Goal: Answer question/provide support: Share knowledge or assist other users

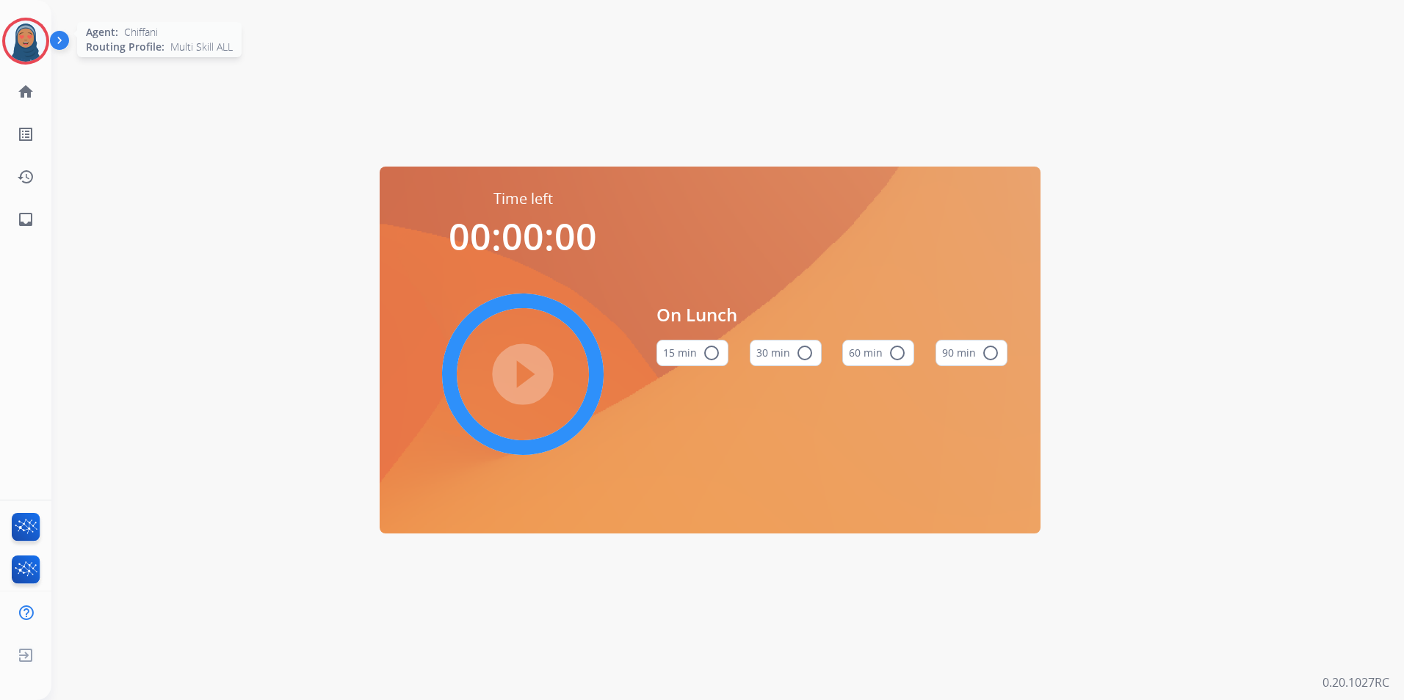
click at [25, 52] on img at bounding box center [25, 41] width 41 height 41
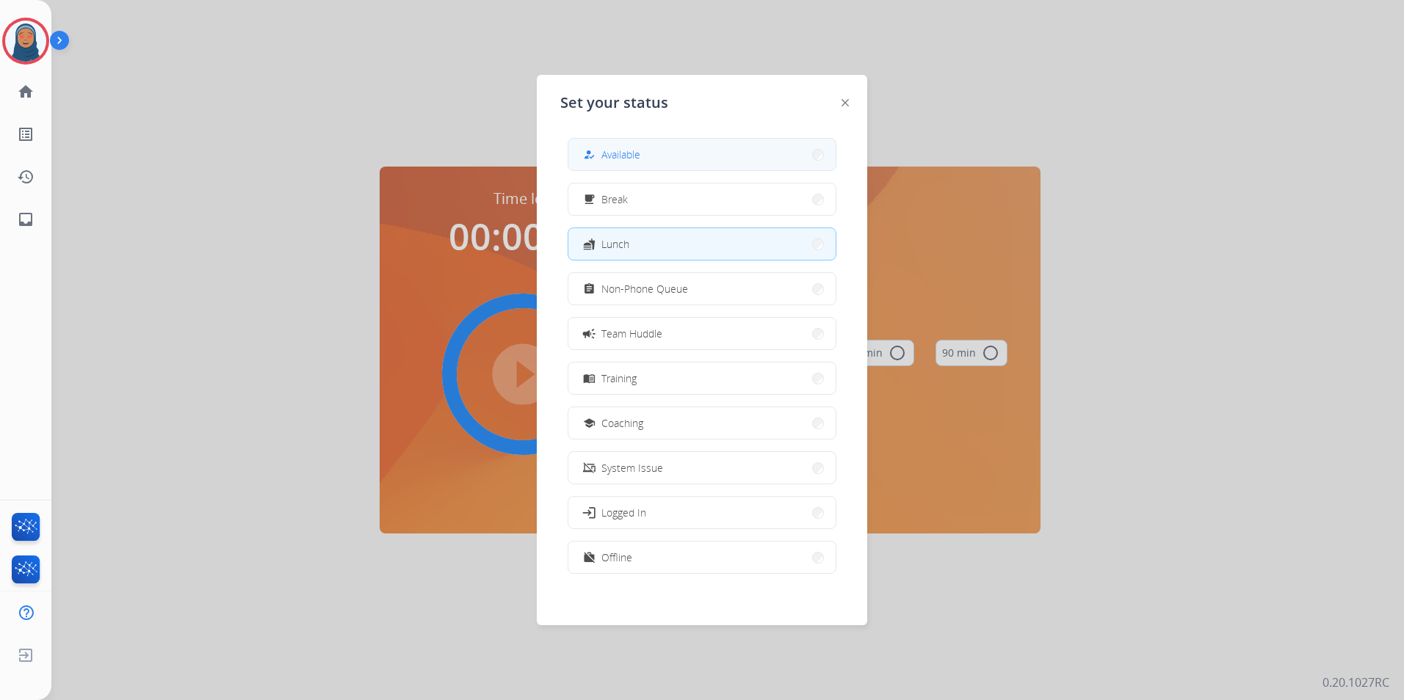
click at [661, 157] on button "how_to_reg Available" at bounding box center [701, 155] width 267 height 32
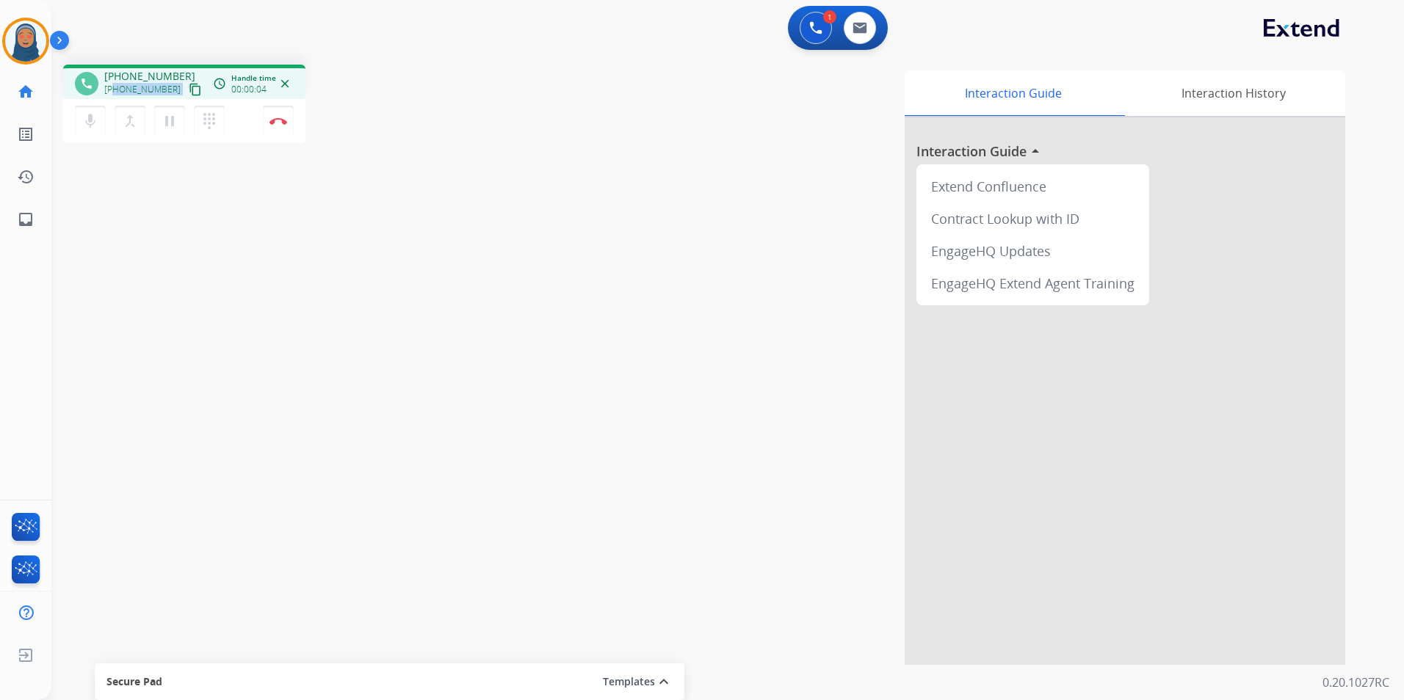
drag, startPoint x: 167, startPoint y: 88, endPoint x: 116, endPoint y: 92, distance: 51.5
click at [116, 92] on div "[PHONE_NUMBER] content_copy" at bounding box center [154, 90] width 100 height 18
copy div "7602161018 content_copy access_time Call metrics Queue 00:08 Hold 00:00 Talk 00…"
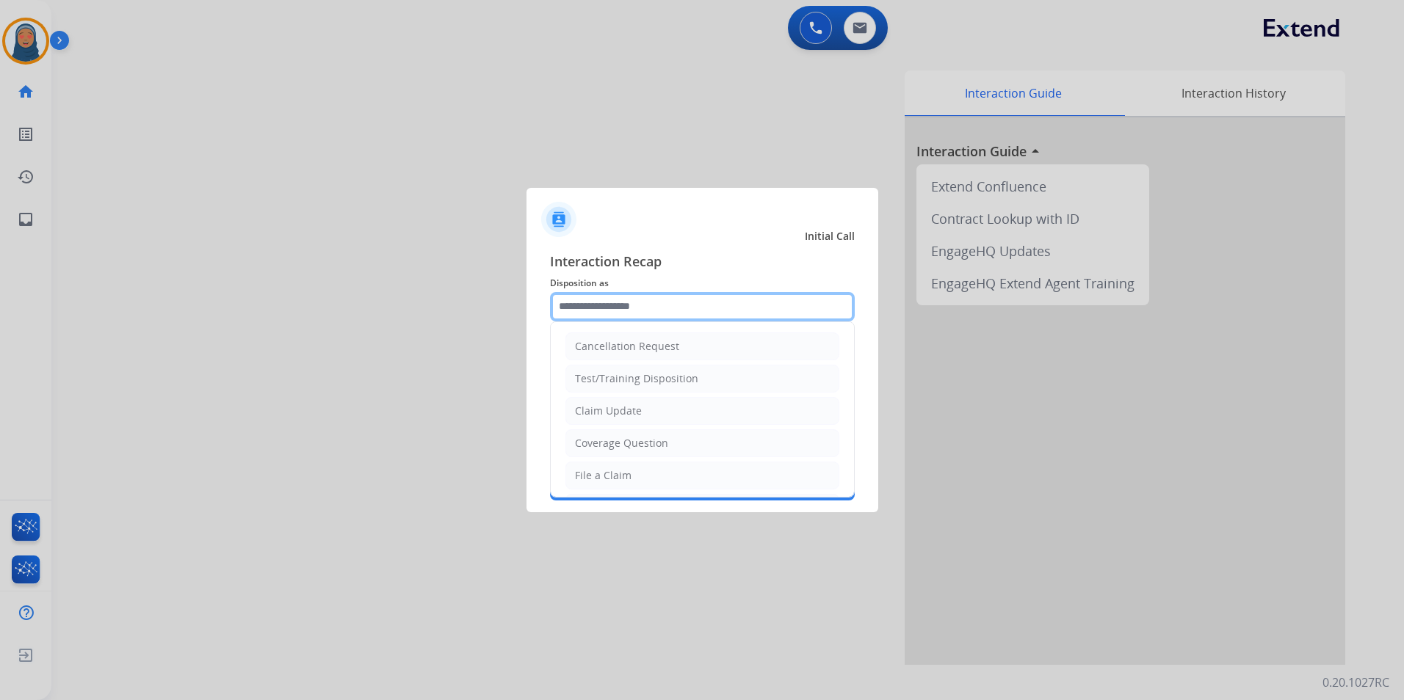
click at [626, 304] on input "text" at bounding box center [702, 306] width 305 height 29
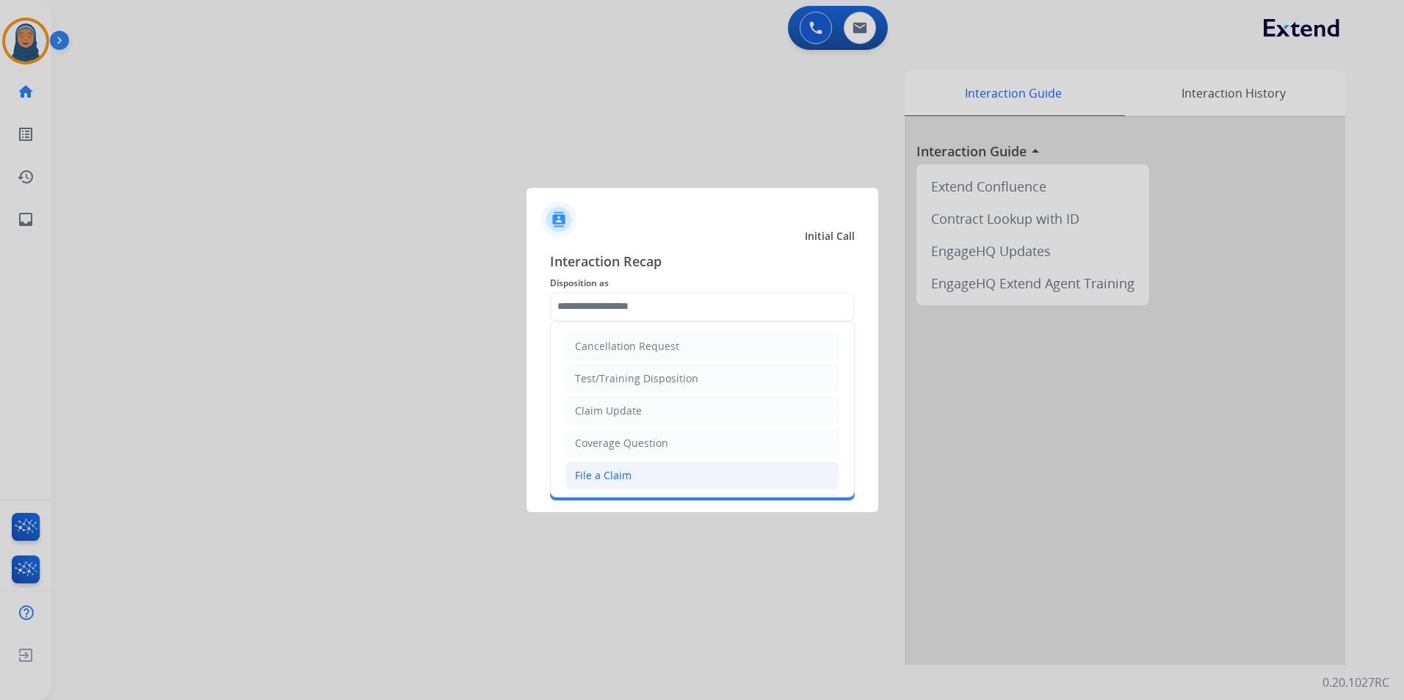
click at [640, 468] on li "File a Claim" at bounding box center [702, 476] width 274 height 28
type input "**********"
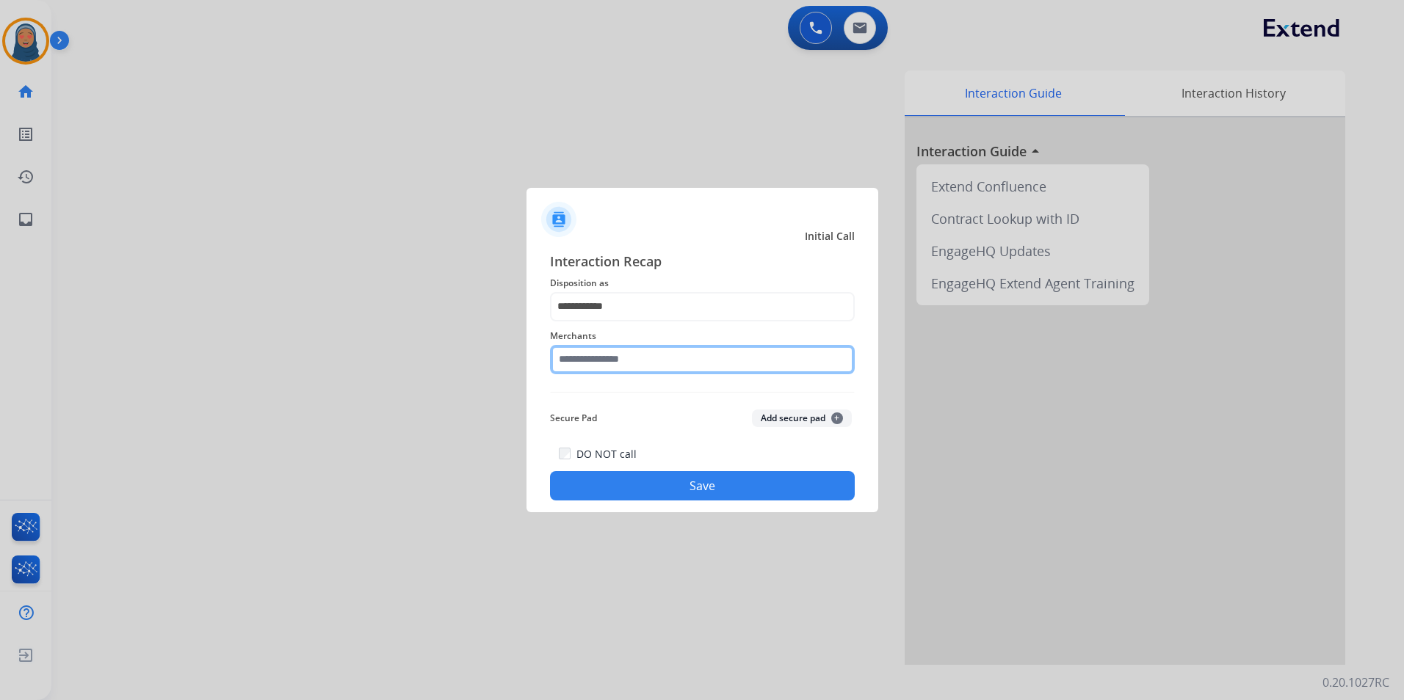
click at [630, 366] on input "text" at bounding box center [702, 359] width 305 height 29
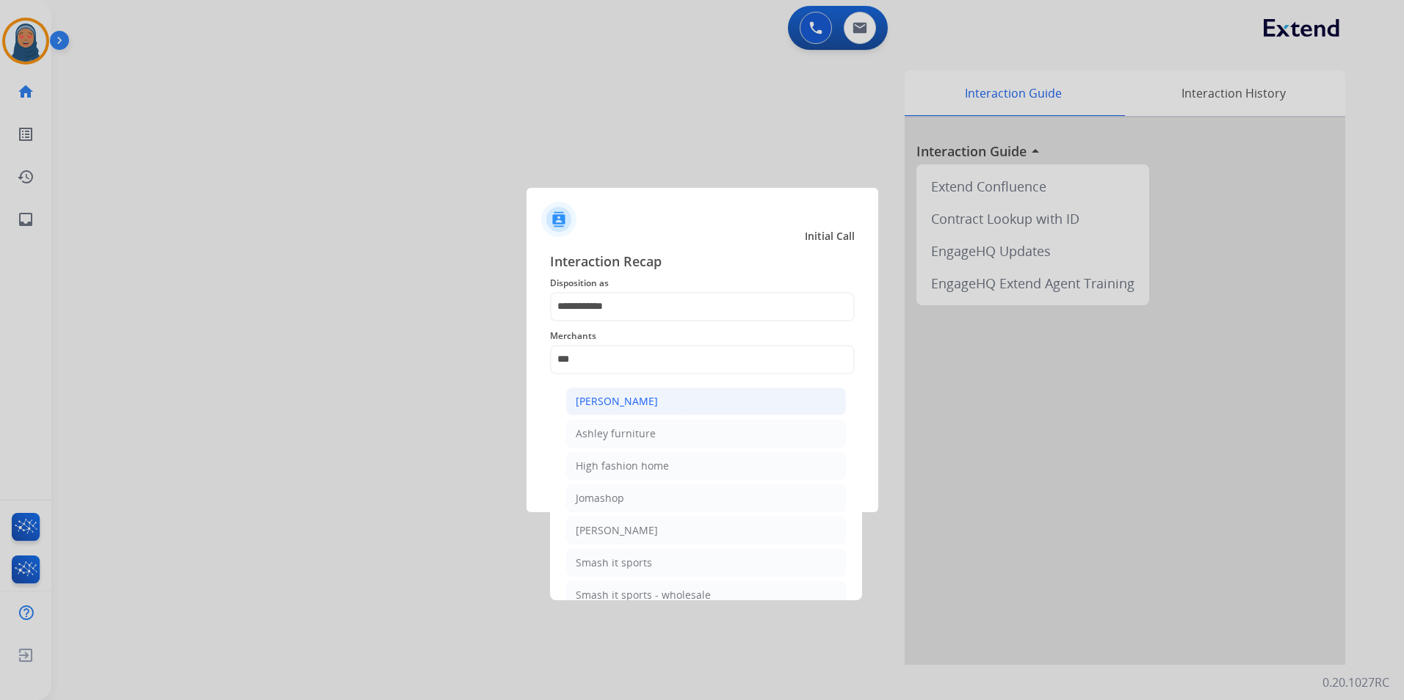
click at [638, 403] on div "[PERSON_NAME]" at bounding box center [617, 401] width 82 height 15
type input "**********"
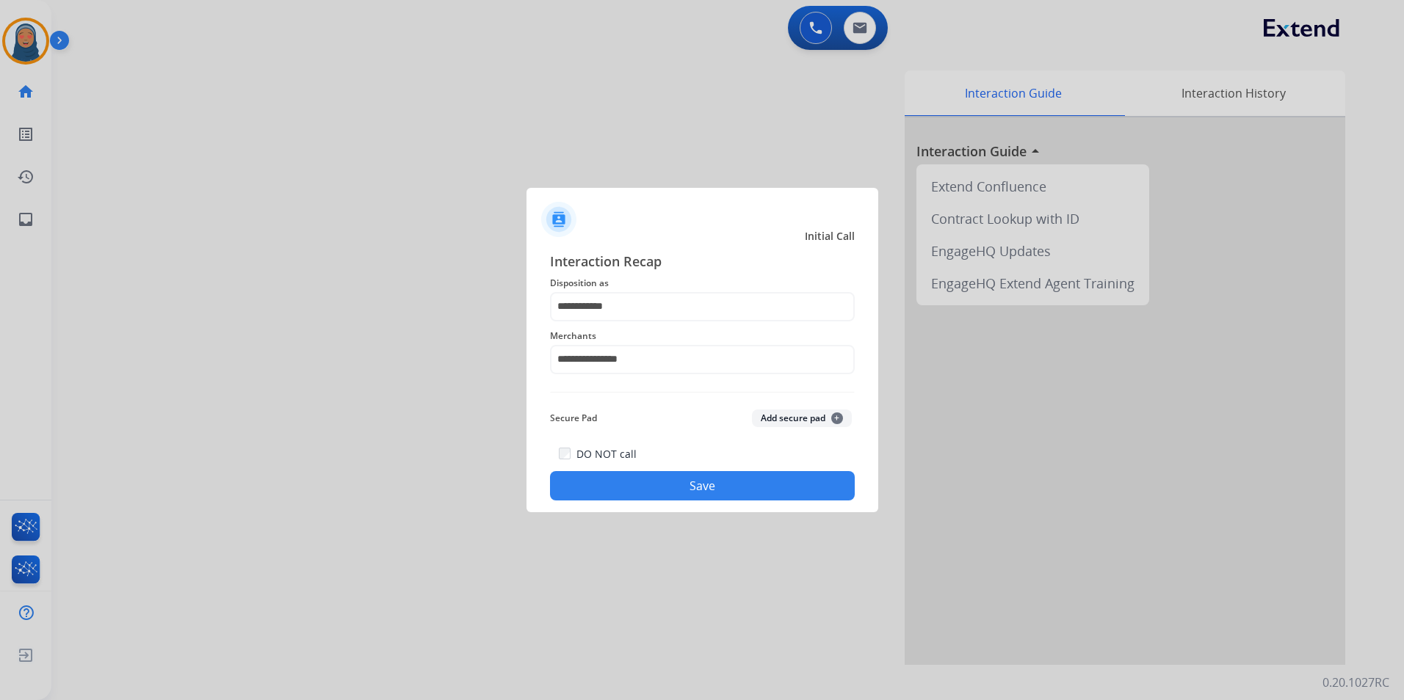
click at [681, 479] on button "Save" at bounding box center [702, 485] width 305 height 29
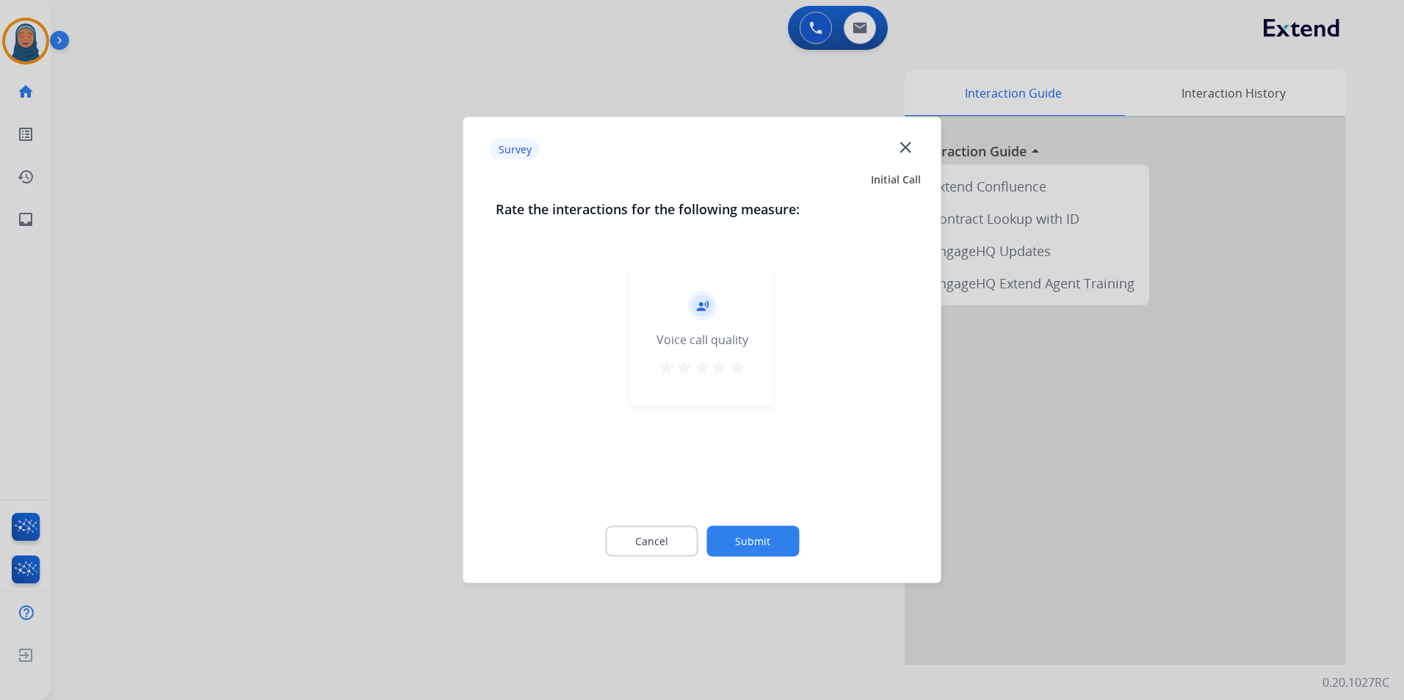
click at [766, 536] on button "Submit" at bounding box center [752, 541] width 93 height 31
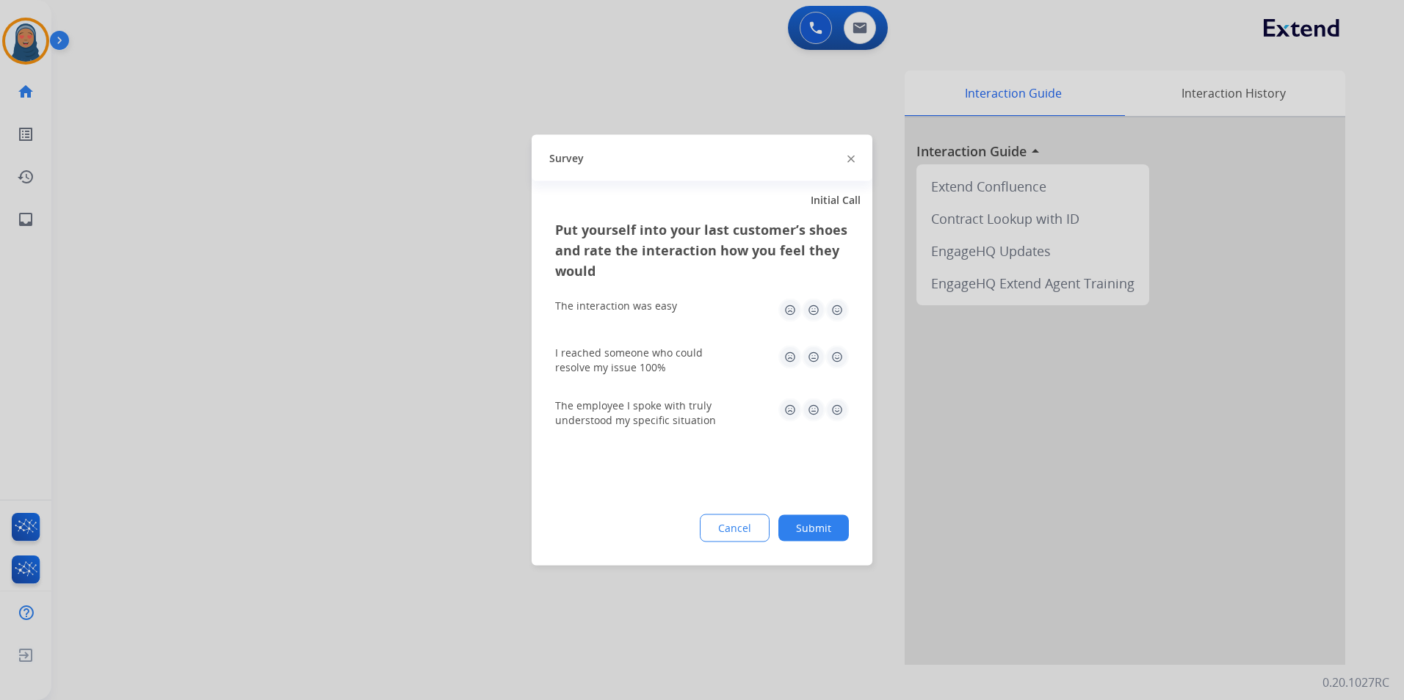
click at [839, 530] on button "Submit" at bounding box center [813, 528] width 70 height 26
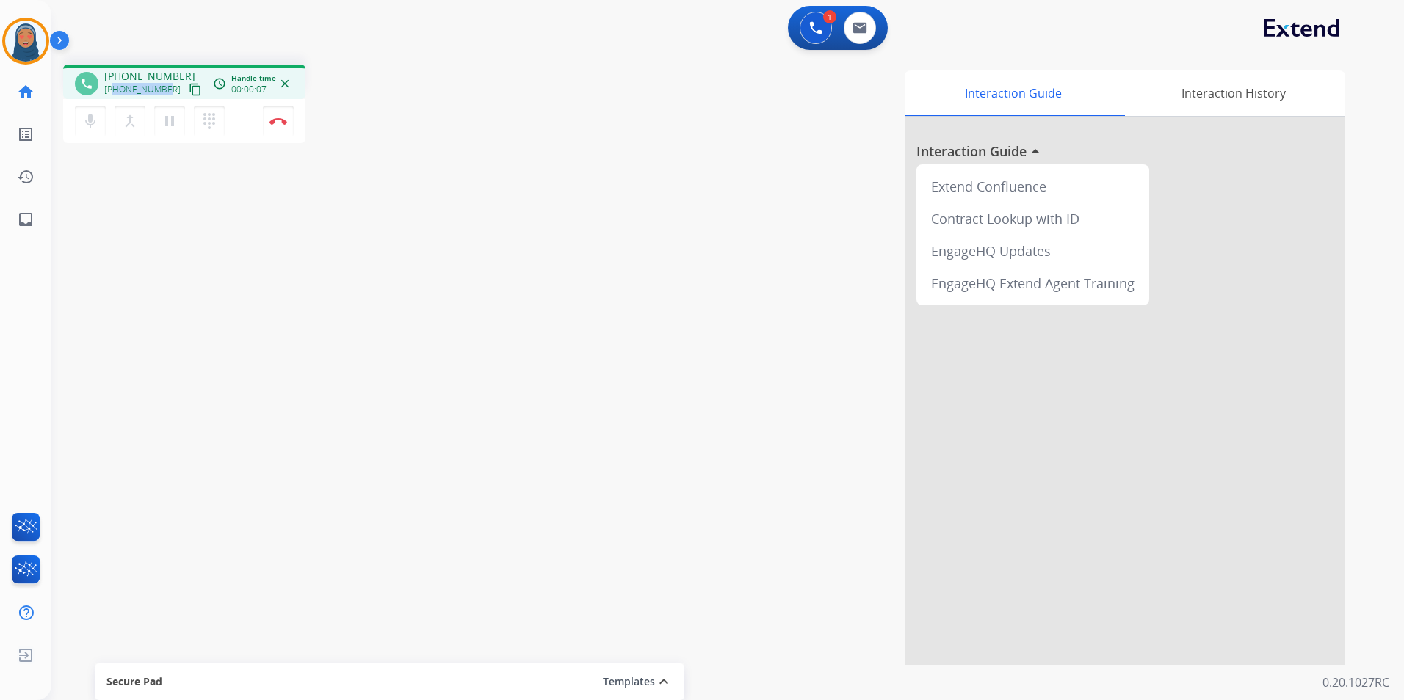
drag, startPoint x: 167, startPoint y: 92, endPoint x: 116, endPoint y: 94, distance: 50.7
click at [116, 94] on div "[PHONE_NUMBER] content_copy" at bounding box center [154, 90] width 100 height 18
copy span "6183406555"
click at [286, 120] on img at bounding box center [278, 120] width 18 height 7
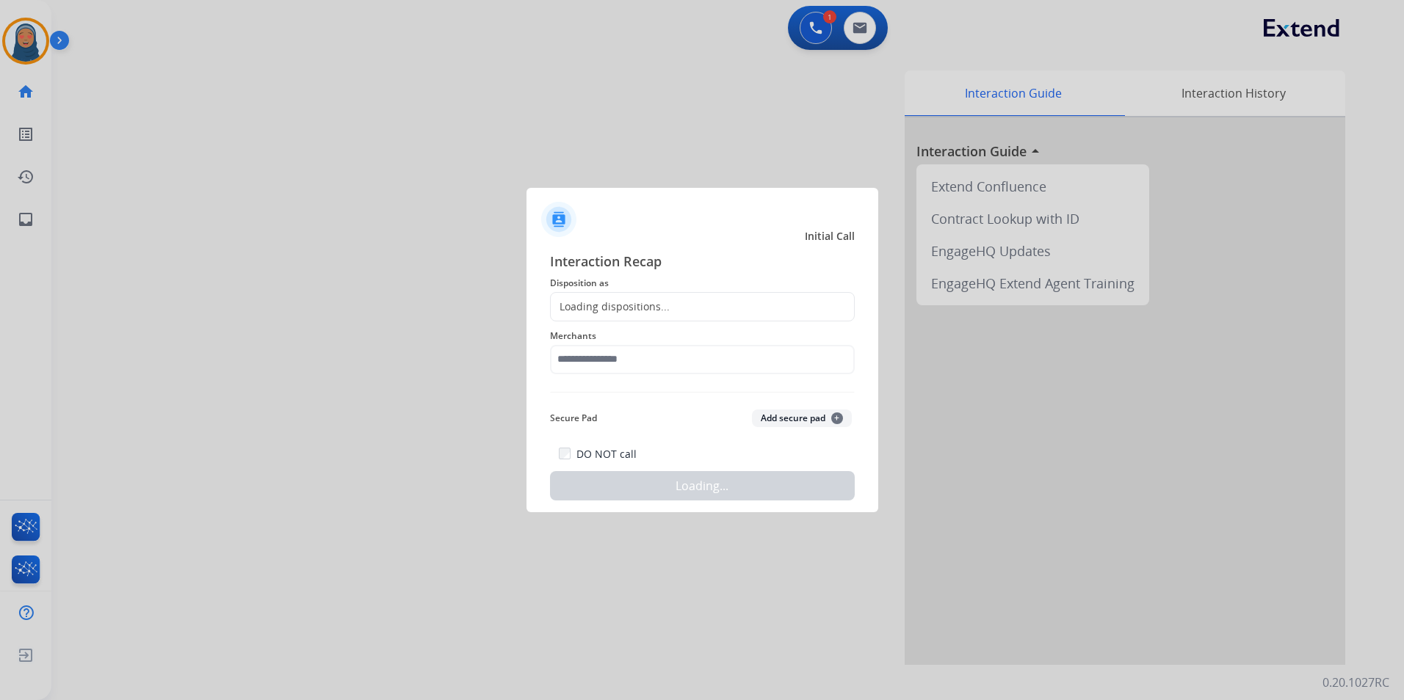
click at [667, 297] on div "Loading dispositions..." at bounding box center [702, 306] width 305 height 29
click at [653, 309] on div "Loading dispositions..." at bounding box center [610, 307] width 119 height 15
click at [652, 308] on div "Loading dispositions..." at bounding box center [610, 307] width 119 height 15
click at [640, 354] on input "text" at bounding box center [702, 359] width 305 height 29
click at [648, 307] on div "Loading dispositions..." at bounding box center [610, 307] width 119 height 15
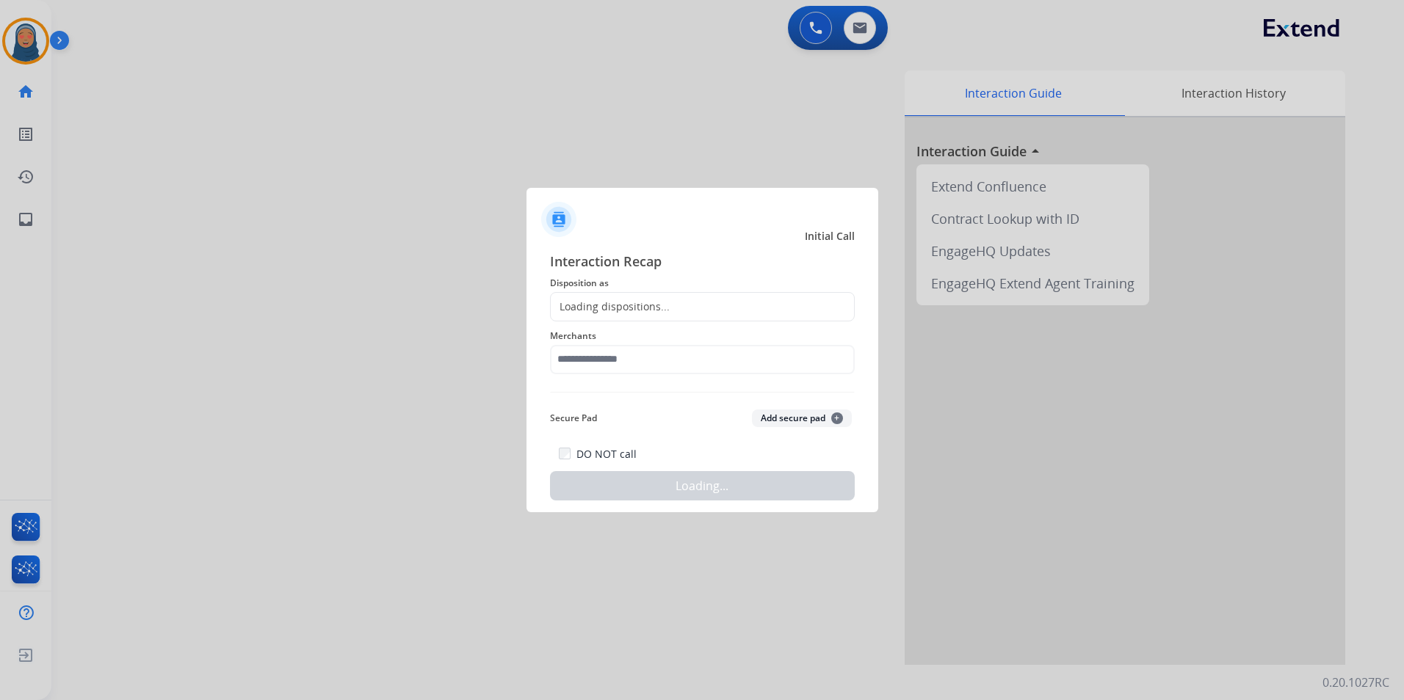
click at [648, 307] on div "Loading dispositions..." at bounding box center [610, 307] width 119 height 15
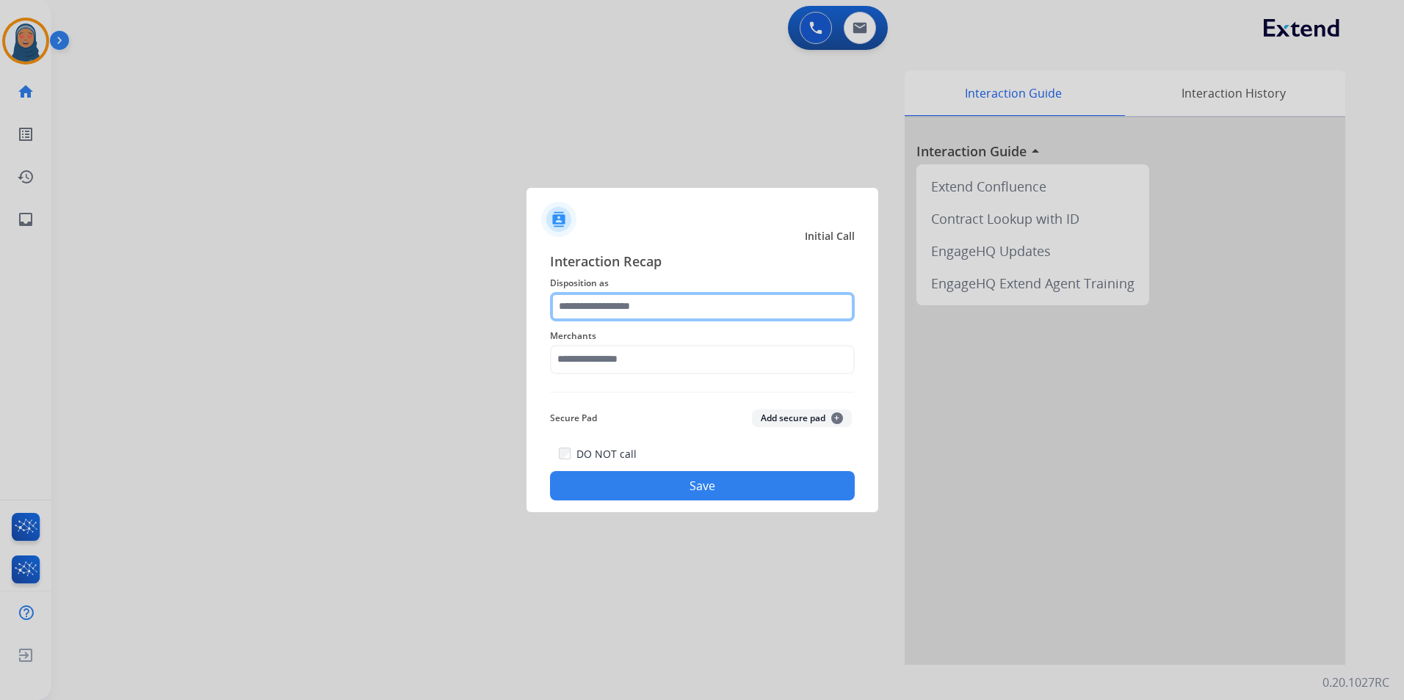
click at [665, 311] on input "text" at bounding box center [702, 306] width 305 height 29
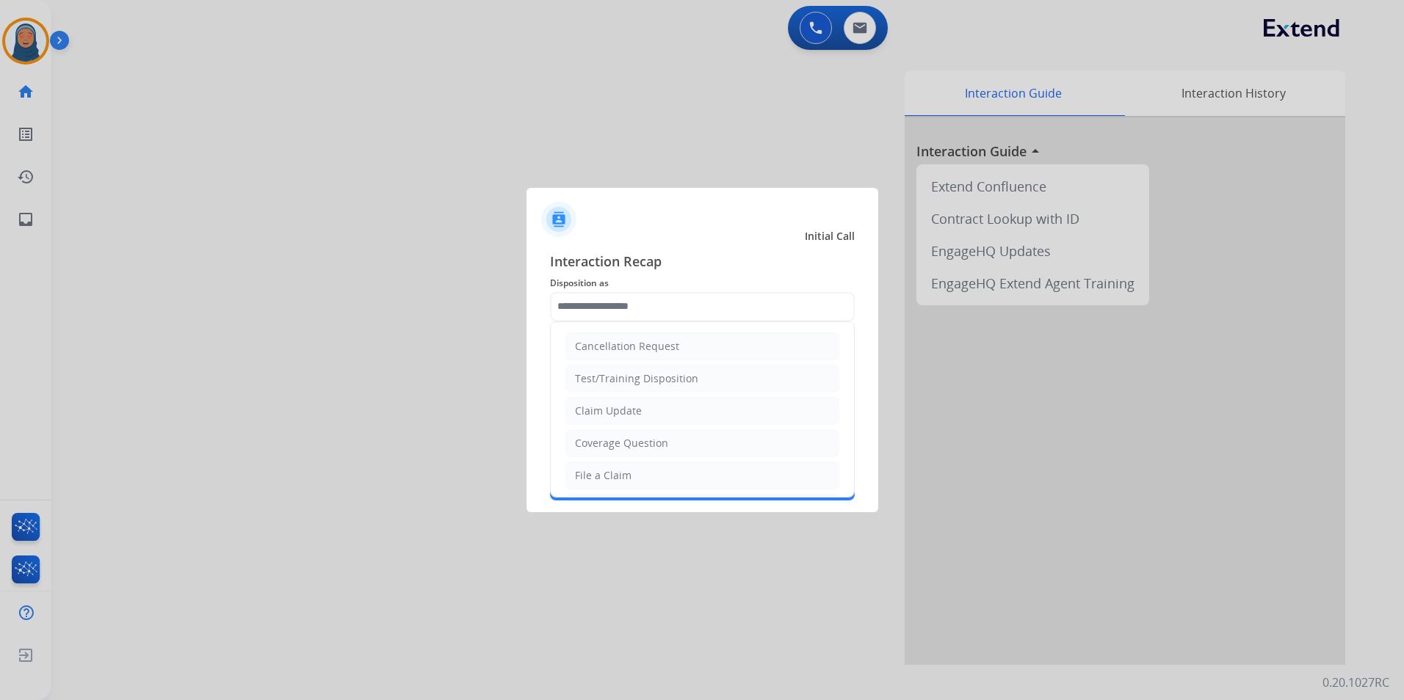
drag, startPoint x: 621, startPoint y: 475, endPoint x: 639, endPoint y: 397, distance: 79.8
click at [621, 474] on div "File a Claim" at bounding box center [603, 475] width 57 height 15
type input "**********"
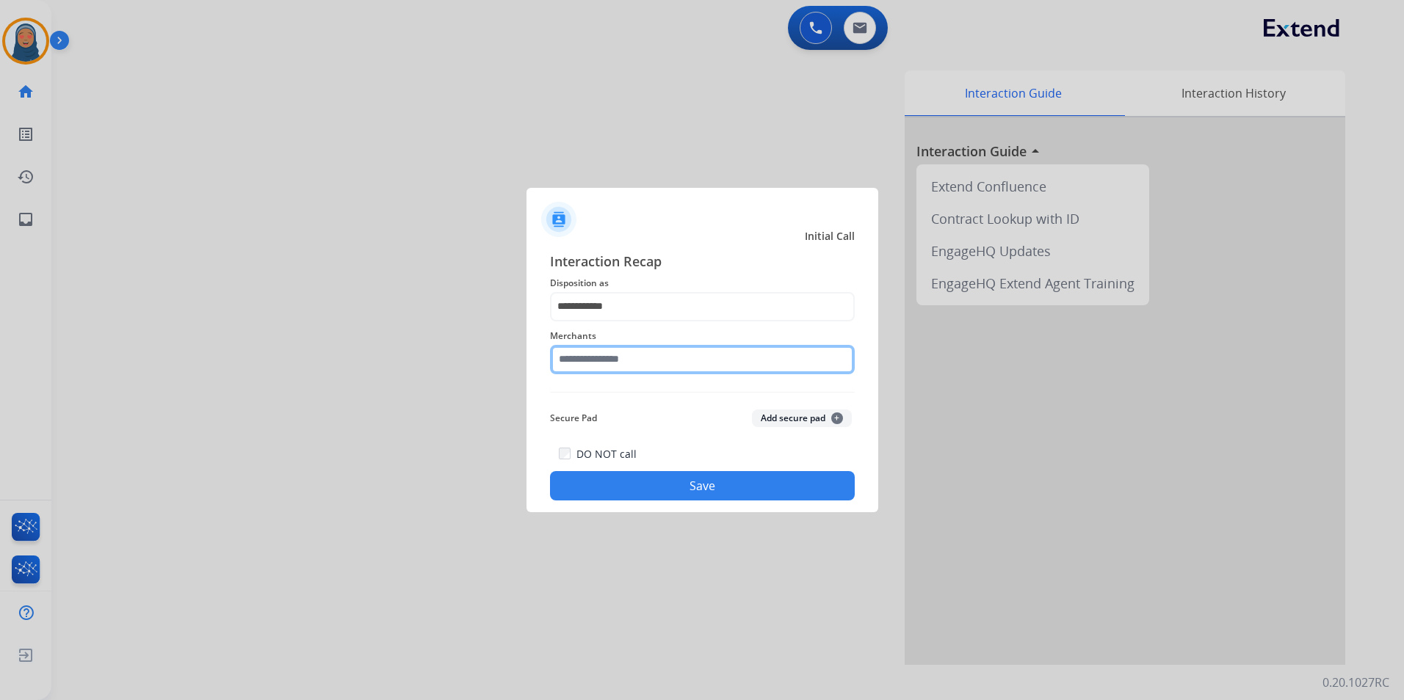
click at [645, 361] on input "text" at bounding box center [702, 359] width 305 height 29
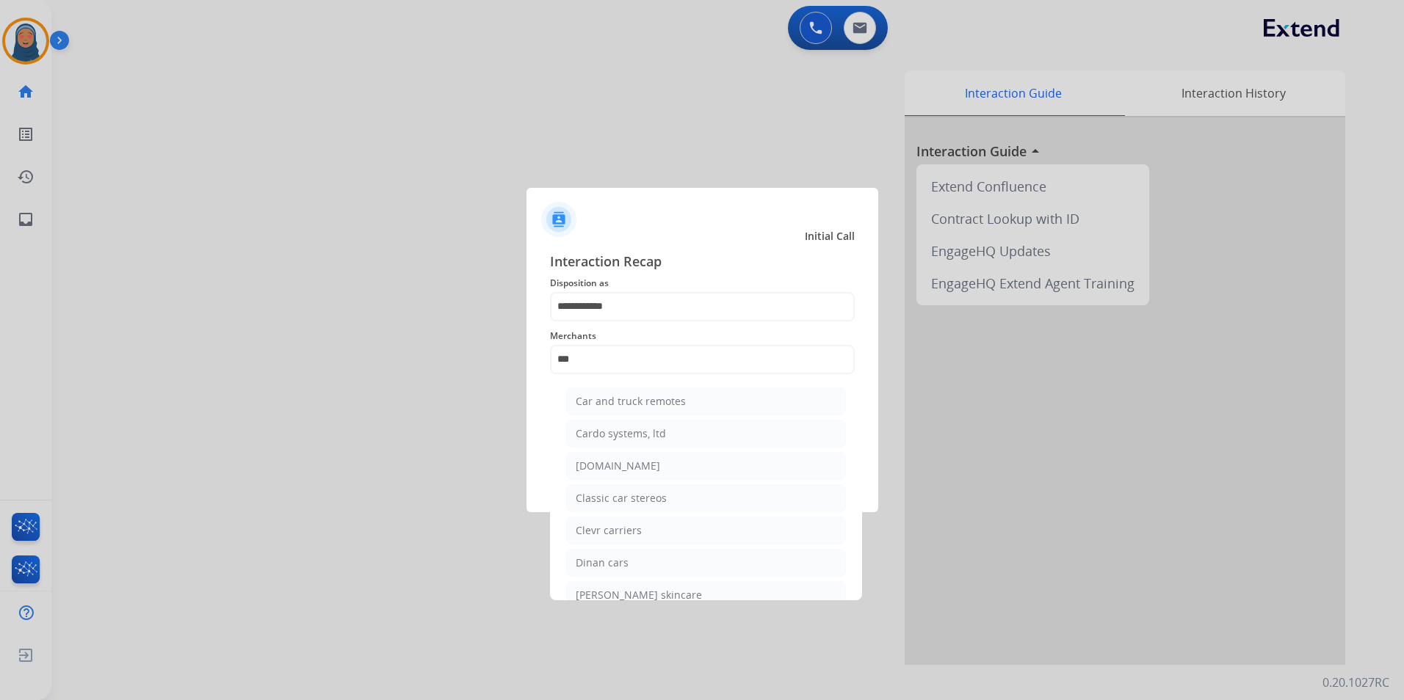
drag, startPoint x: 618, startPoint y: 466, endPoint x: 655, endPoint y: 471, distance: 37.7
click at [618, 466] on div "[DOMAIN_NAME]" at bounding box center [618, 466] width 84 height 15
type input "**********"
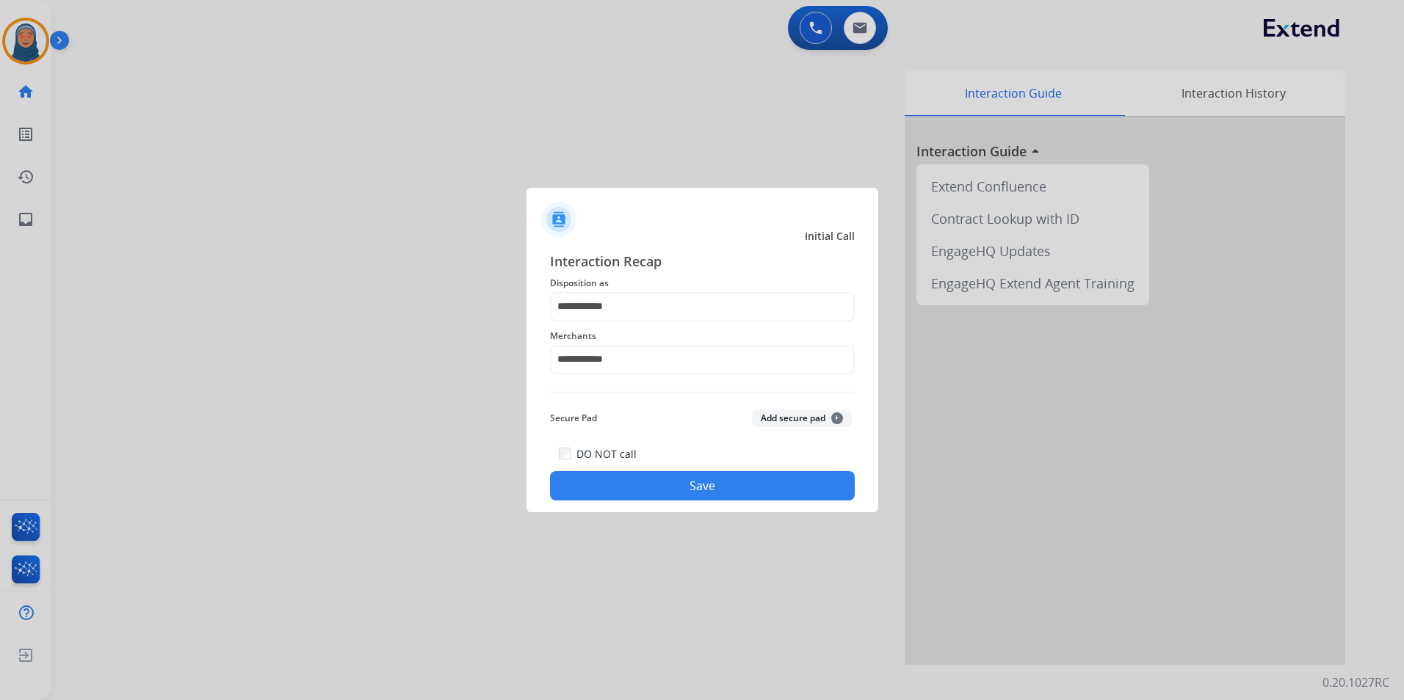
click at [692, 486] on button "Save" at bounding box center [702, 485] width 305 height 29
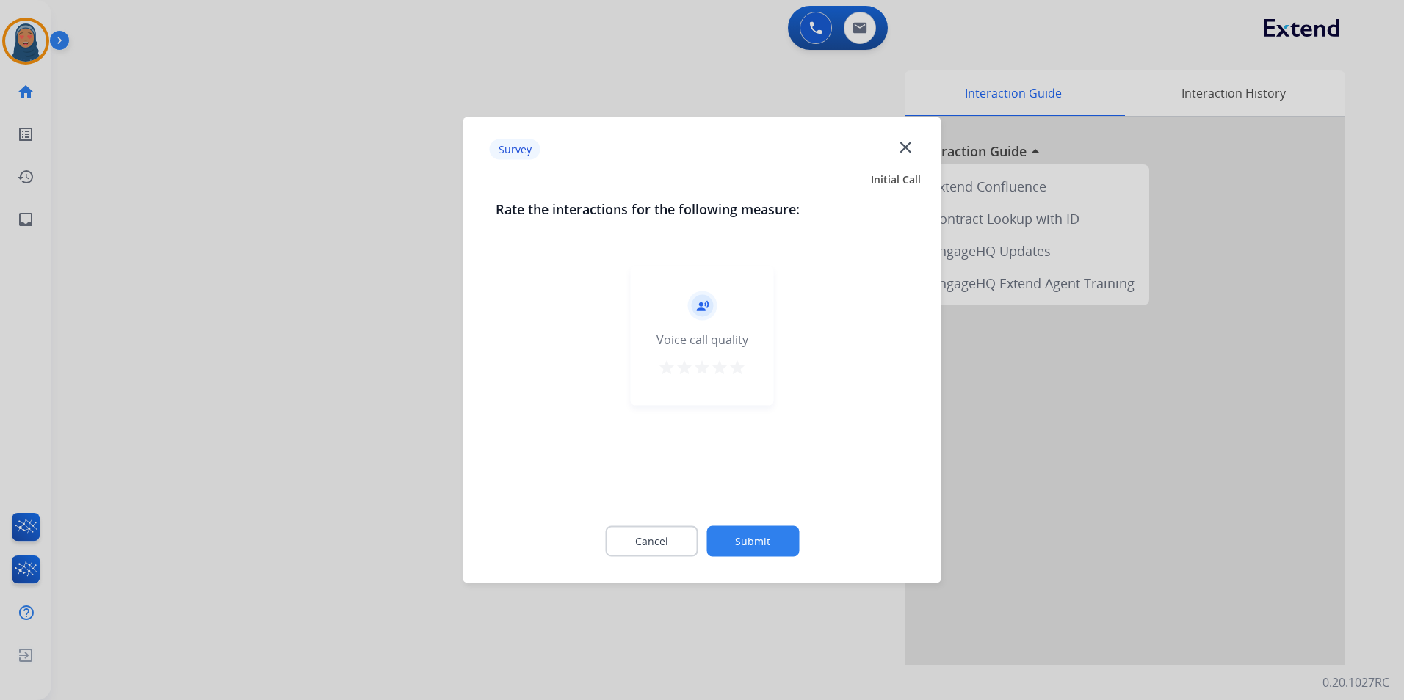
click at [753, 533] on button "Submit" at bounding box center [752, 541] width 93 height 31
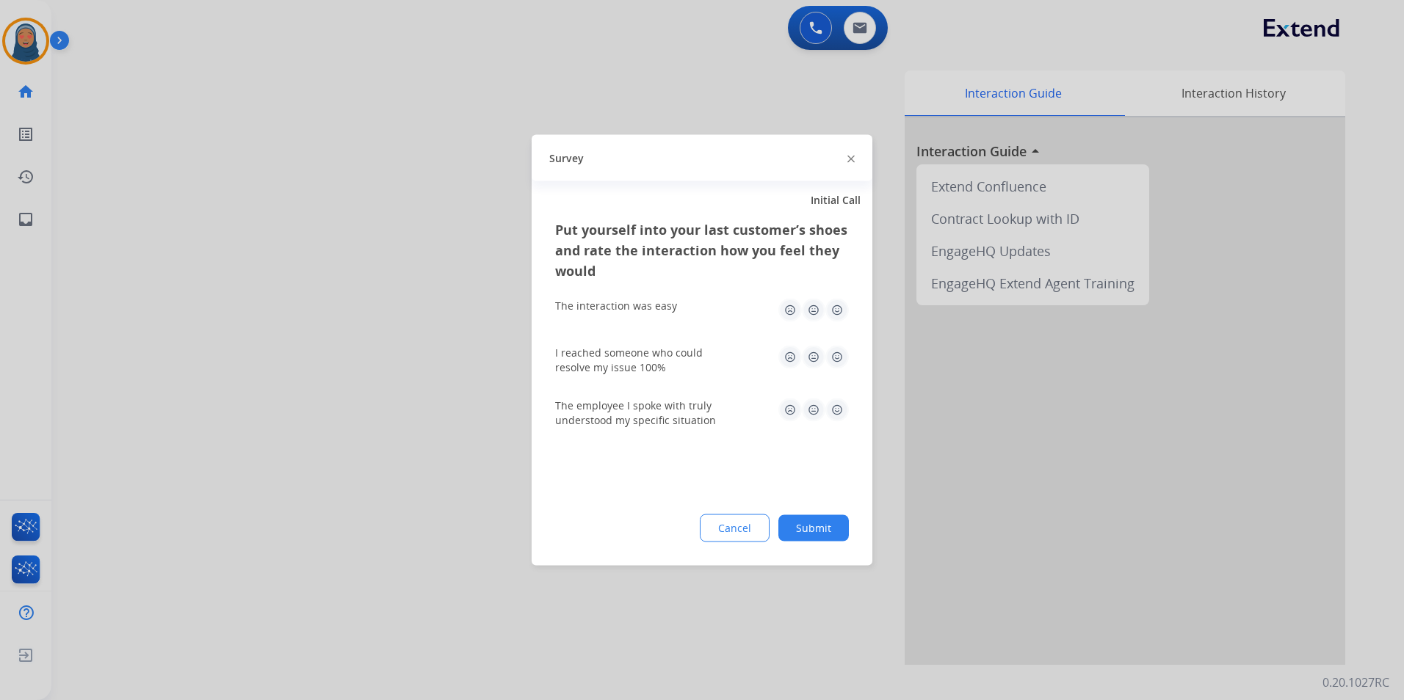
click at [814, 536] on button "Submit" at bounding box center [813, 528] width 70 height 26
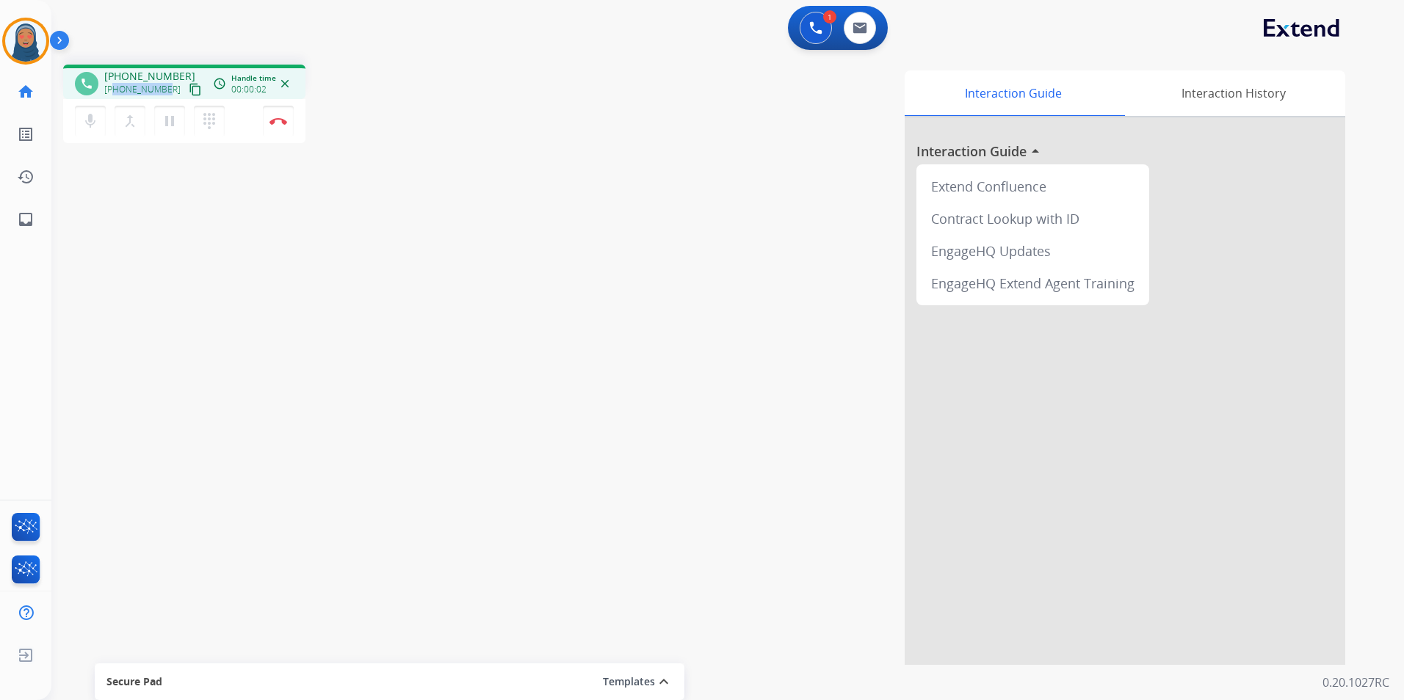
drag, startPoint x: 162, startPoint y: 89, endPoint x: 116, endPoint y: 90, distance: 46.3
click at [116, 90] on span "[PHONE_NUMBER]" at bounding box center [142, 90] width 76 height 12
copy span "9702586851"
drag, startPoint x: 290, startPoint y: 123, endPoint x: 289, endPoint y: 115, distance: 8.2
click at [290, 123] on button "Disconnect" at bounding box center [278, 121] width 31 height 31
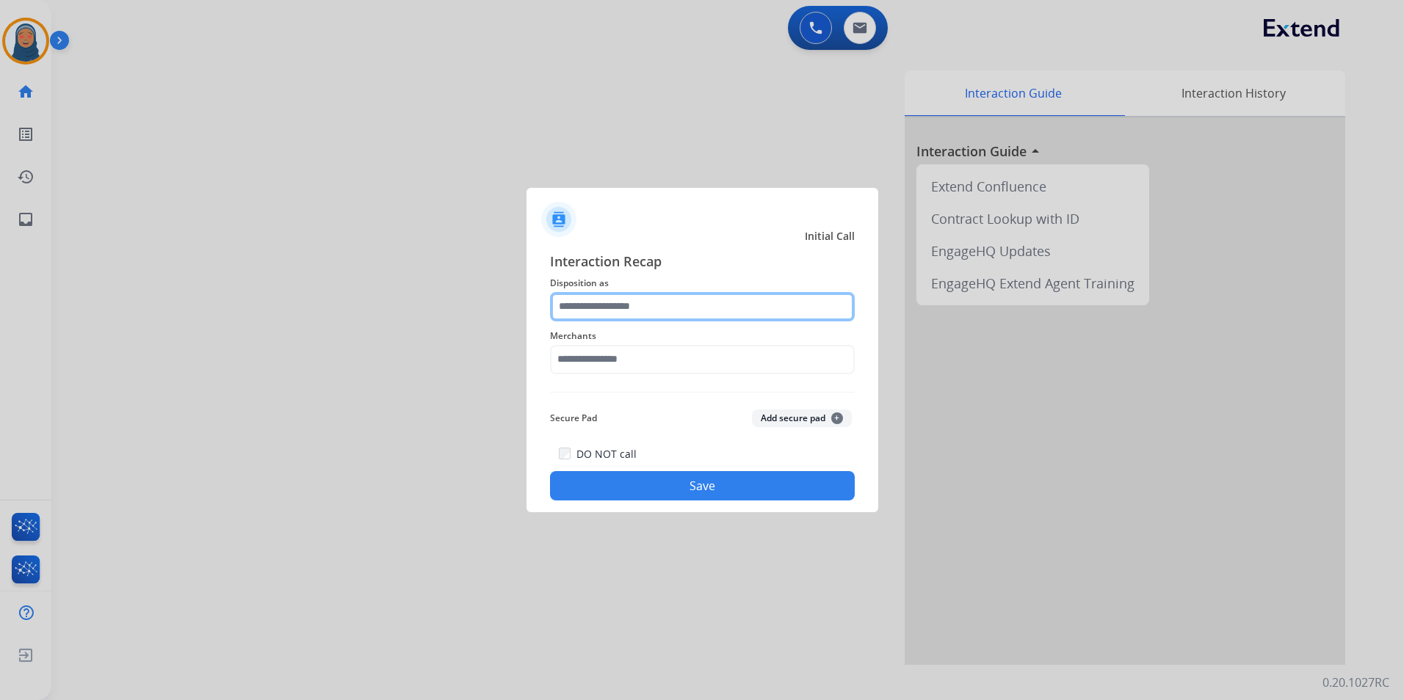
click at [673, 314] on input "text" at bounding box center [702, 306] width 305 height 29
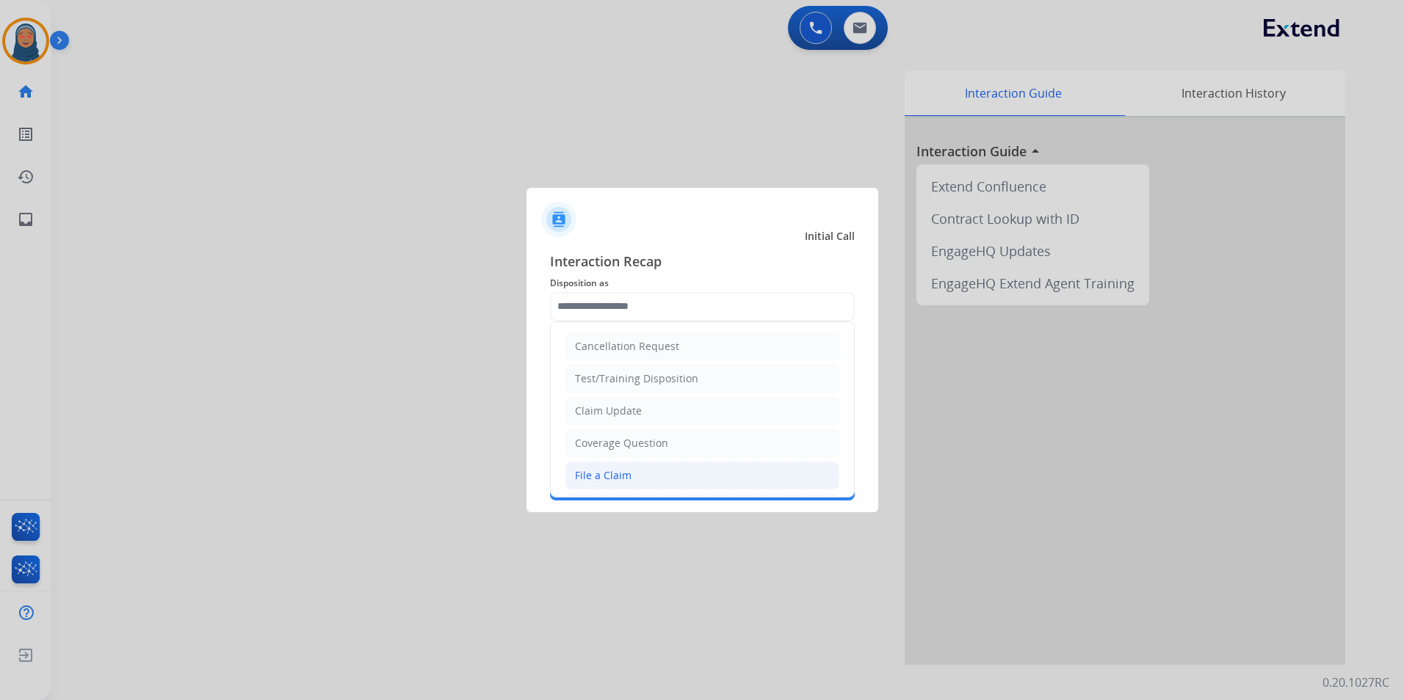
click at [620, 478] on div "File a Claim" at bounding box center [603, 475] width 57 height 15
type input "**********"
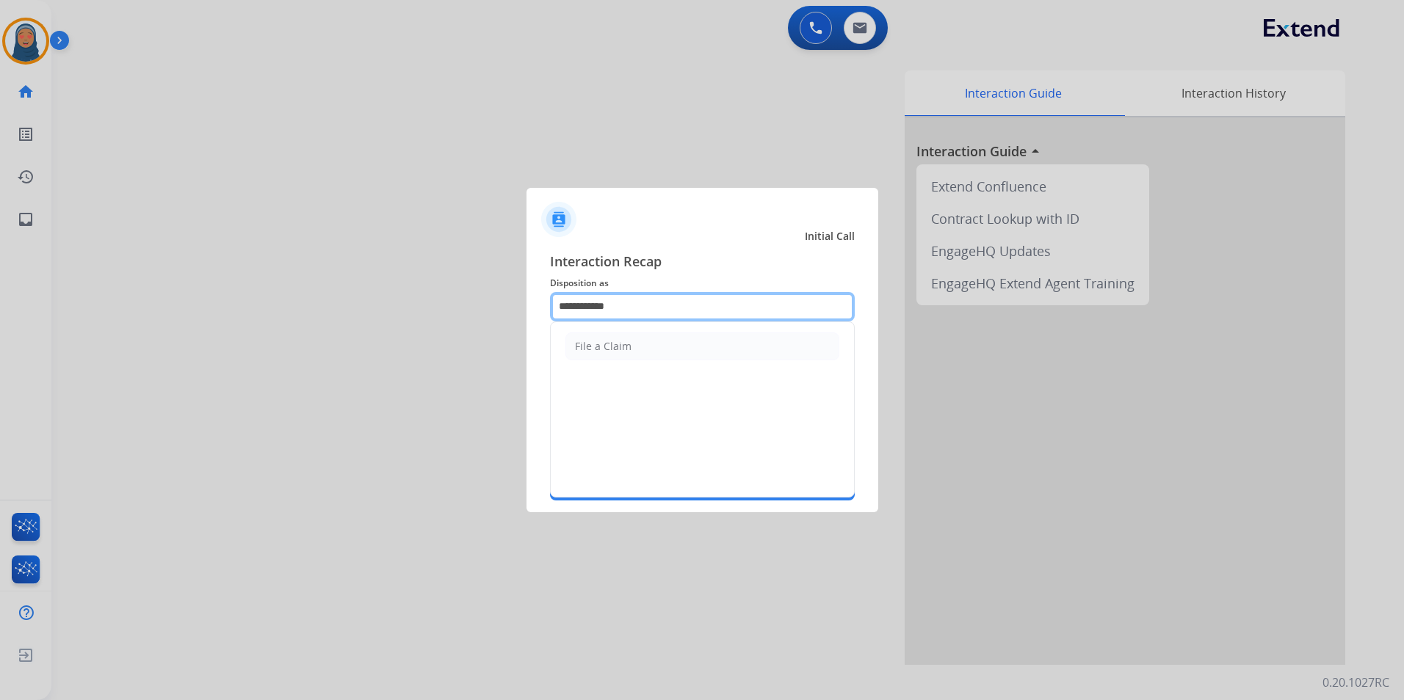
drag, startPoint x: 612, startPoint y: 310, endPoint x: 313, endPoint y: 284, distance: 299.9
click at [0, 286] on app-contact-recap-modal "**********" at bounding box center [0, 350] width 0 height 700
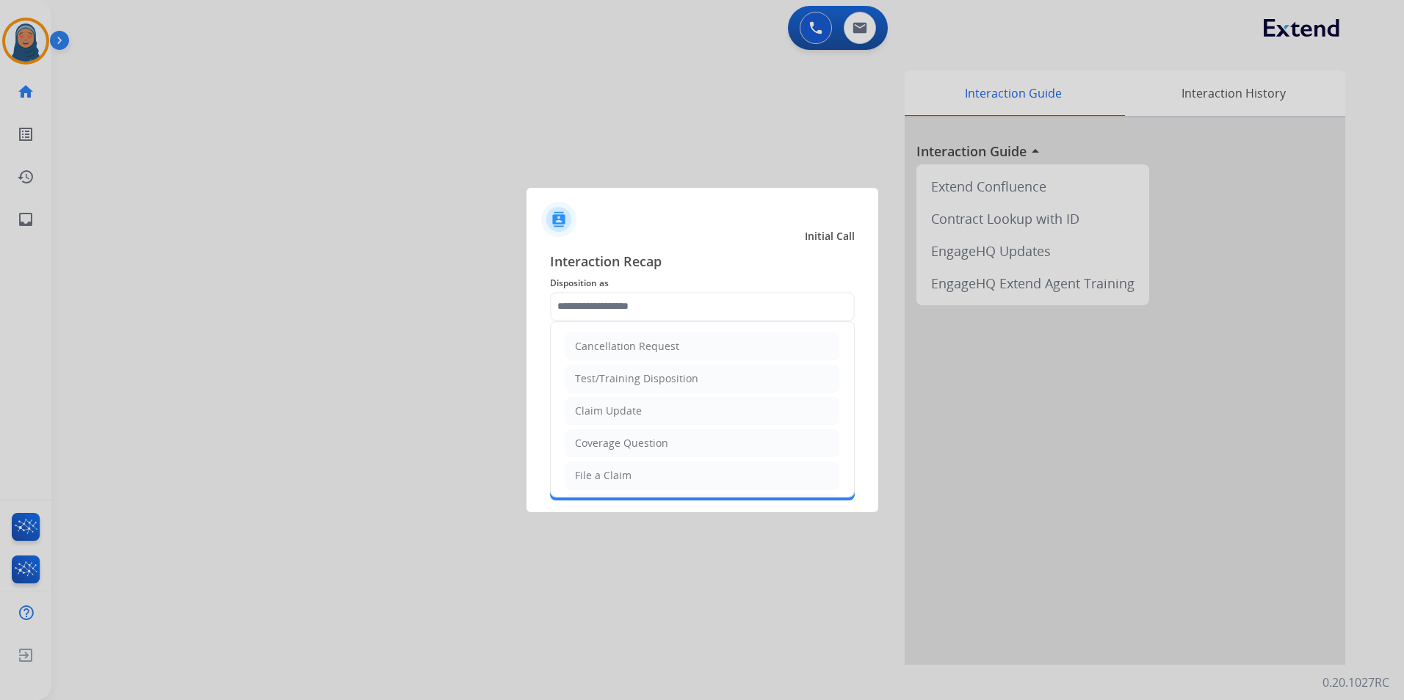
click at [600, 242] on div "Initial Call" at bounding box center [691, 236] width 352 height 15
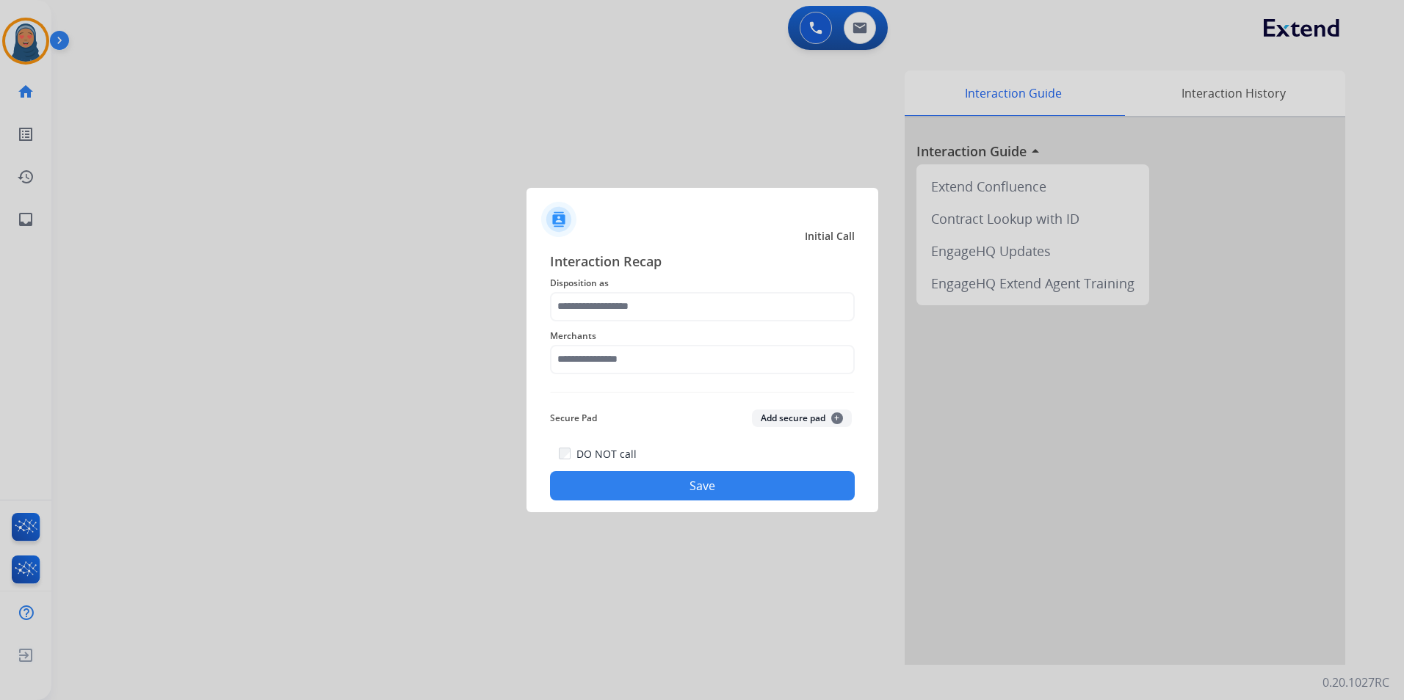
click at [672, 275] on span "Disposition as" at bounding box center [702, 284] width 305 height 18
click at [648, 364] on input "text" at bounding box center [702, 359] width 305 height 29
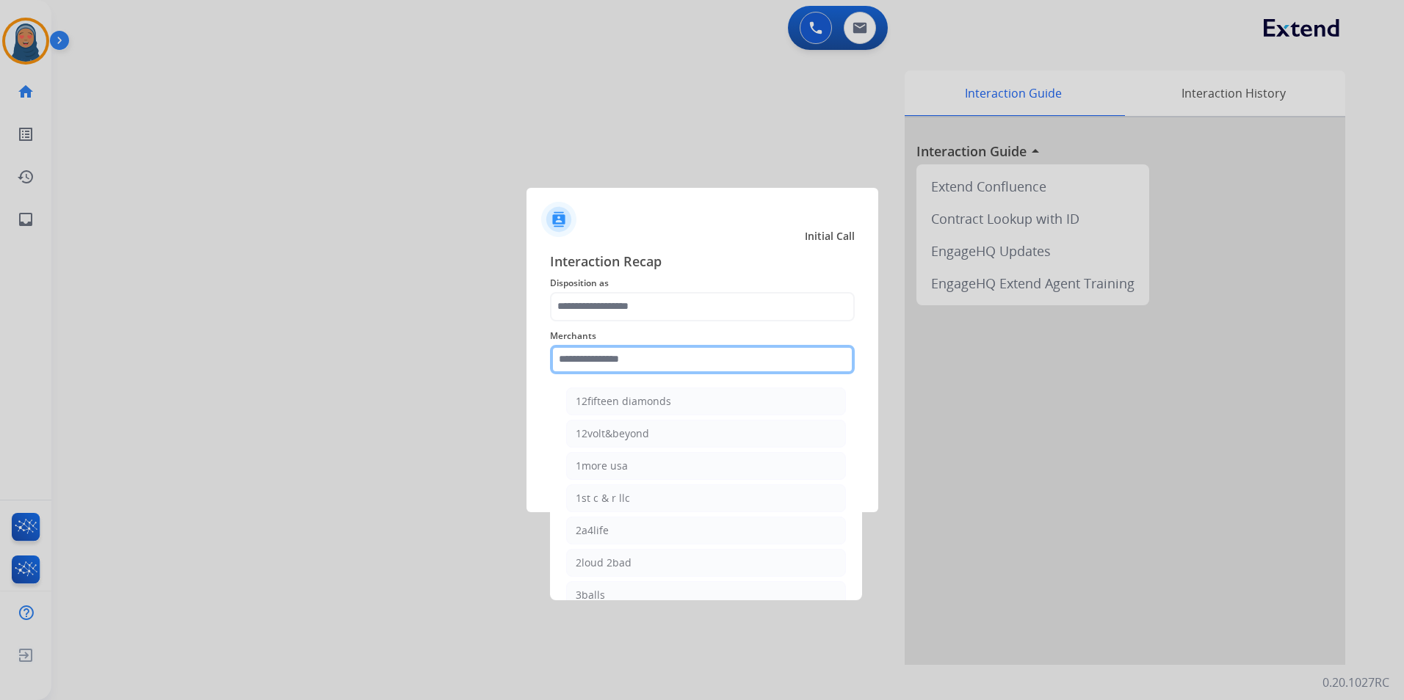
click at [657, 359] on input "text" at bounding box center [702, 359] width 305 height 29
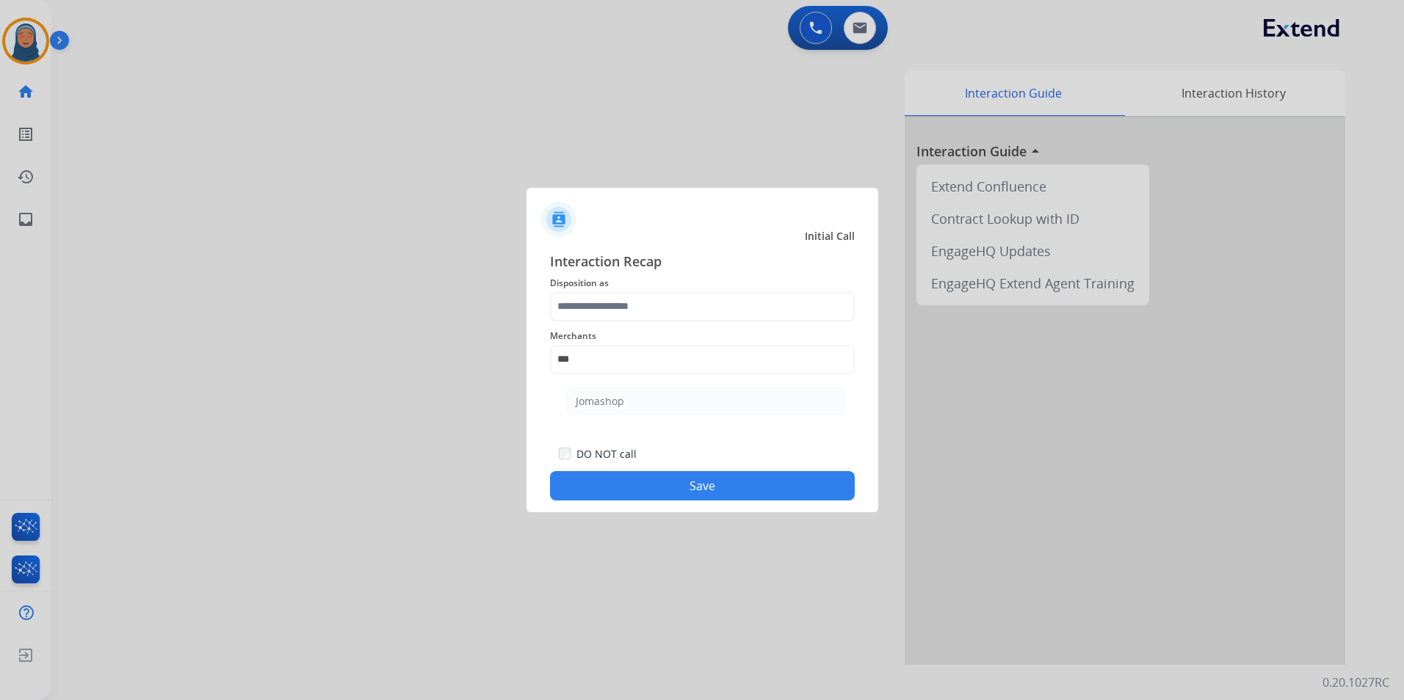
click at [576, 412] on li "Jomashop" at bounding box center [706, 402] width 280 height 28
type input "********"
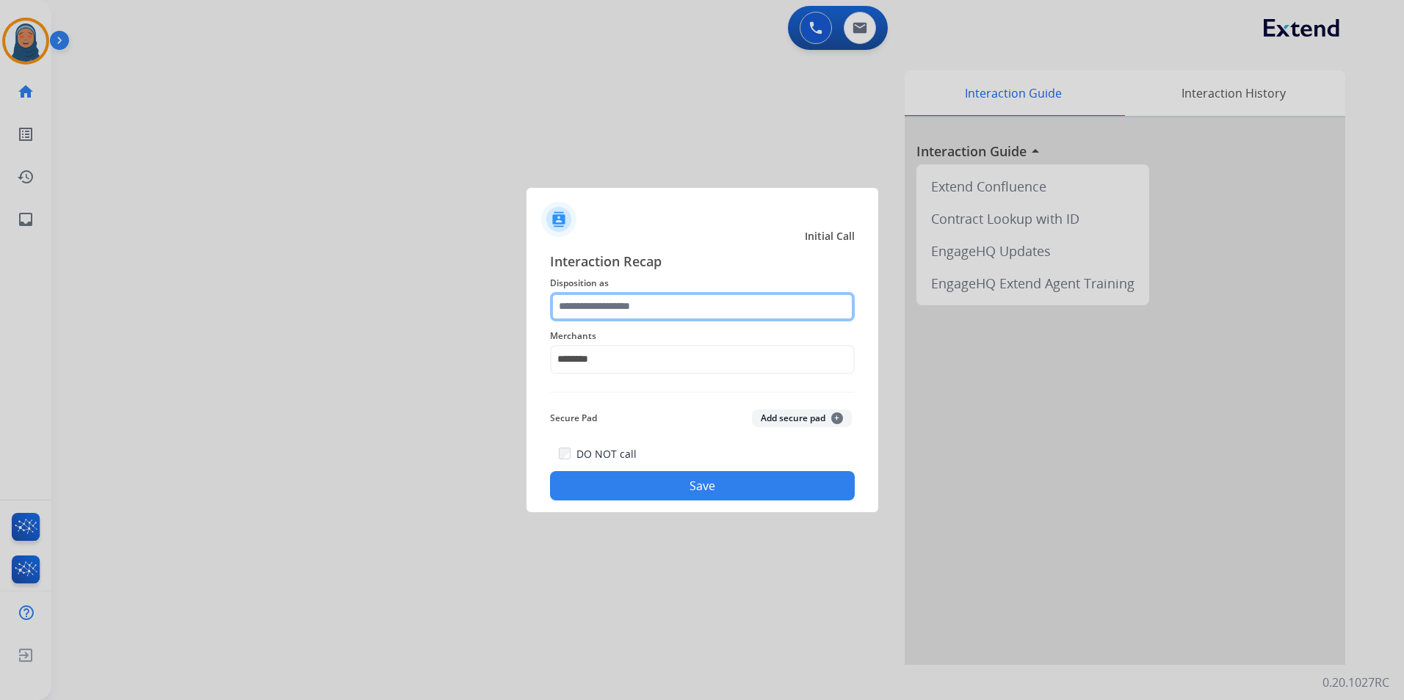
click at [664, 305] on input "text" at bounding box center [702, 306] width 305 height 29
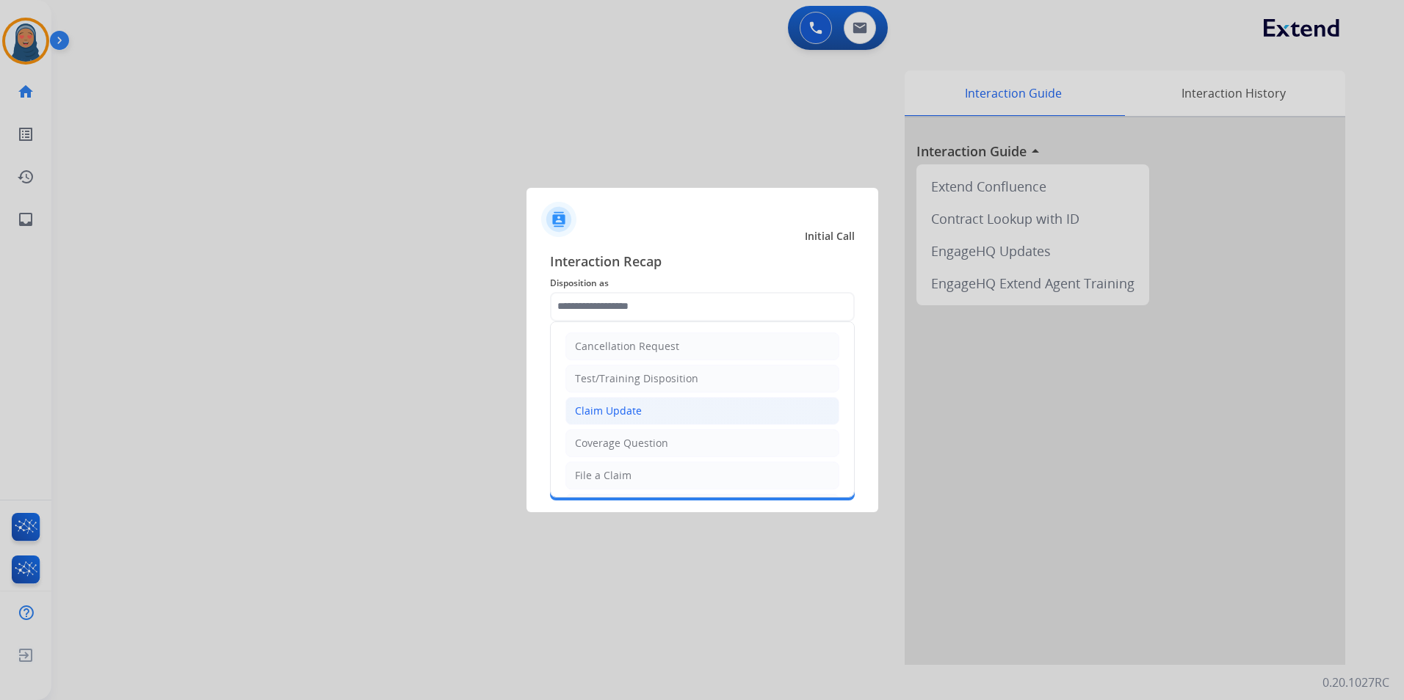
click at [637, 413] on div "Claim Update" at bounding box center [608, 411] width 67 height 15
type input "**********"
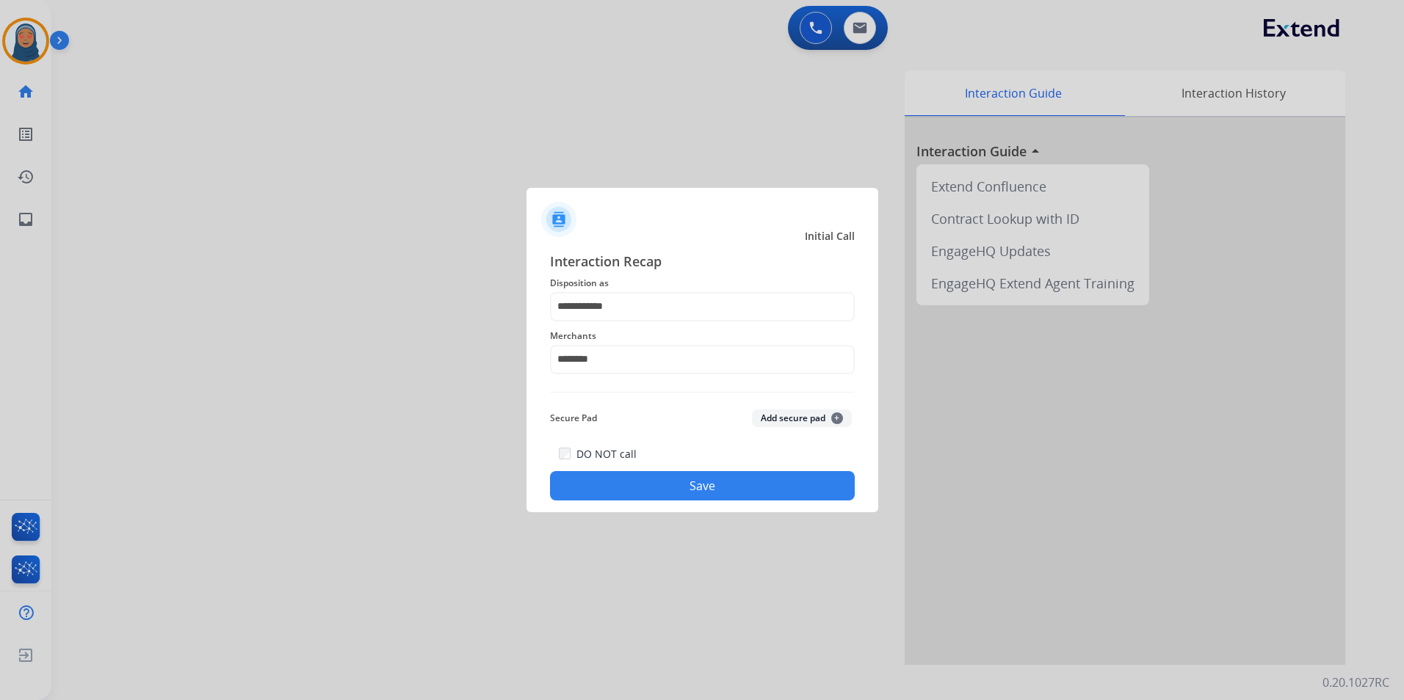
click at [665, 488] on button "Save" at bounding box center [702, 485] width 305 height 29
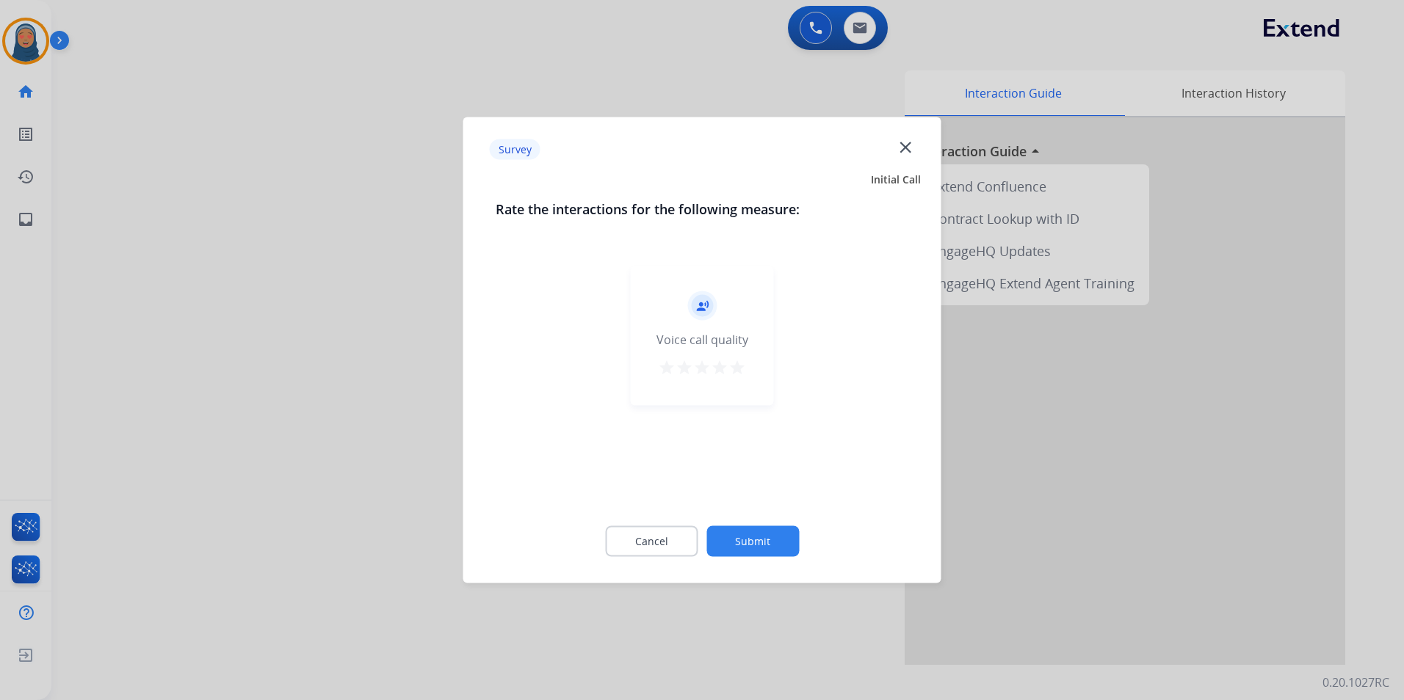
click at [745, 545] on button "Submit" at bounding box center [752, 541] width 93 height 31
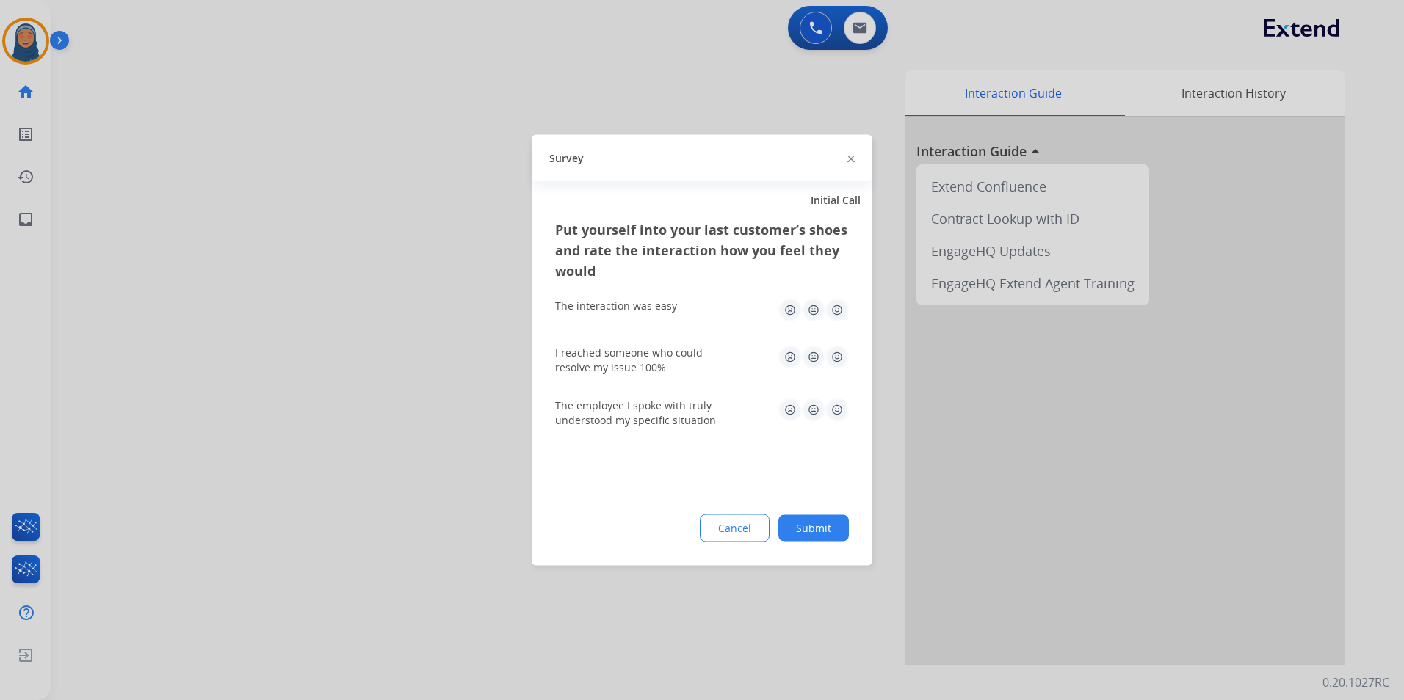
click at [804, 532] on button "Submit" at bounding box center [813, 528] width 70 height 26
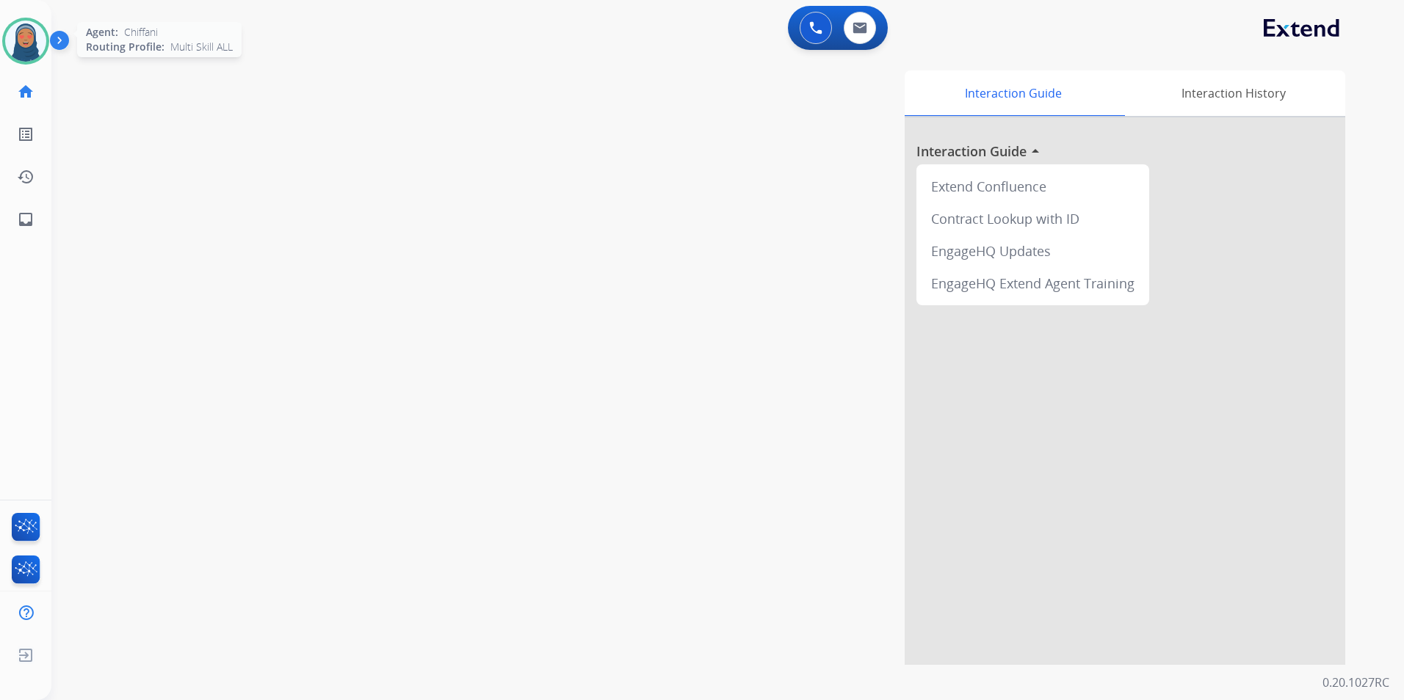
click at [34, 51] on img at bounding box center [25, 41] width 41 height 41
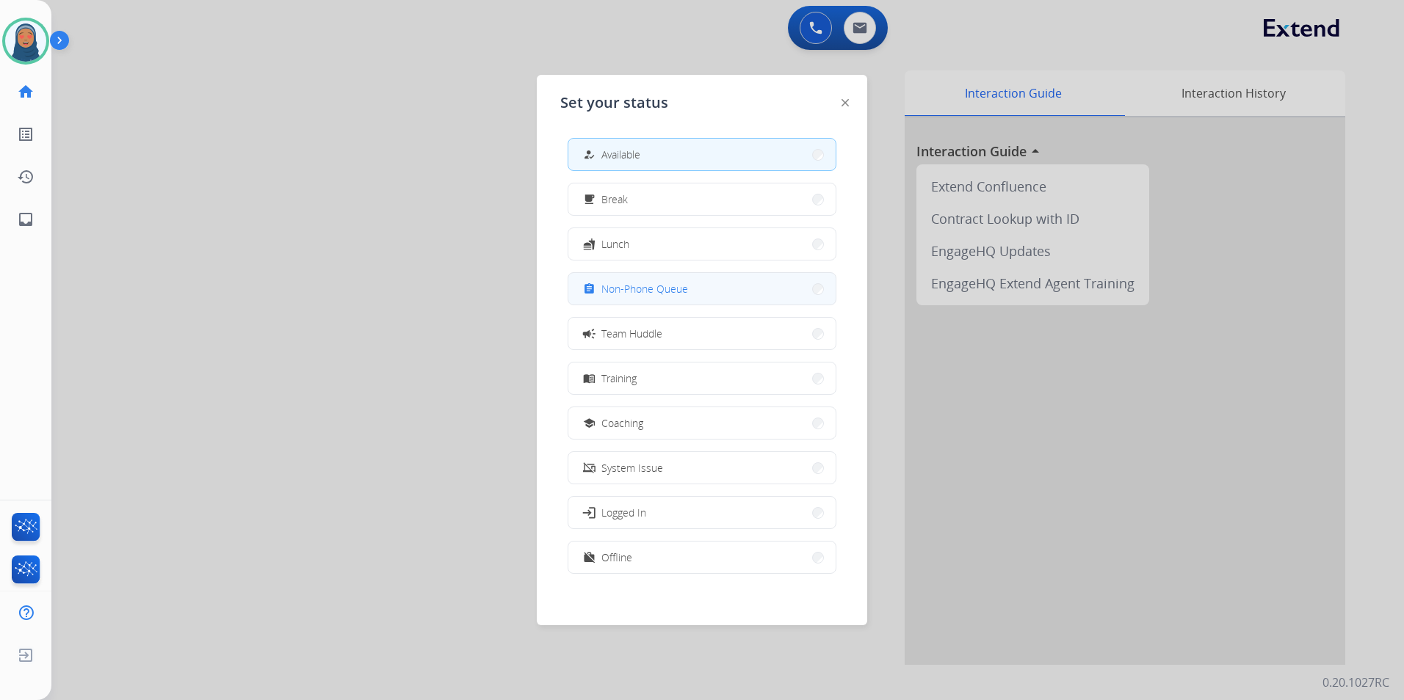
click at [634, 295] on span "Non-Phone Queue" at bounding box center [644, 288] width 87 height 15
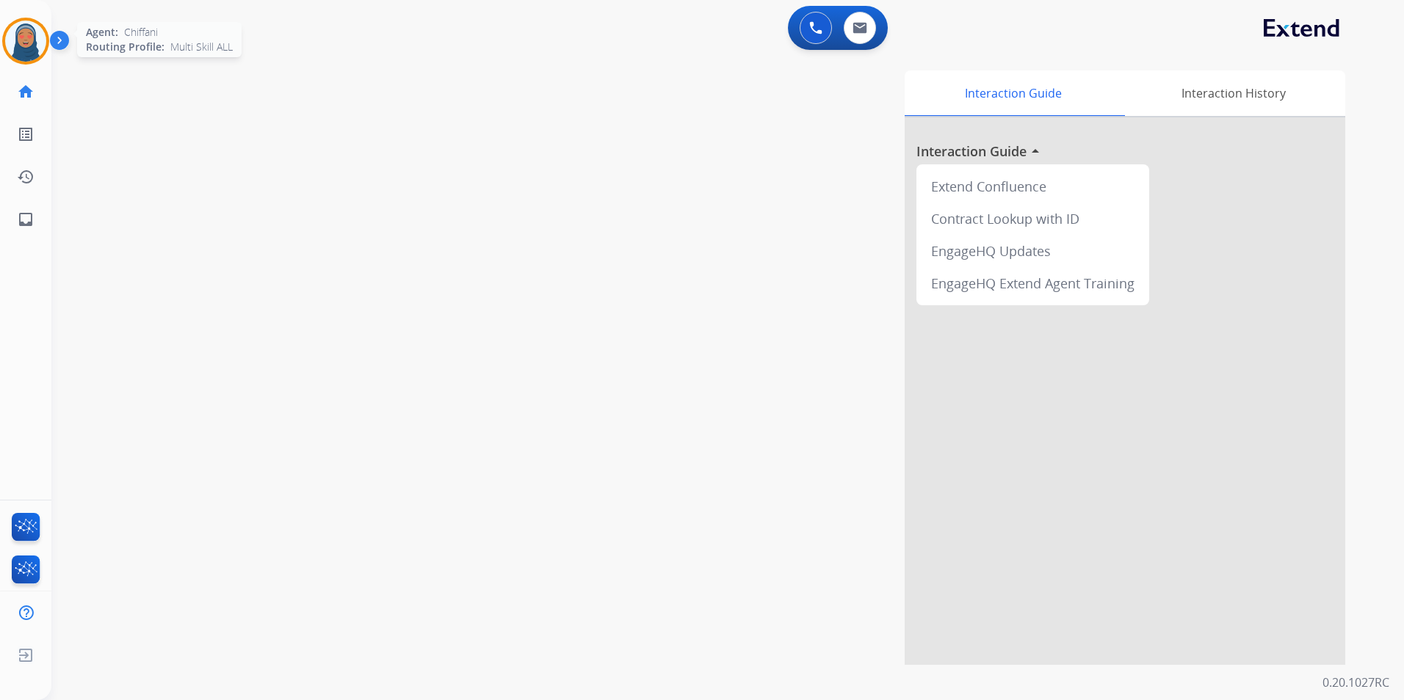
click at [26, 37] on img at bounding box center [25, 41] width 41 height 41
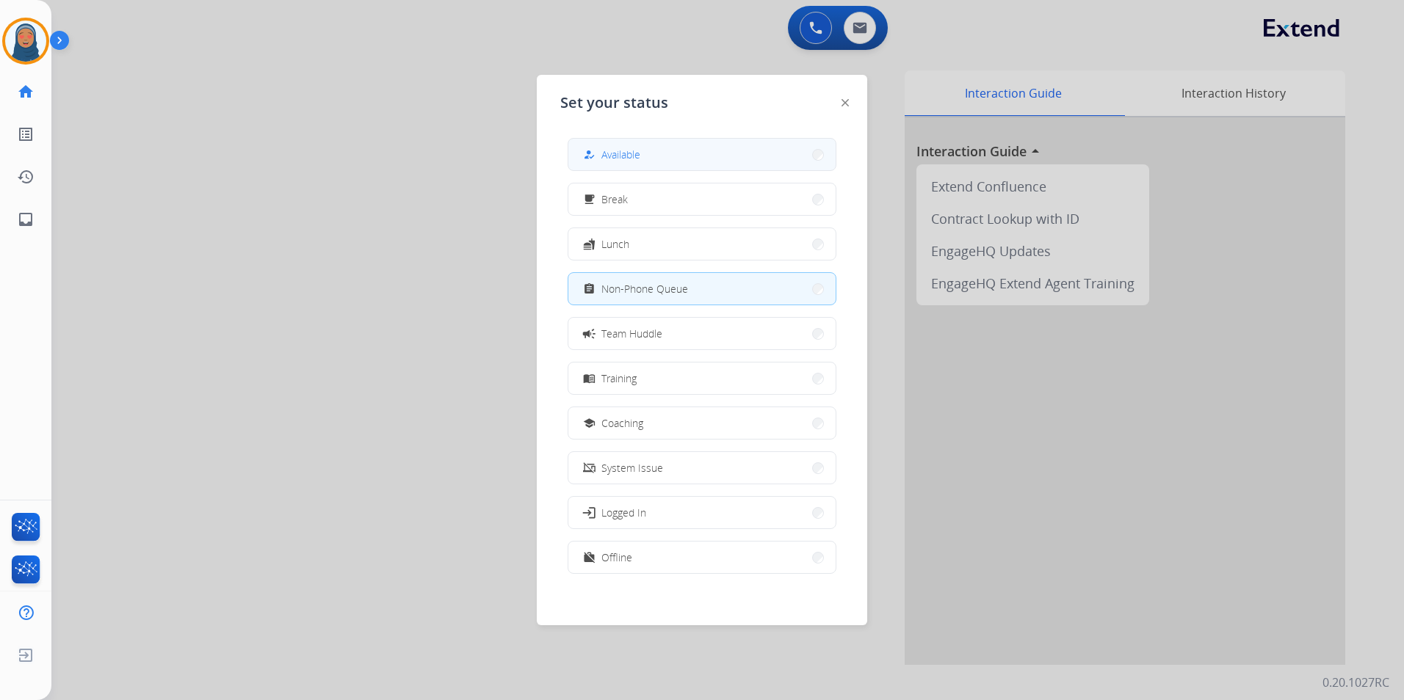
click at [618, 157] on span "Available" at bounding box center [620, 154] width 39 height 15
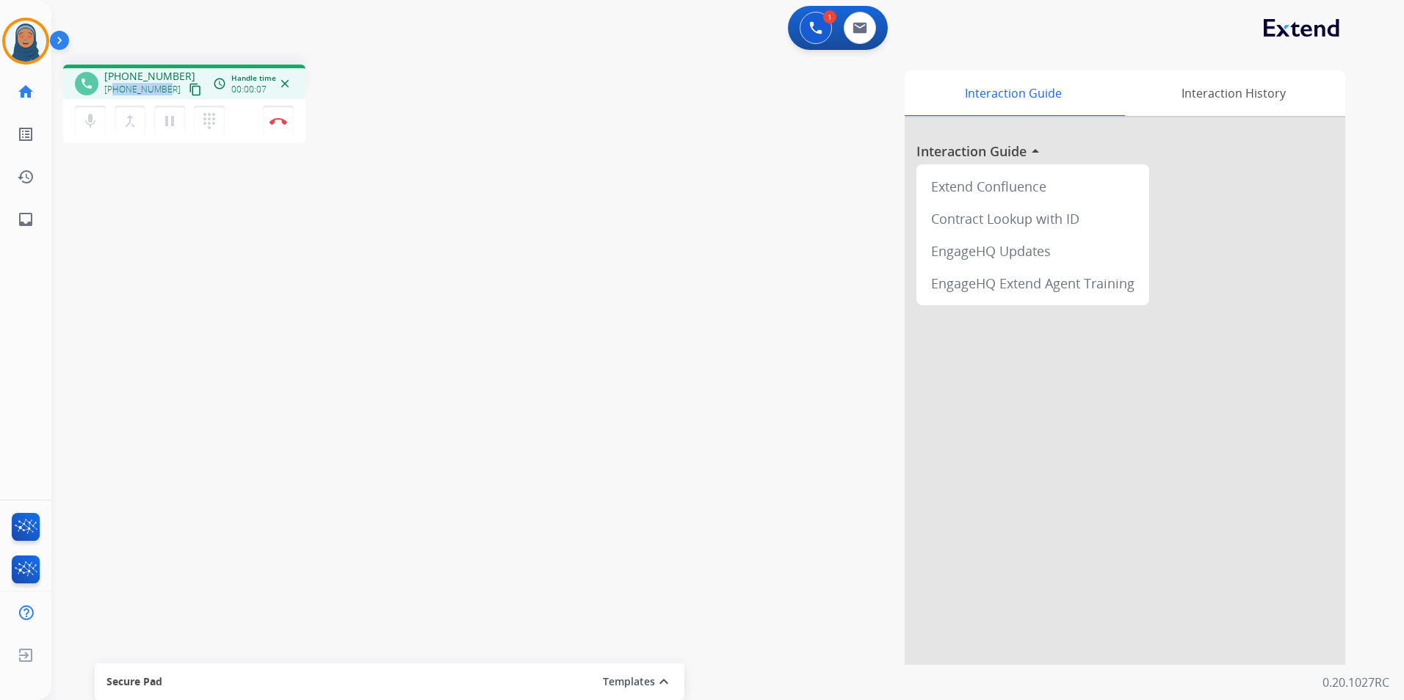
drag, startPoint x: 165, startPoint y: 90, endPoint x: 115, endPoint y: 97, distance: 50.4
click at [115, 97] on div "[PHONE_NUMBER] content_copy" at bounding box center [154, 90] width 100 height 18
copy span "2035547039"
click at [275, 127] on button "Disconnect" at bounding box center [278, 121] width 31 height 31
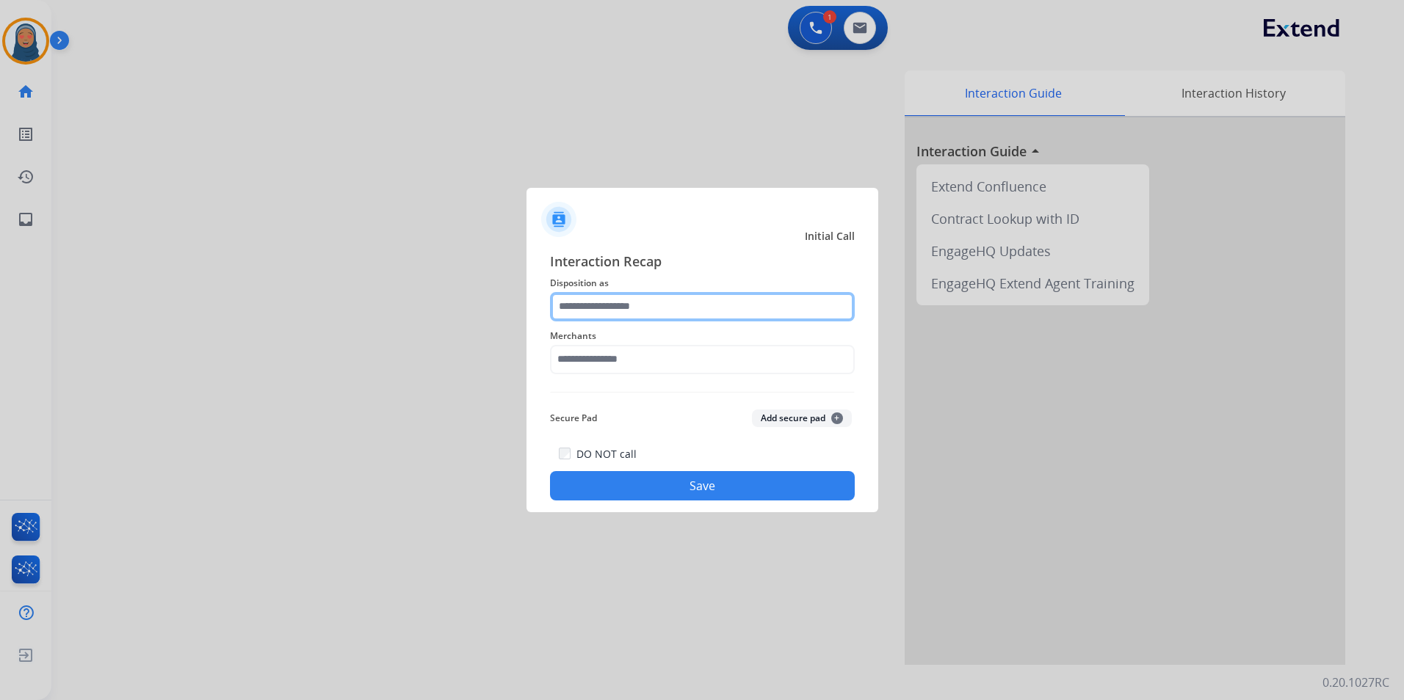
click at [596, 307] on input "text" at bounding box center [702, 306] width 305 height 29
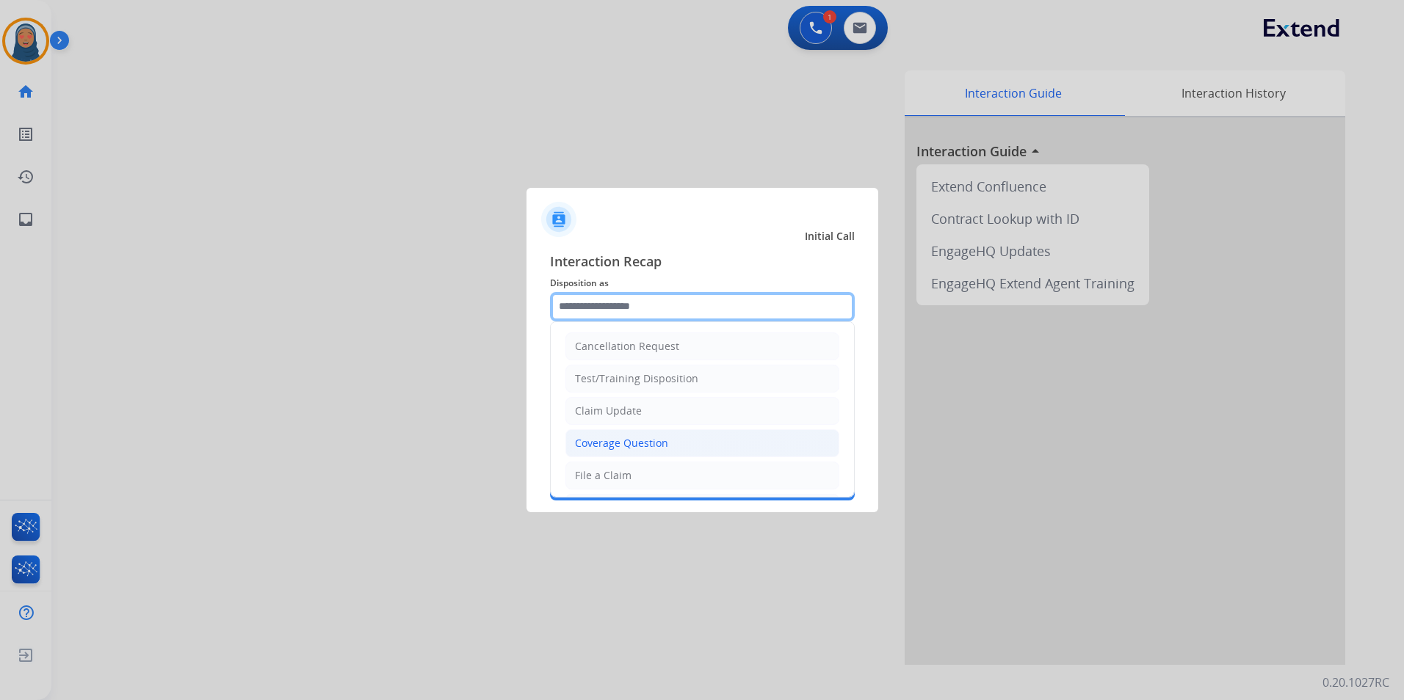
scroll to position [73, 0]
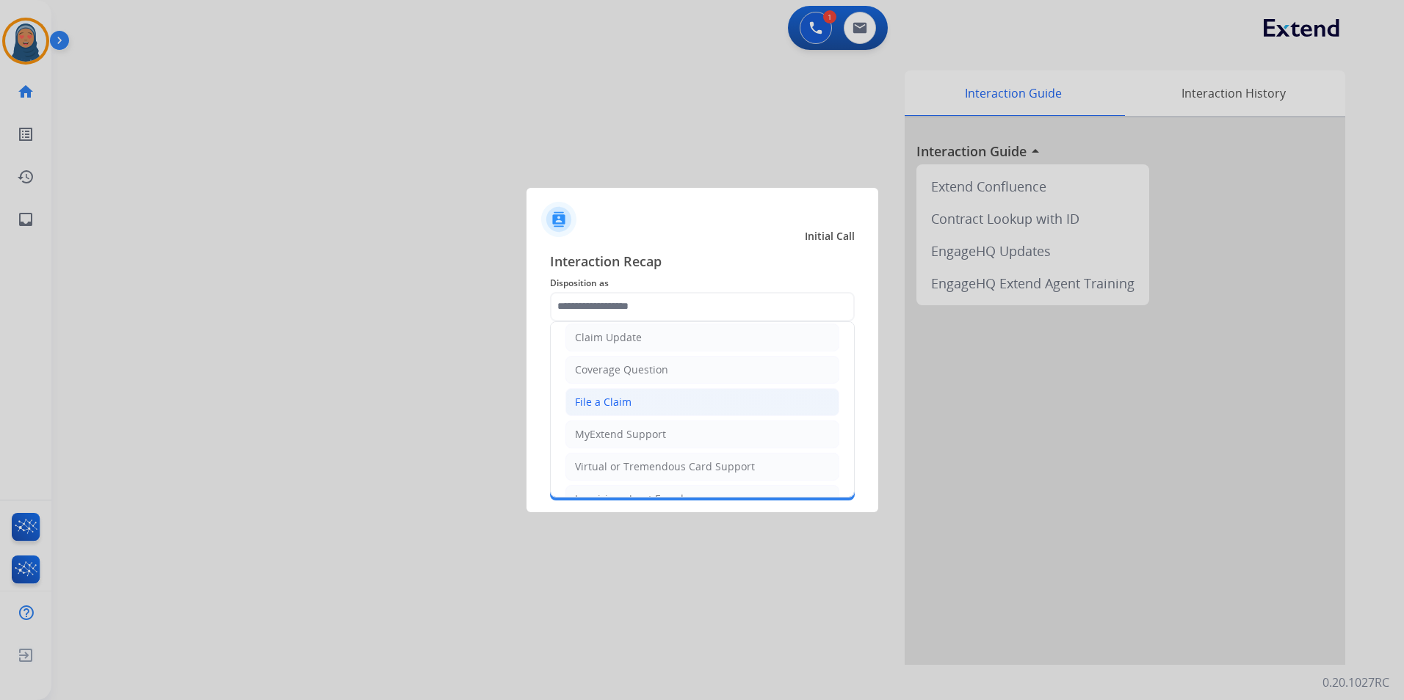
click at [616, 399] on div "File a Claim" at bounding box center [603, 402] width 57 height 15
type input "**********"
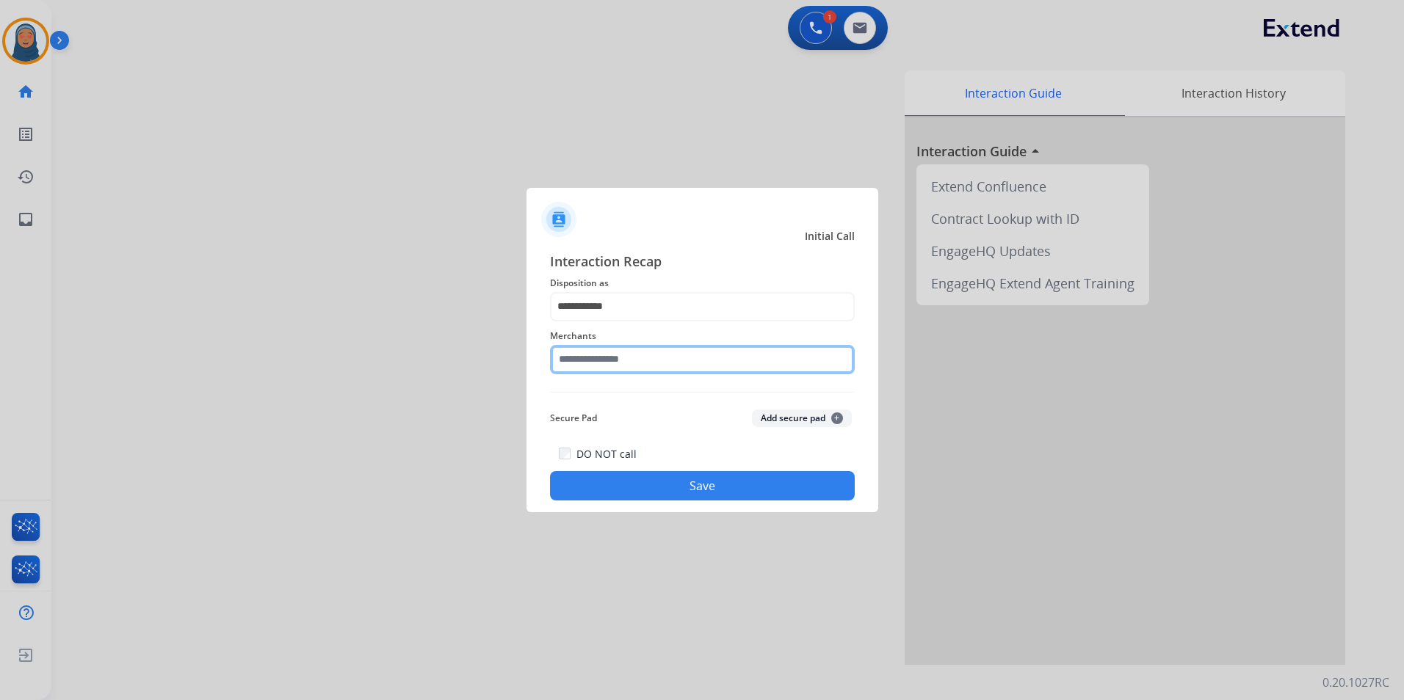
drag, startPoint x: 608, startPoint y: 345, endPoint x: 608, endPoint y: 353, distance: 8.1
click at [608, 349] on input "text" at bounding box center [702, 359] width 305 height 29
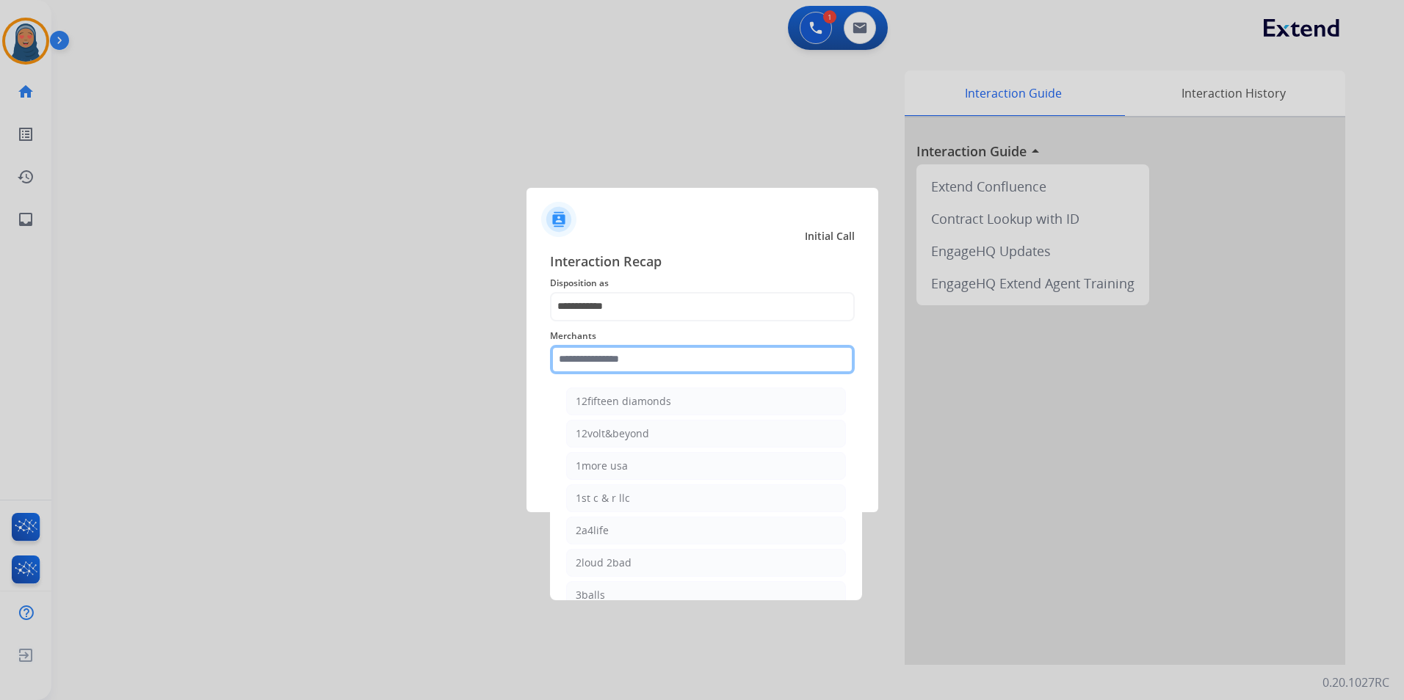
click at [608, 353] on input "text" at bounding box center [702, 359] width 305 height 29
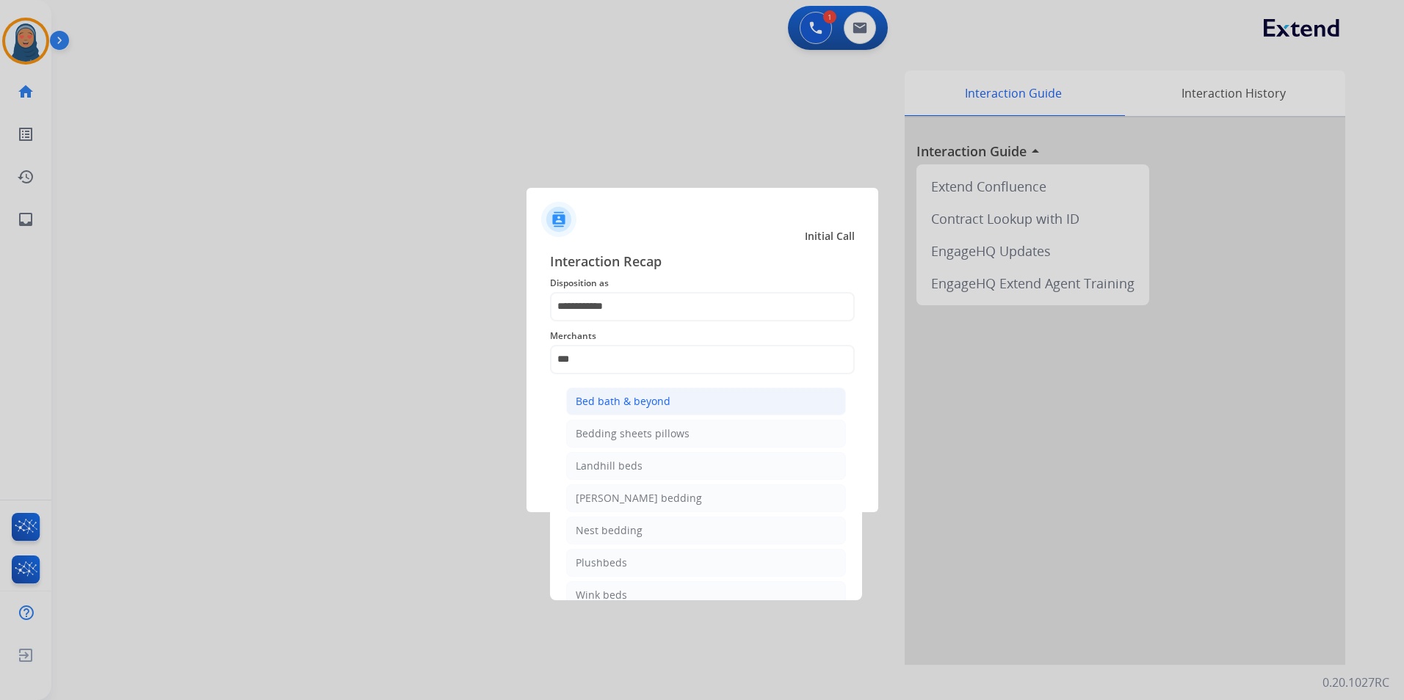
click at [643, 399] on div "Bed bath & beyond" at bounding box center [623, 401] width 95 height 15
type input "**********"
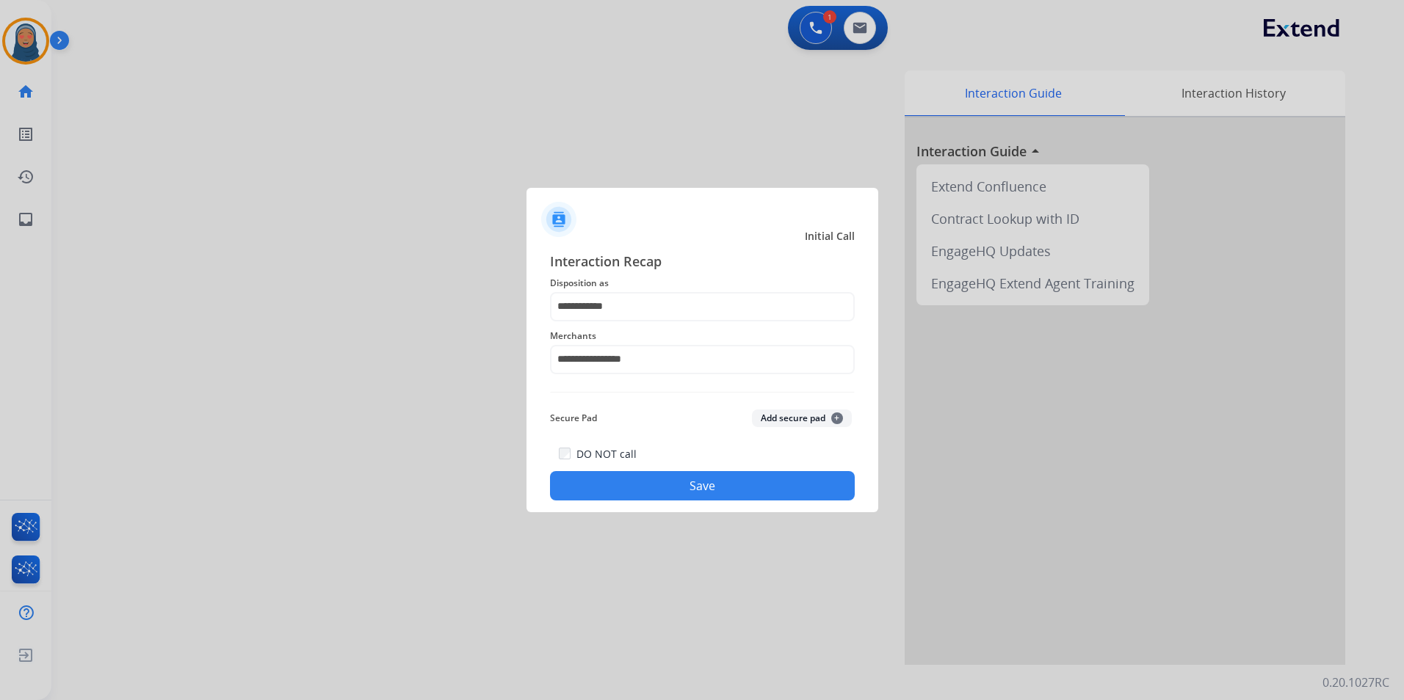
click at [688, 482] on button "Save" at bounding box center [702, 485] width 305 height 29
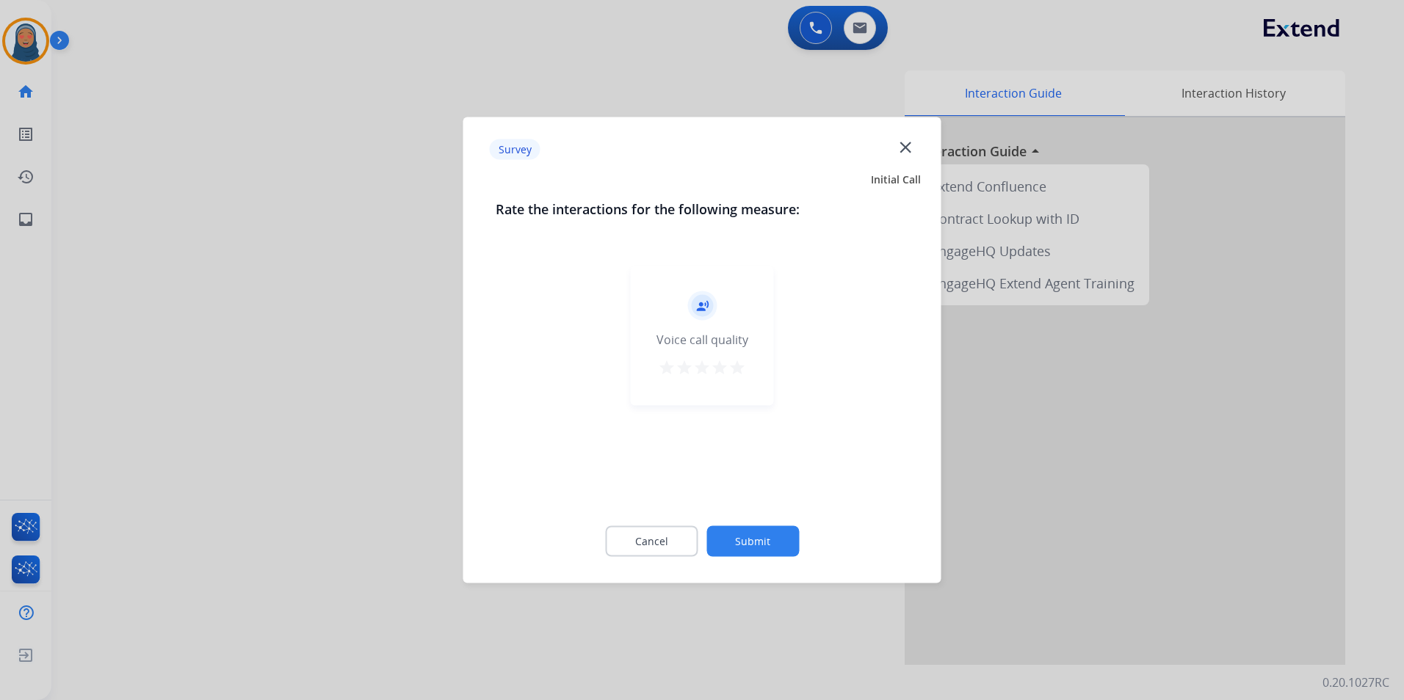
click at [758, 543] on button "Submit" at bounding box center [752, 541] width 93 height 31
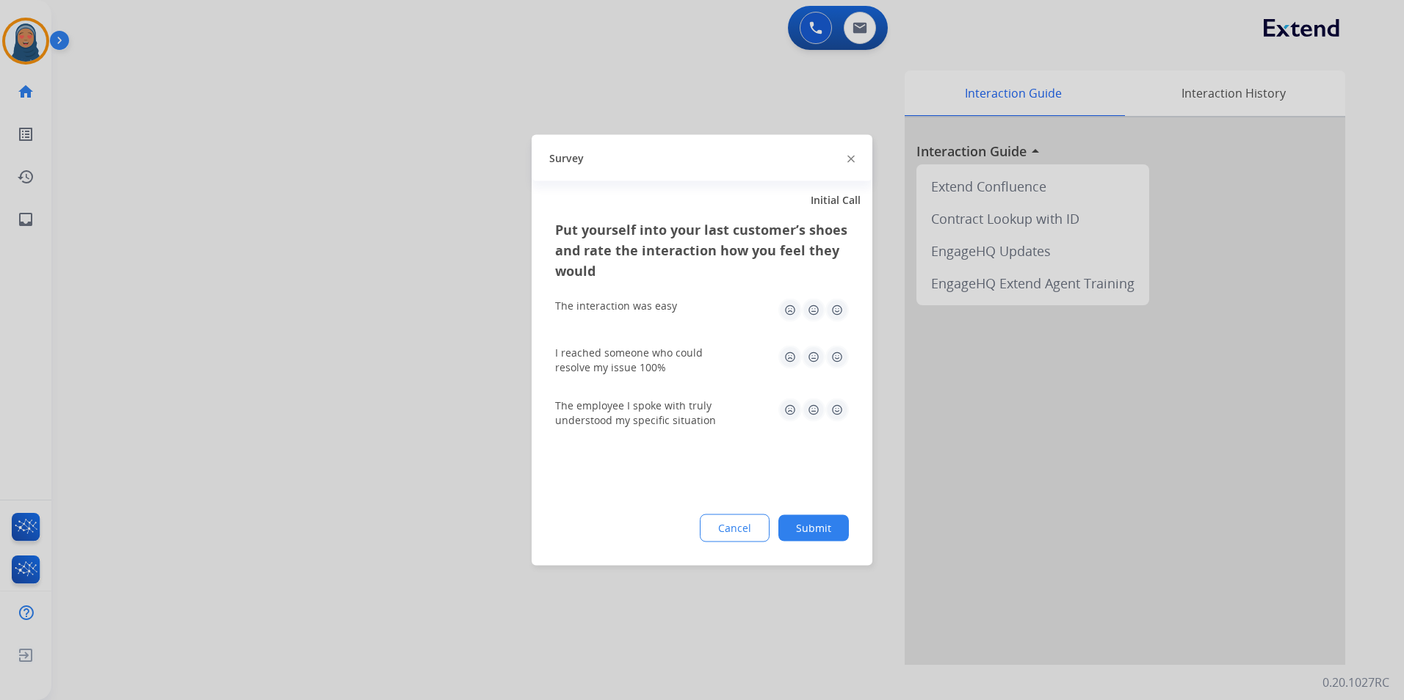
click at [828, 534] on button "Submit" at bounding box center [813, 528] width 70 height 26
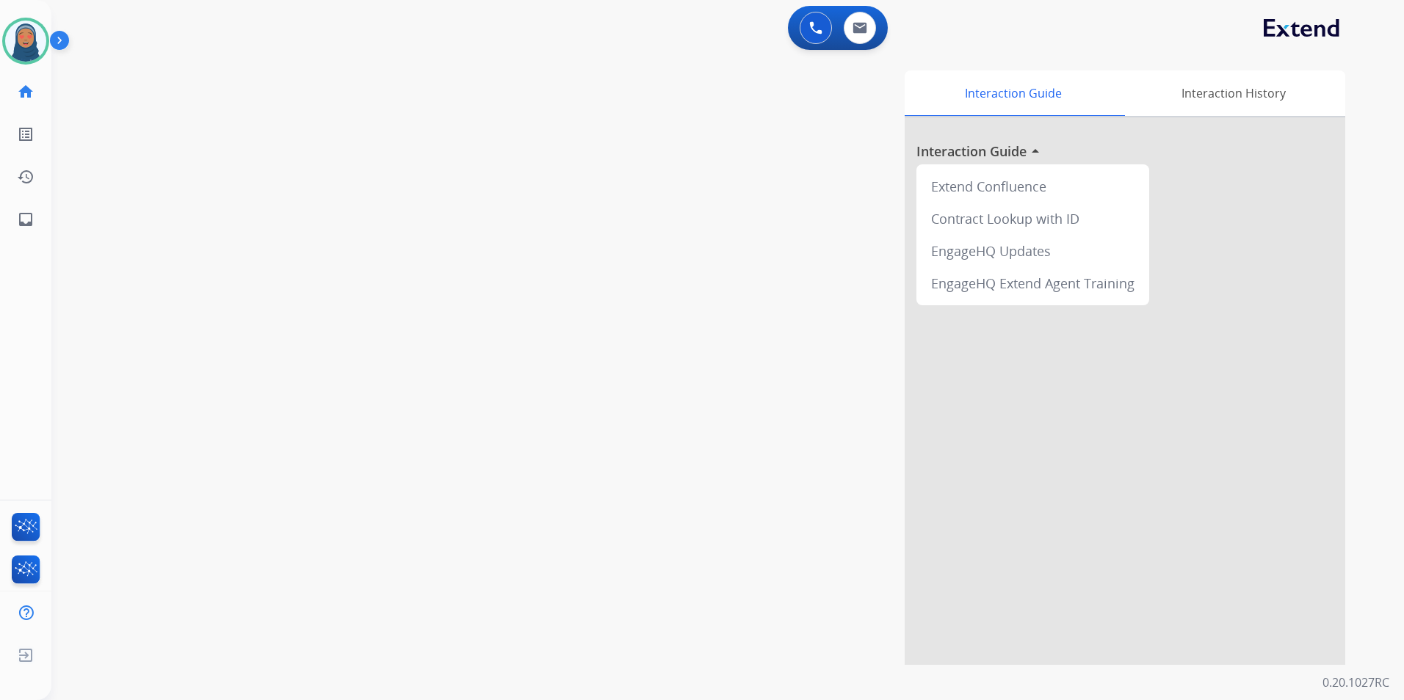
drag, startPoint x: 32, startPoint y: 50, endPoint x: 49, endPoint y: 65, distance: 22.9
click at [32, 50] on img at bounding box center [25, 41] width 41 height 41
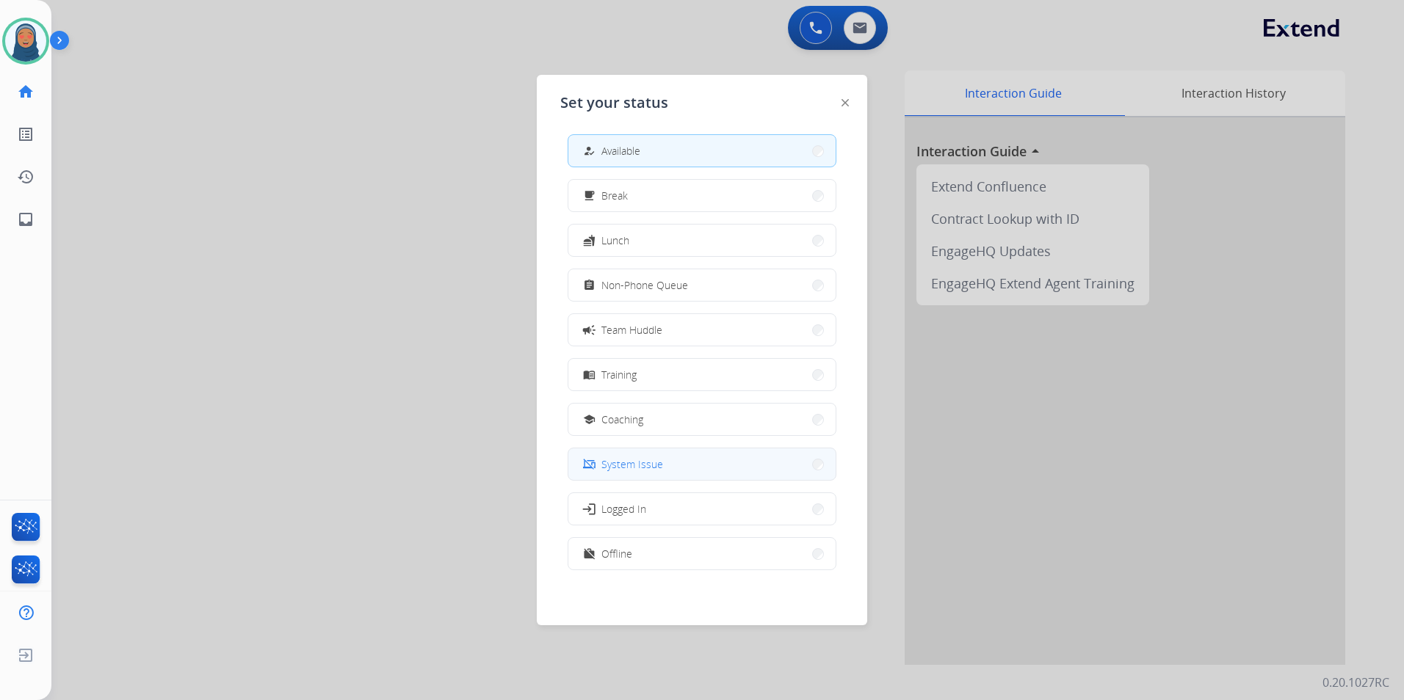
scroll to position [4, 0]
click at [620, 559] on span "Offline" at bounding box center [616, 553] width 31 height 15
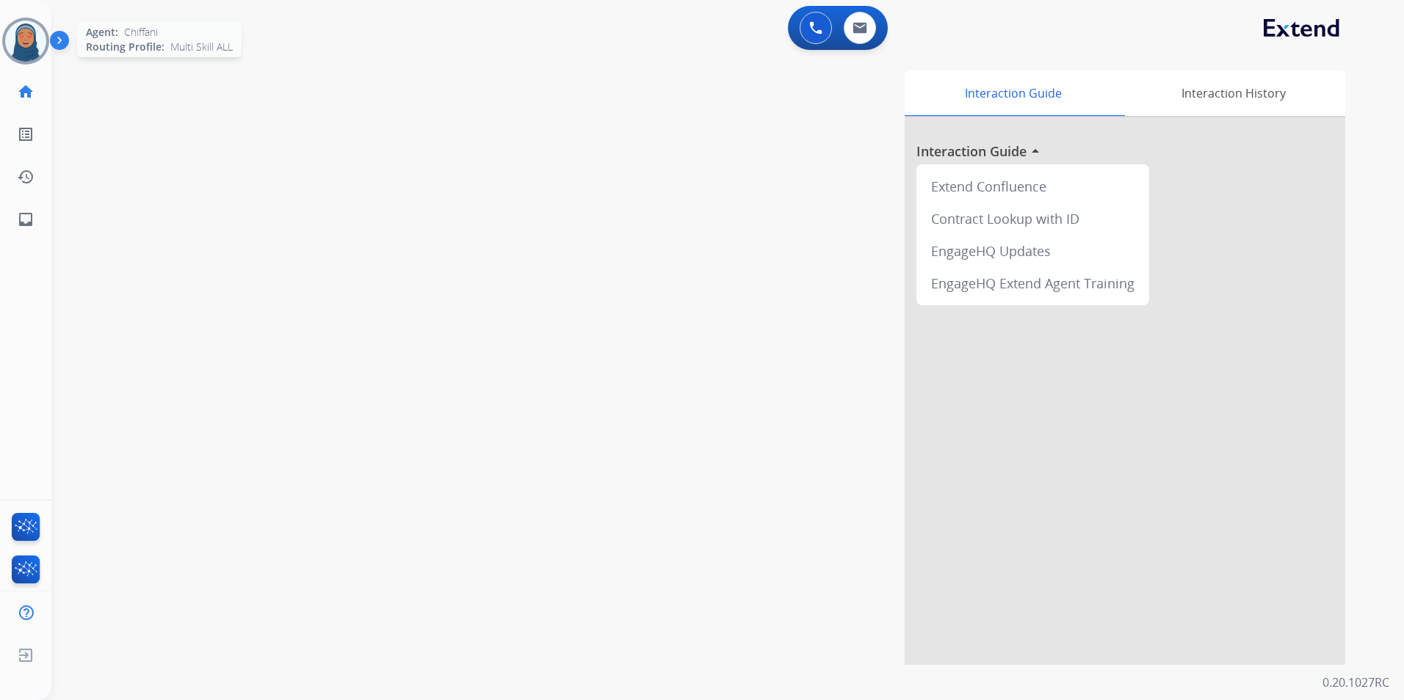
drag, startPoint x: 12, startPoint y: 43, endPoint x: 30, endPoint y: 43, distance: 17.6
click at [14, 43] on img at bounding box center [25, 41] width 41 height 41
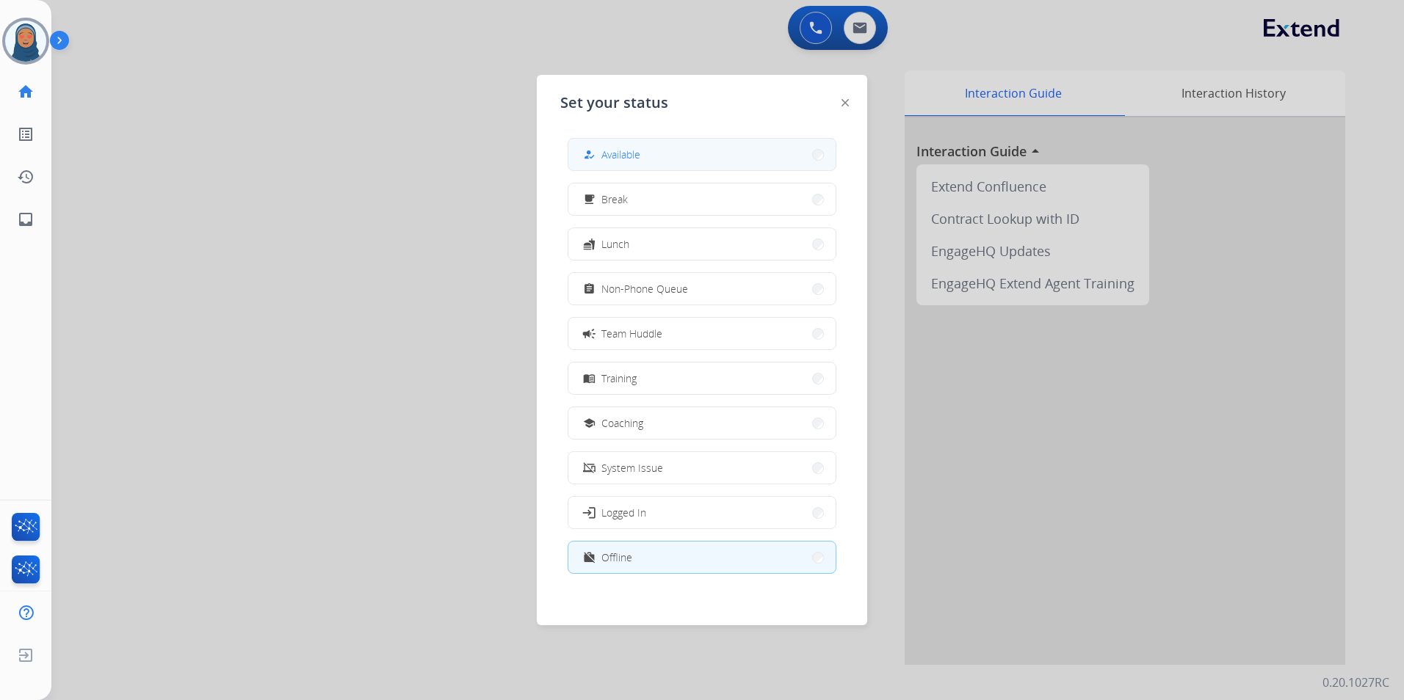
click at [600, 159] on div "how_to_reg" at bounding box center [590, 155] width 21 height 18
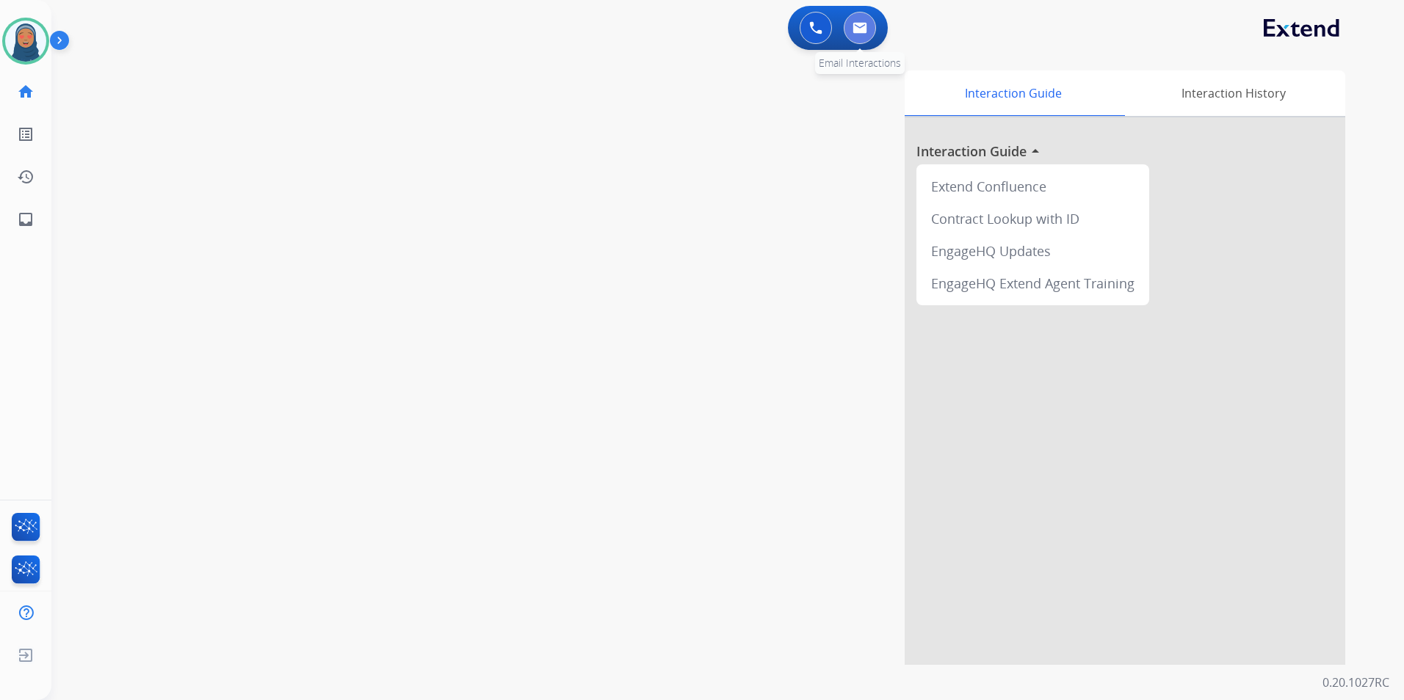
click at [863, 23] on img at bounding box center [859, 28] width 15 height 12
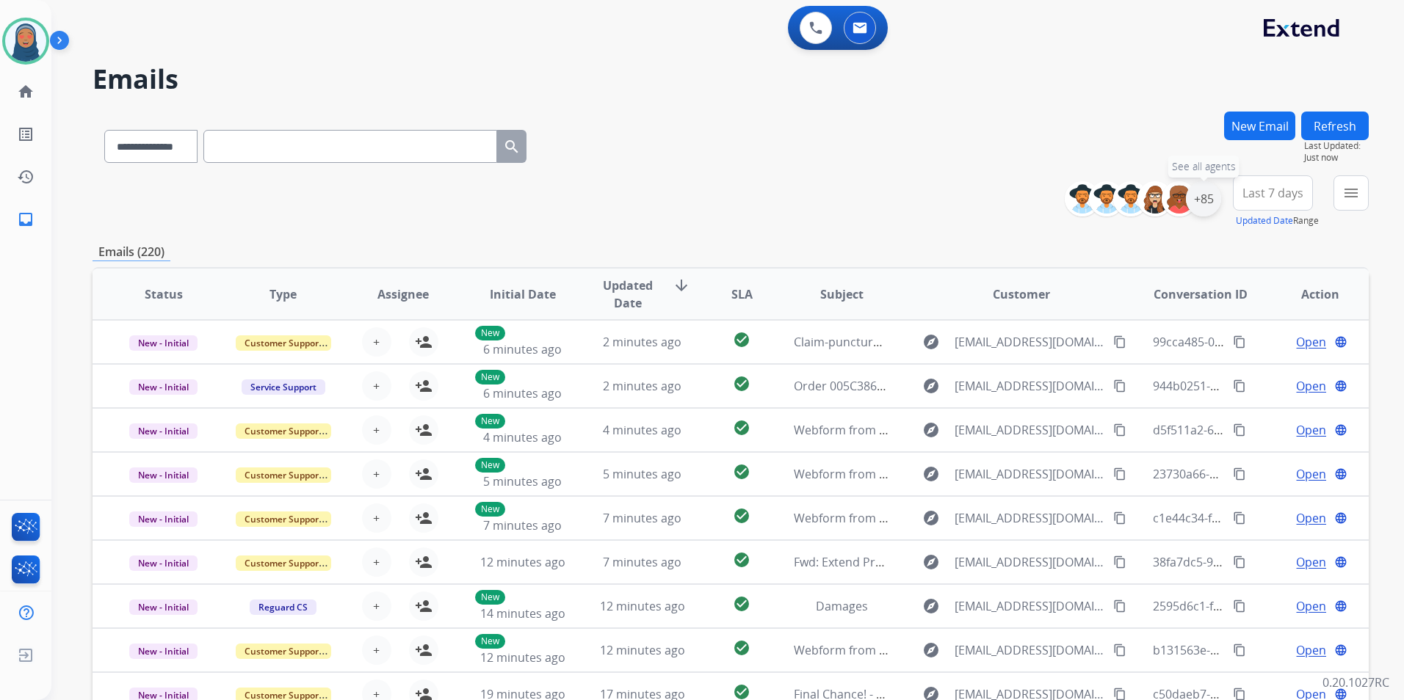
click at [1196, 200] on div "+85" at bounding box center [1203, 198] width 35 height 35
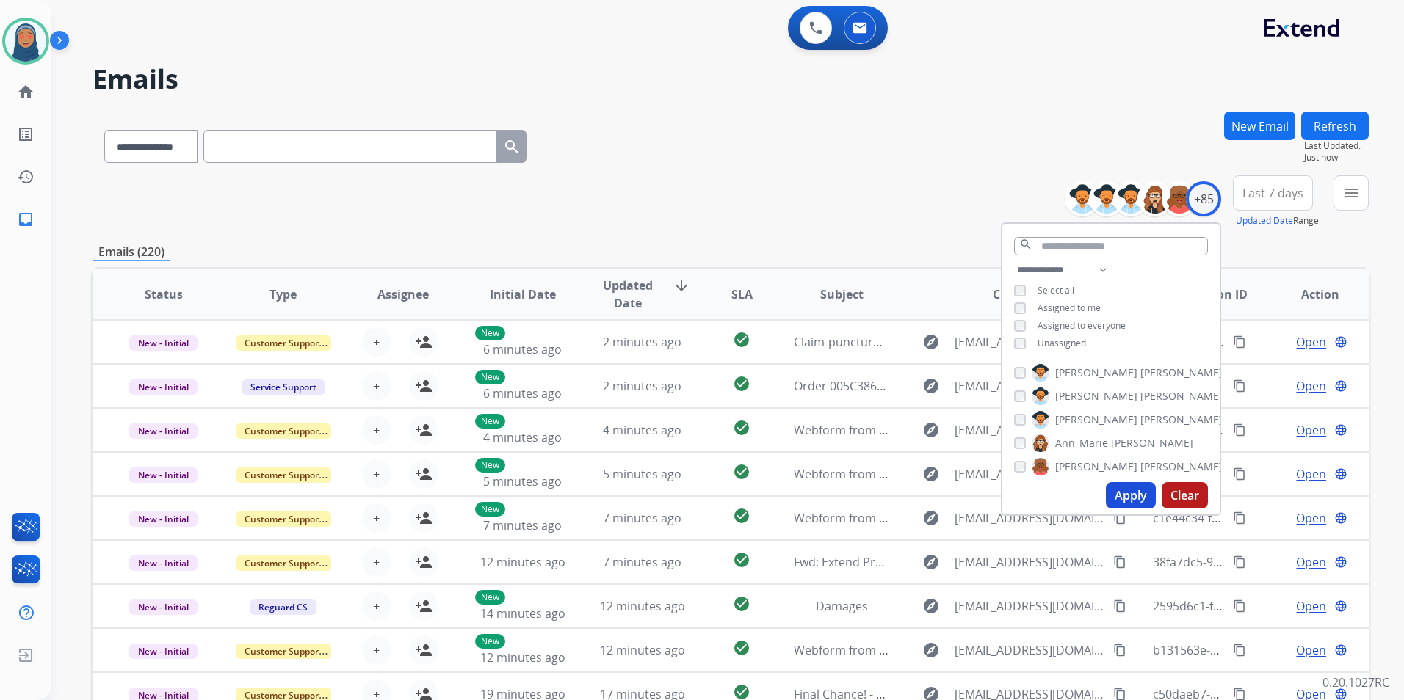
click at [1140, 498] on button "Apply" at bounding box center [1131, 495] width 50 height 26
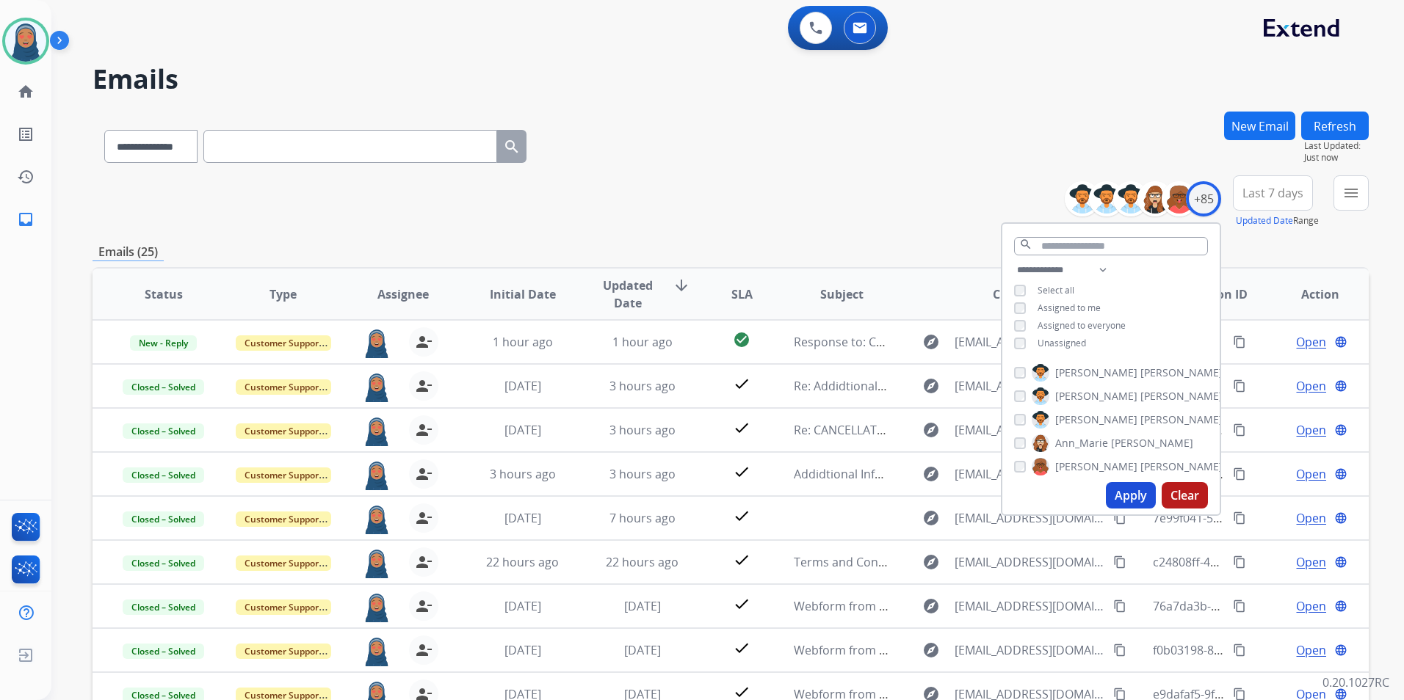
click at [676, 175] on div "**********" at bounding box center [731, 144] width 1276 height 64
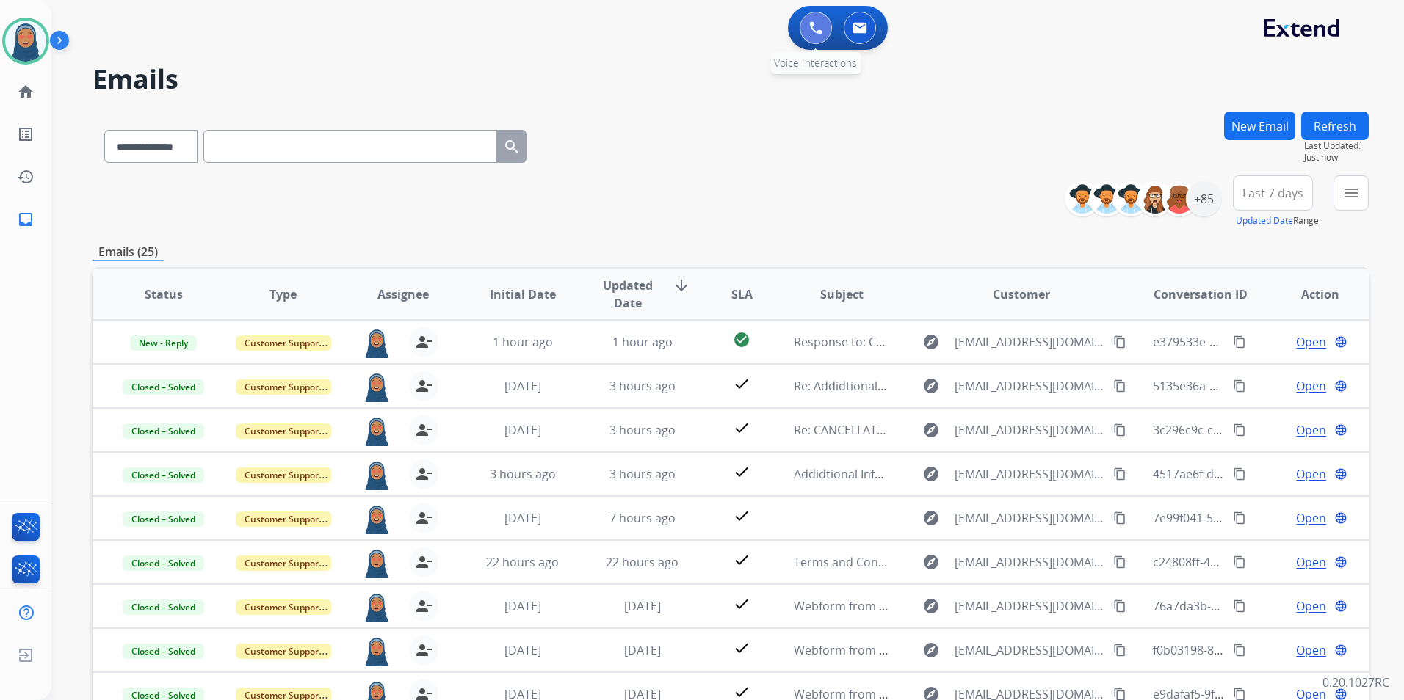
click at [817, 23] on img at bounding box center [815, 27] width 13 height 13
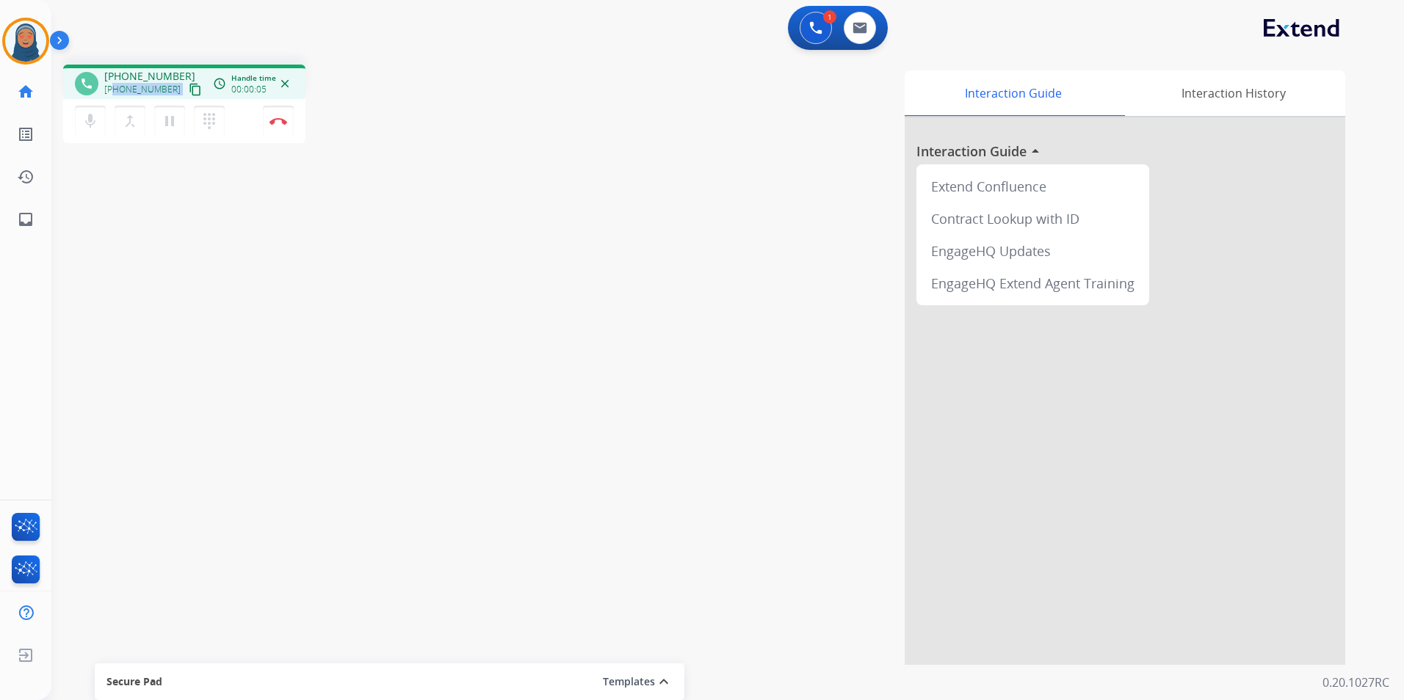
drag, startPoint x: 168, startPoint y: 91, endPoint x: 113, endPoint y: 93, distance: 55.1
click at [113, 93] on div "[PHONE_NUMBER] content_copy" at bounding box center [154, 90] width 100 height 18
copy div "7022014774 content_copy access_time Call metrics Queue 00:10 Hold 00:00 Talk 00…"
click at [277, 123] on img at bounding box center [278, 120] width 18 height 7
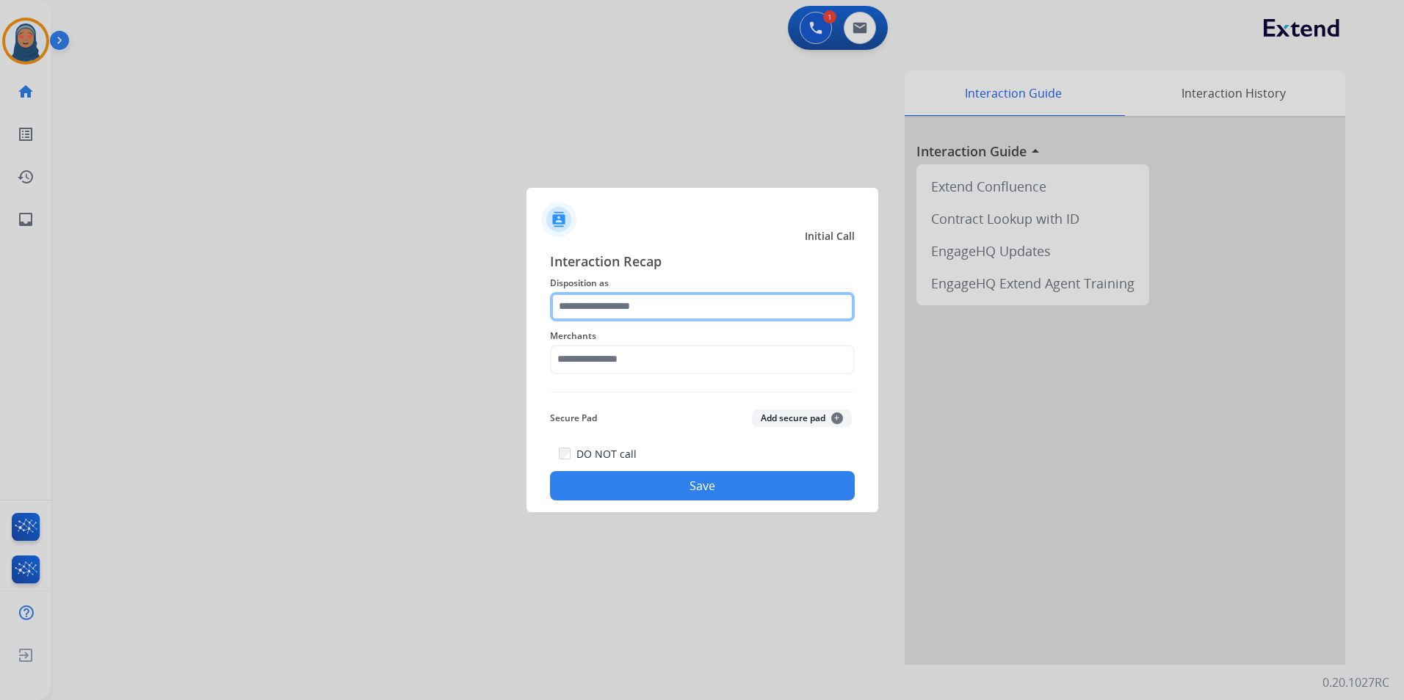
click at [610, 315] on input "text" at bounding box center [702, 306] width 305 height 29
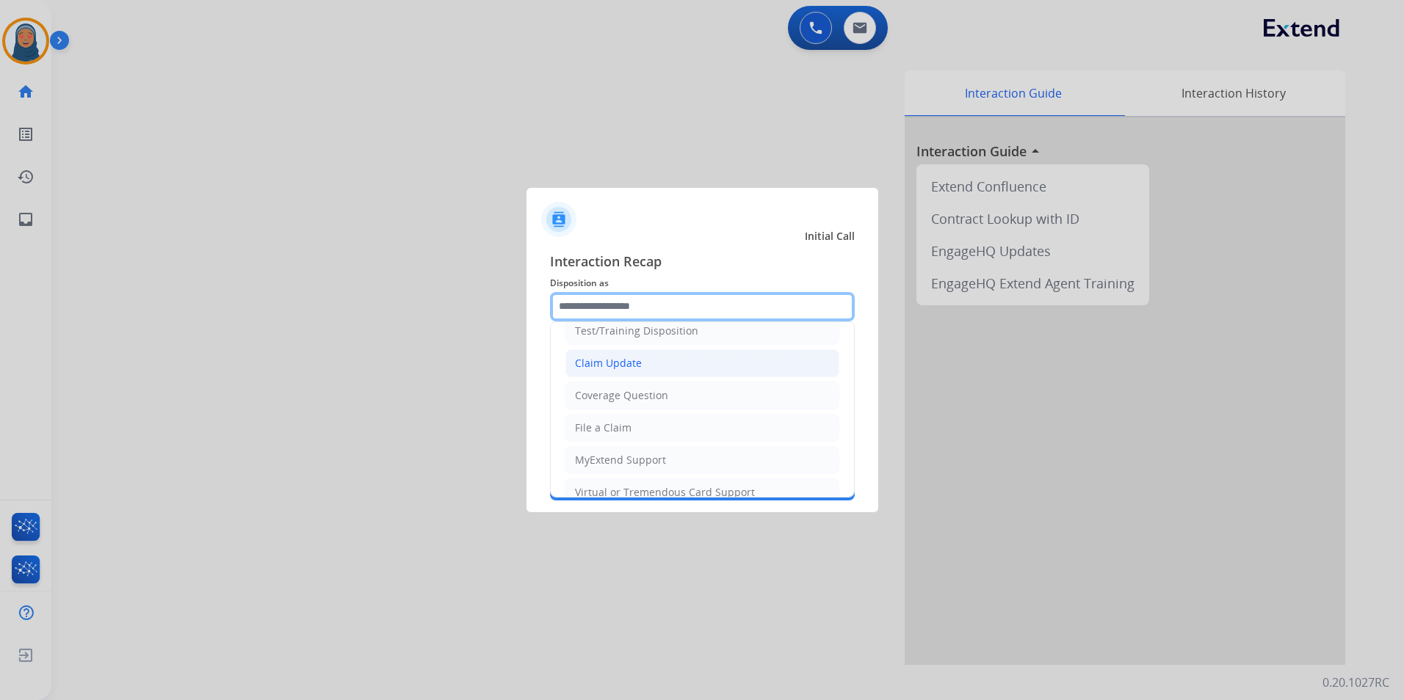
scroll to position [73, 0]
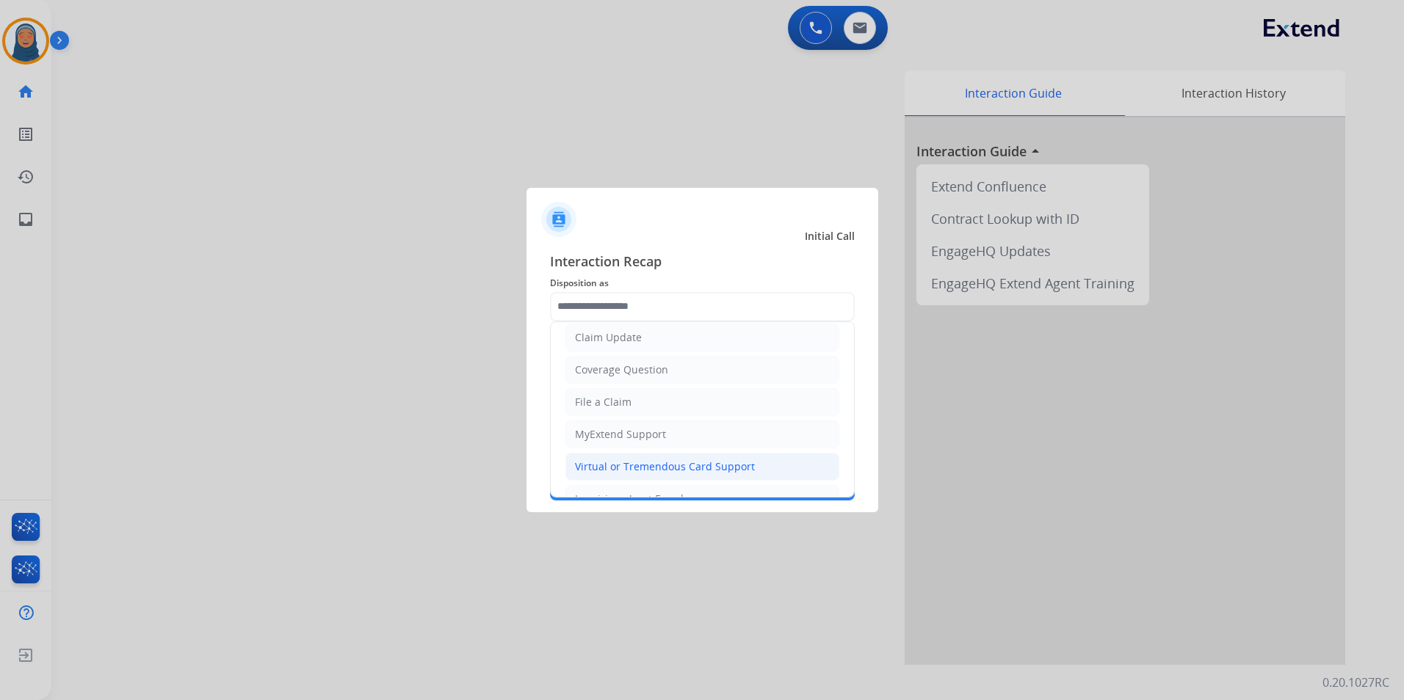
click at [640, 468] on div "Virtual or Tremendous Card Support" at bounding box center [665, 467] width 180 height 15
type input "**********"
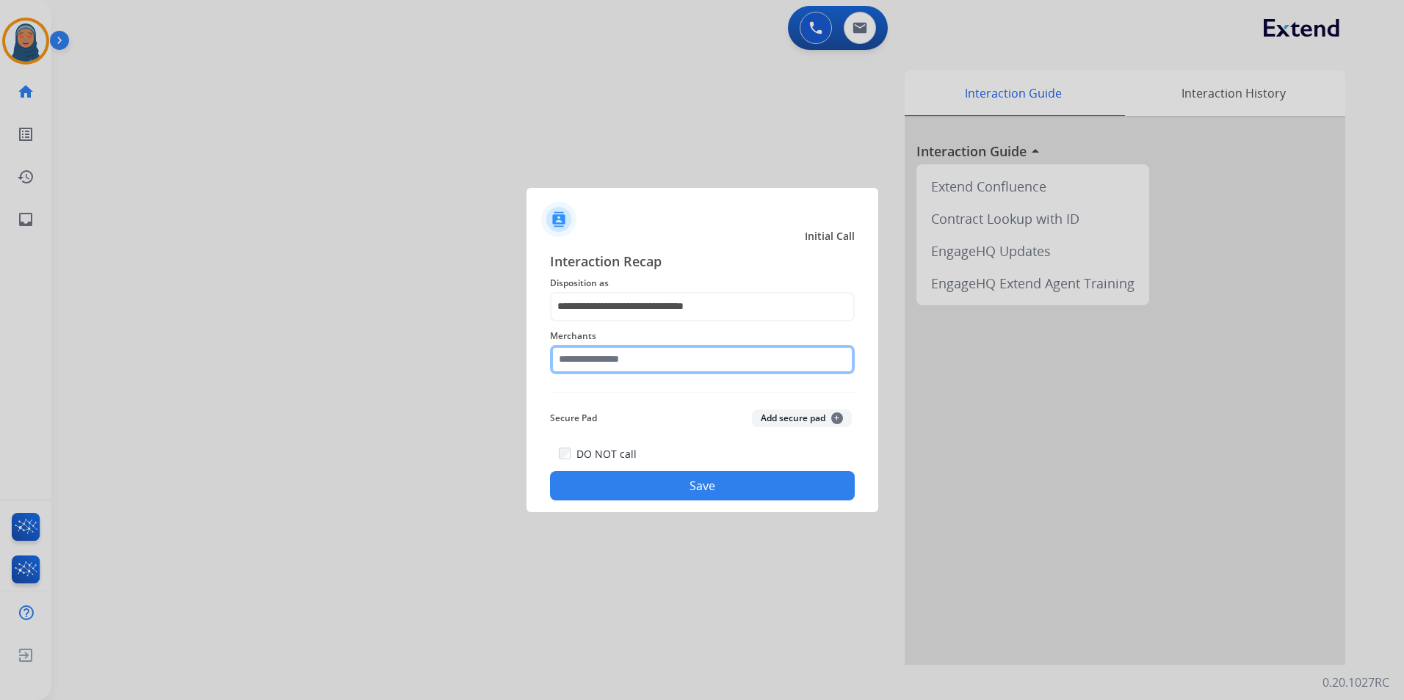
click at [648, 363] on input "text" at bounding box center [702, 359] width 305 height 29
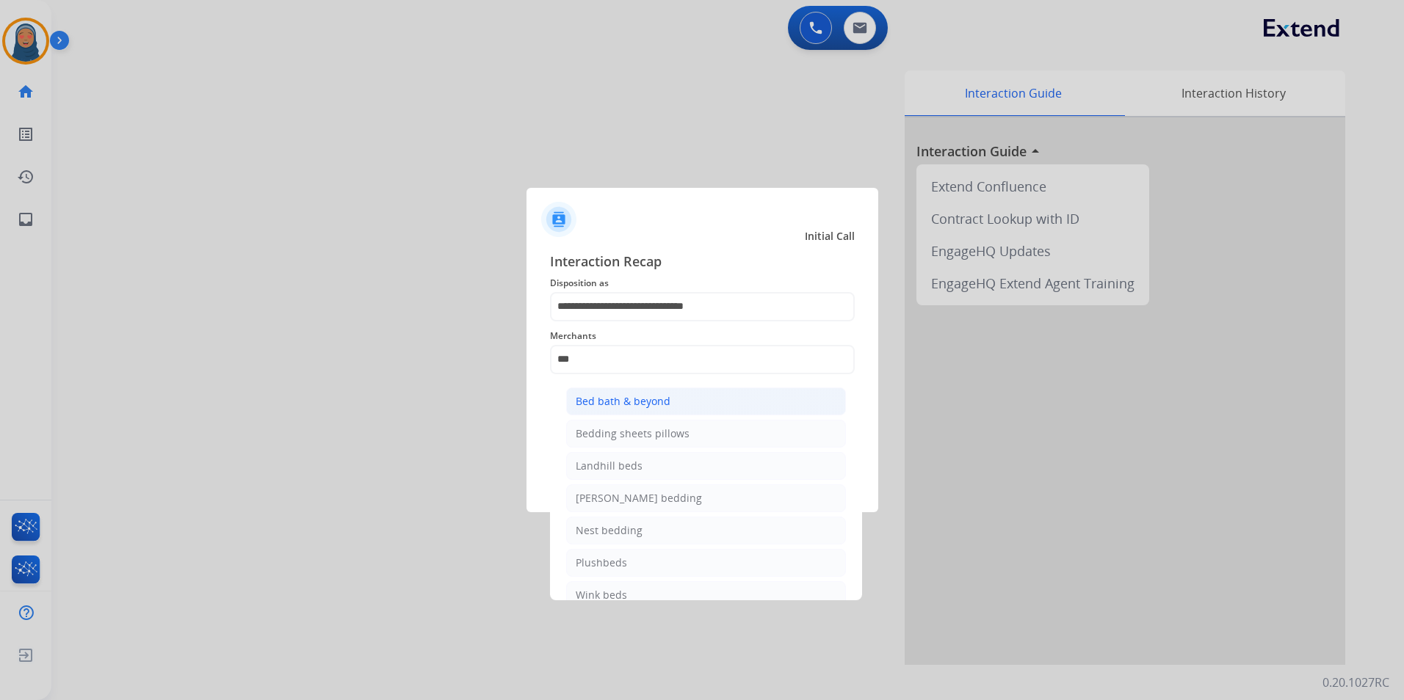
click at [601, 405] on div "Bed bath & beyond" at bounding box center [623, 401] width 95 height 15
type input "**********"
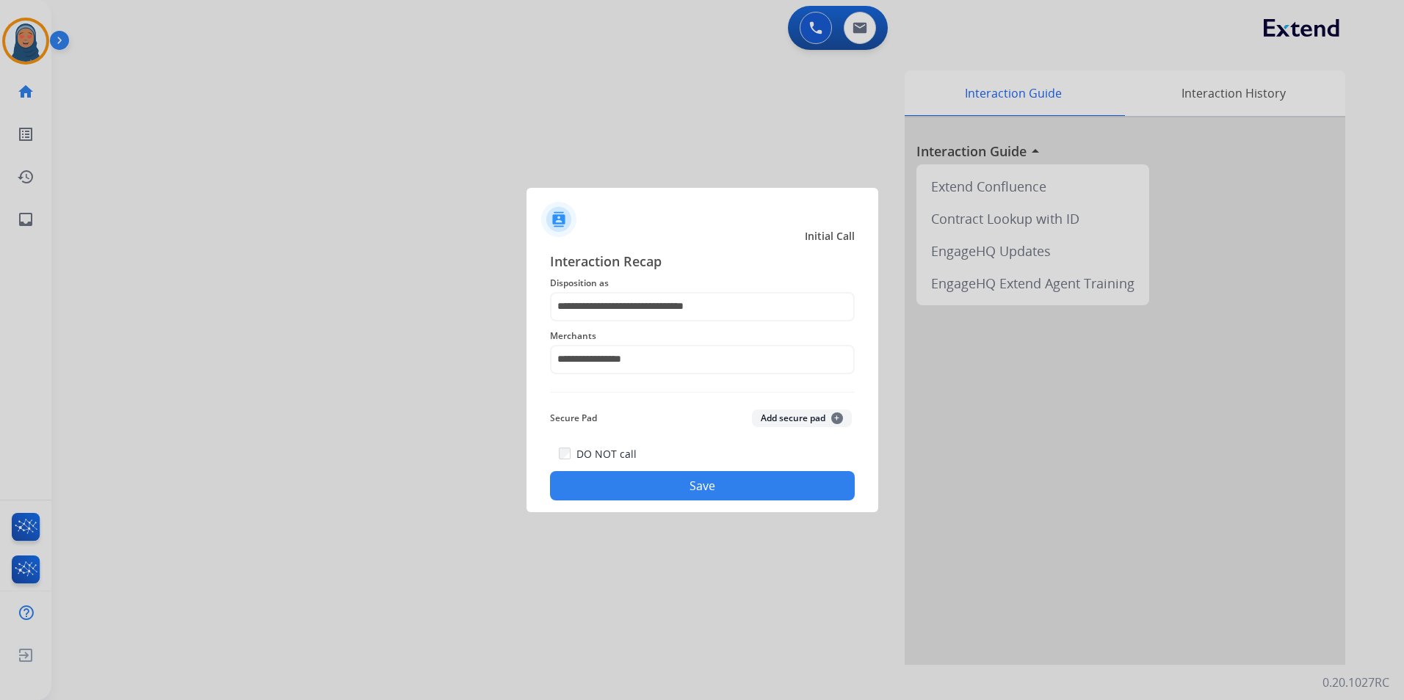
click at [695, 504] on div "**********" at bounding box center [702, 376] width 352 height 274
click at [700, 490] on button "Save" at bounding box center [702, 485] width 305 height 29
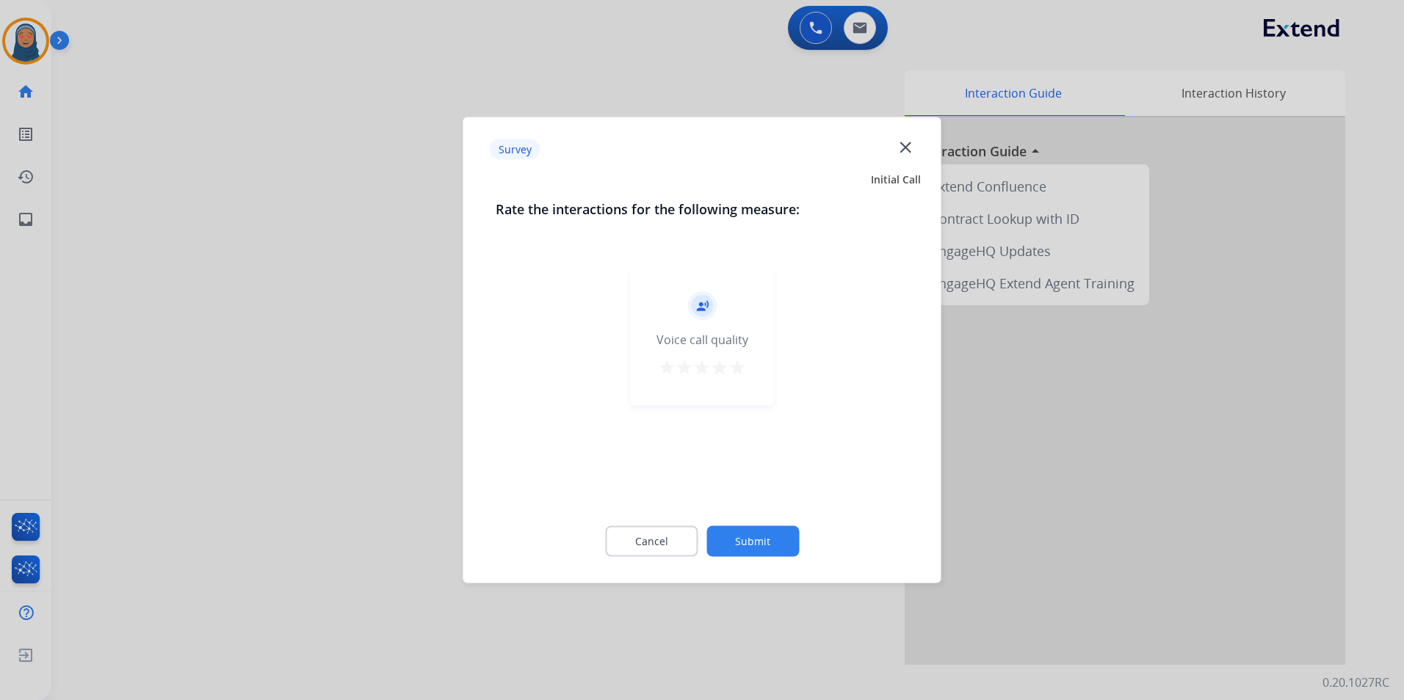
click at [767, 539] on button "Submit" at bounding box center [752, 541] width 93 height 31
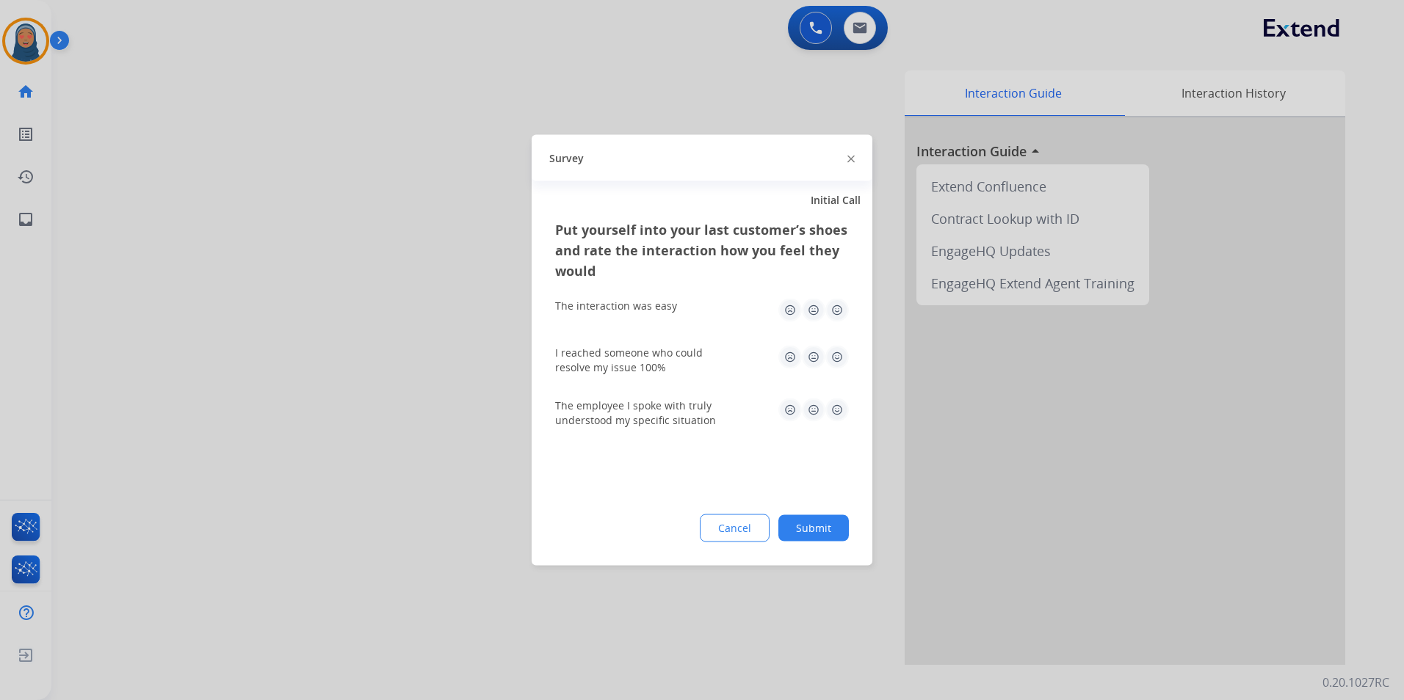
click at [803, 529] on button "Submit" at bounding box center [813, 528] width 70 height 26
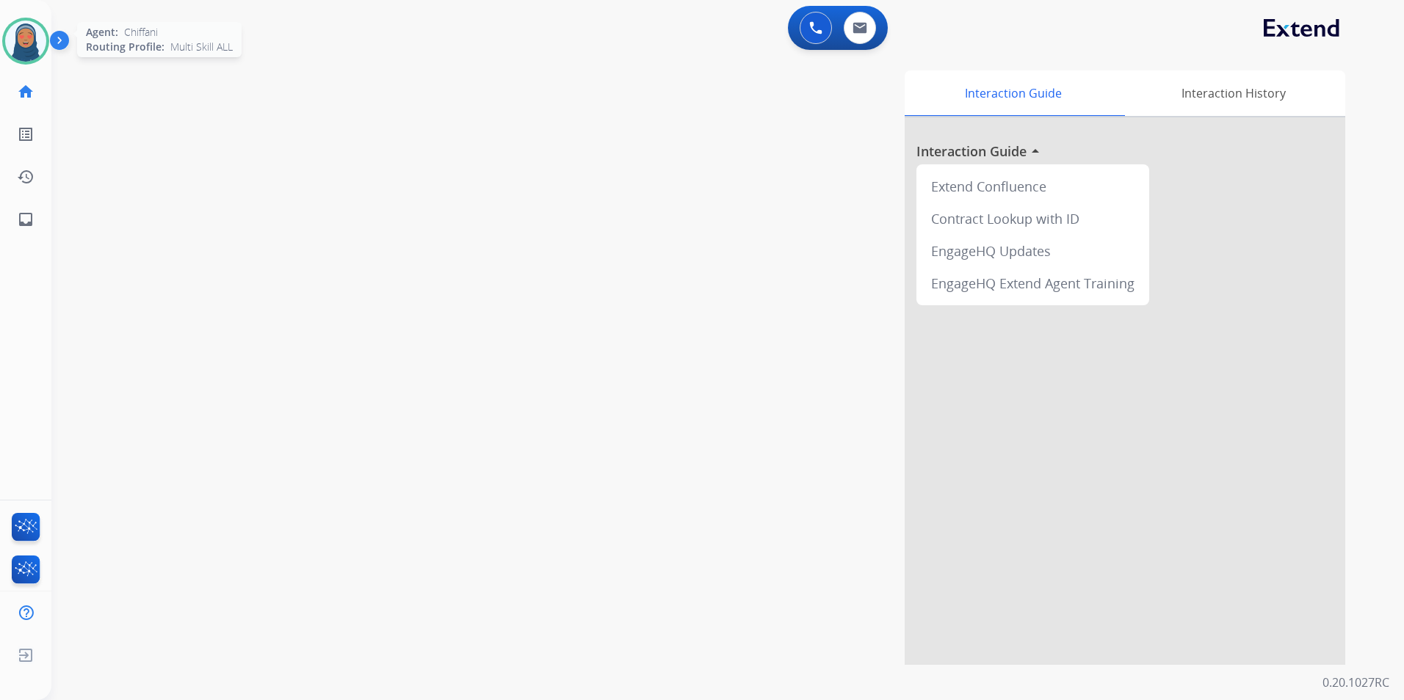
click at [20, 43] on img at bounding box center [25, 41] width 41 height 41
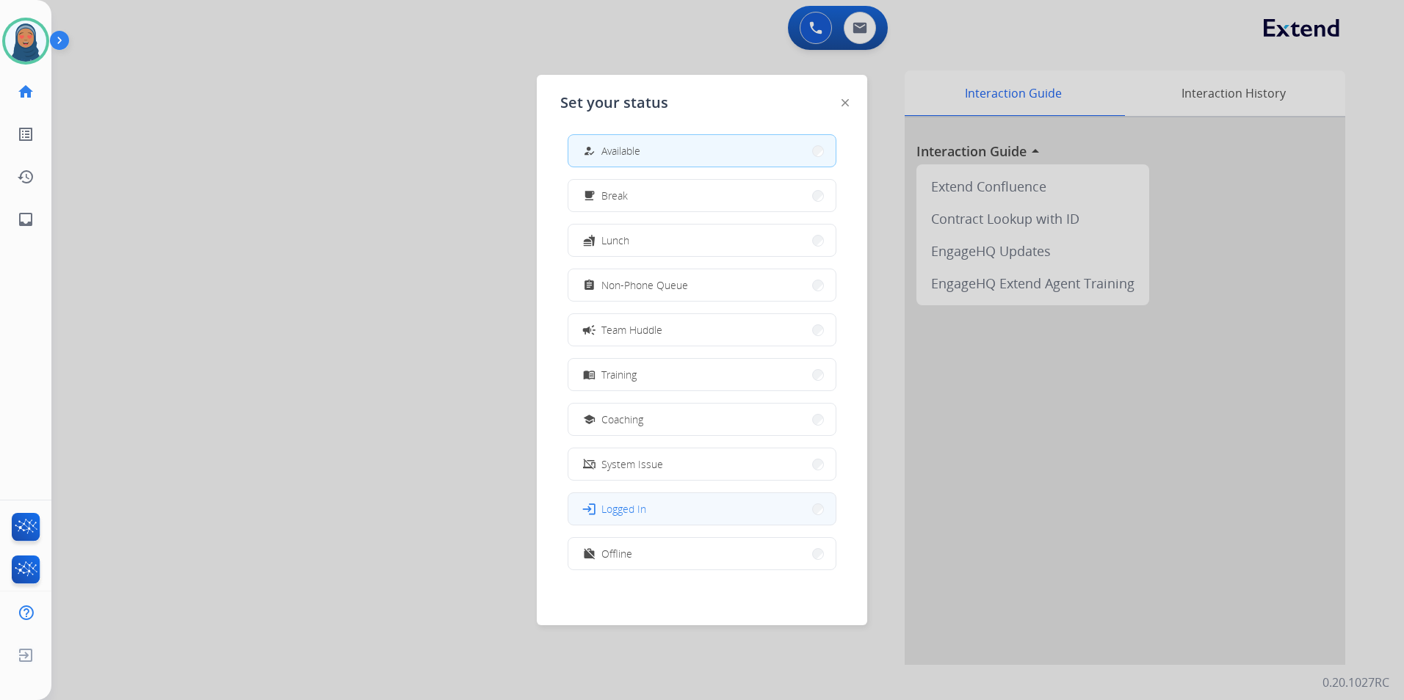
scroll to position [4, 0]
click at [653, 557] on button "work_off Offline" at bounding box center [701, 553] width 267 height 32
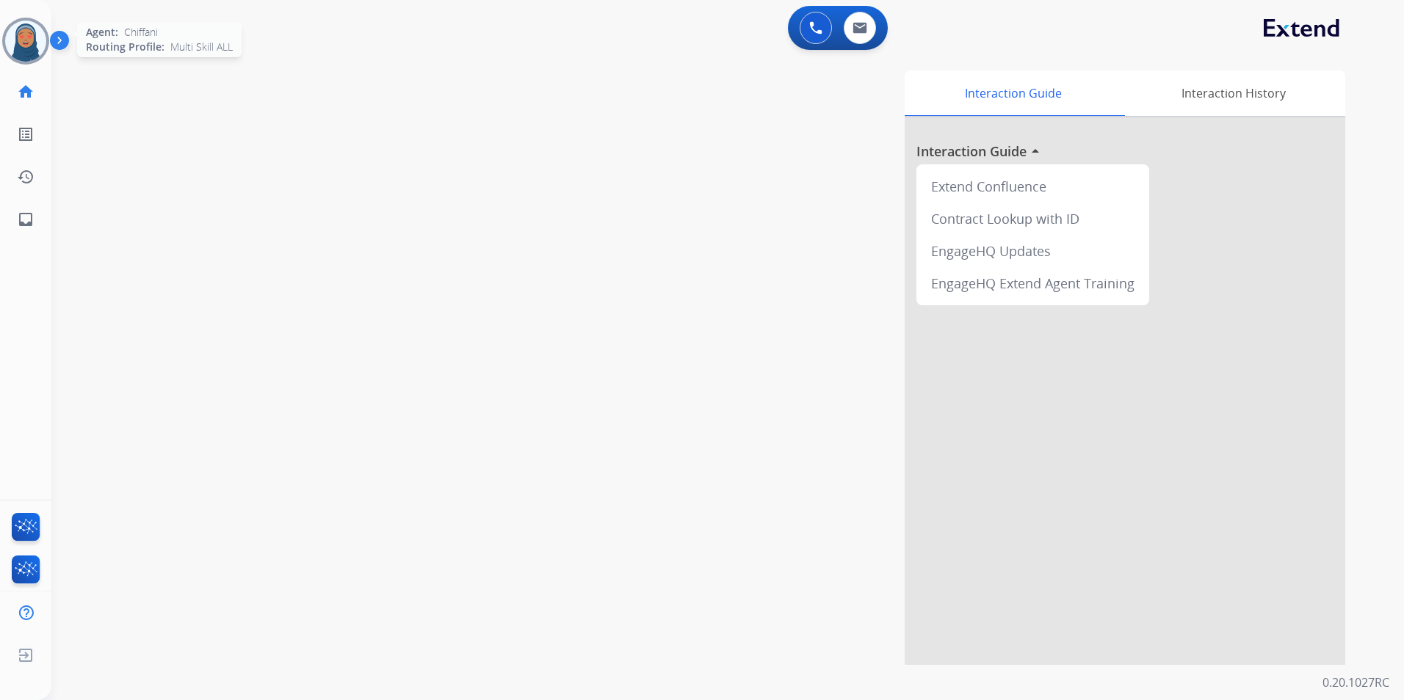
click at [25, 37] on img at bounding box center [25, 41] width 41 height 41
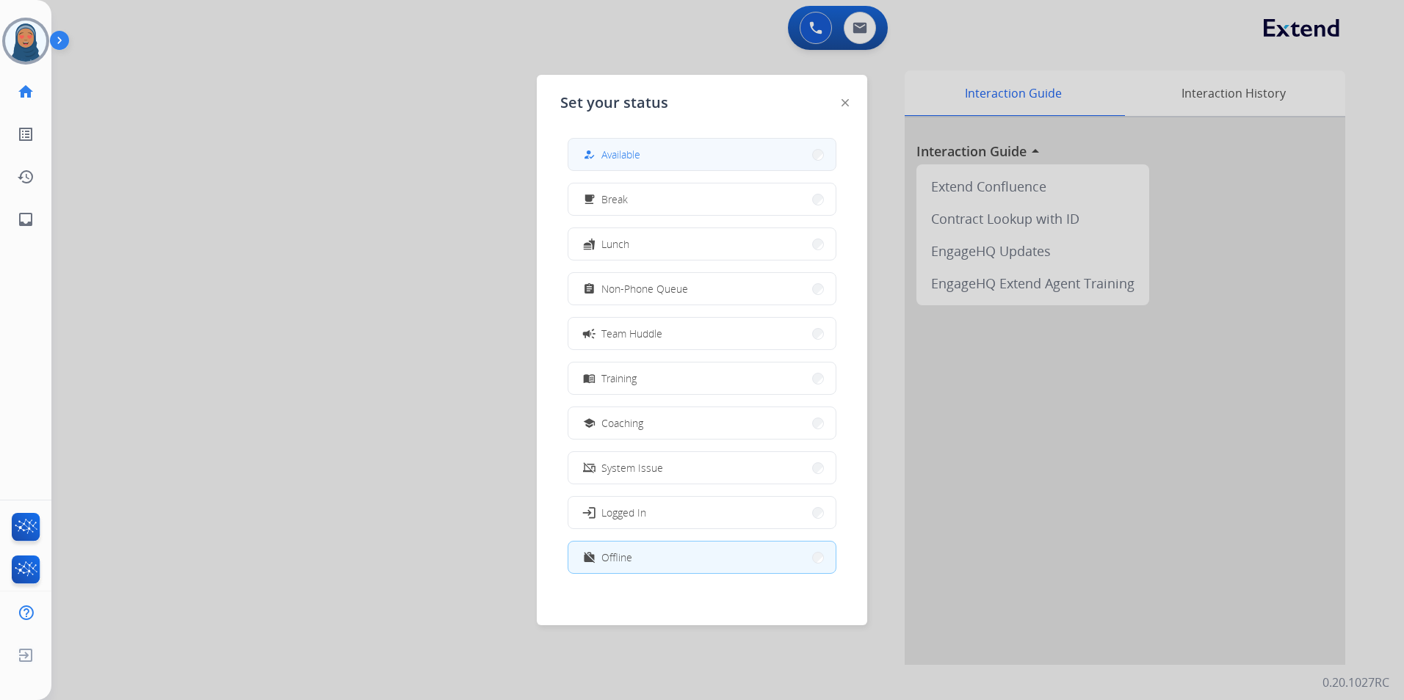
click at [657, 155] on button "how_to_reg Available" at bounding box center [701, 155] width 267 height 32
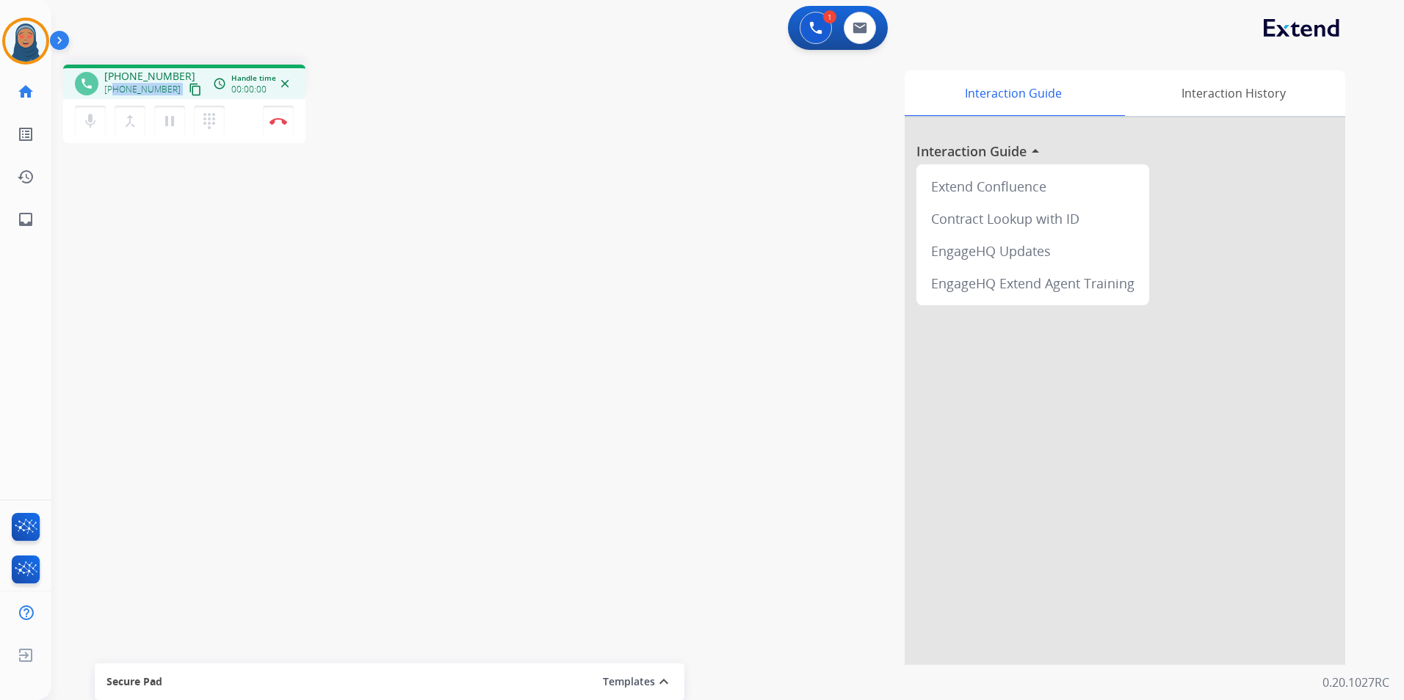
drag, startPoint x: 167, startPoint y: 90, endPoint x: 114, endPoint y: 95, distance: 53.8
click at [114, 95] on div "[PHONE_NUMBER] content_copy" at bounding box center [154, 90] width 100 height 18
copy div "6412280540 content_copy access_time Call metrics Queue 00:09 Hold 00:00 Talk 00…"
click at [285, 126] on button "Disconnect" at bounding box center [278, 121] width 31 height 31
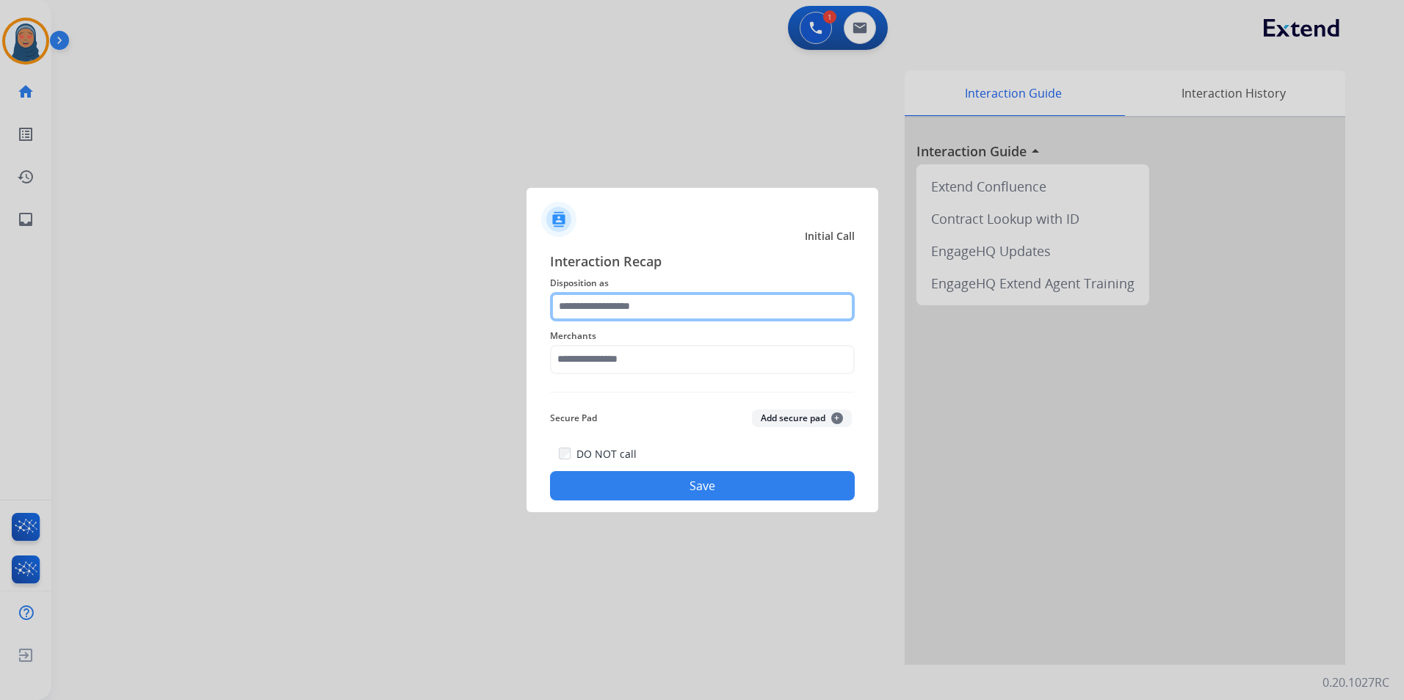
click at [590, 303] on input "text" at bounding box center [702, 306] width 305 height 29
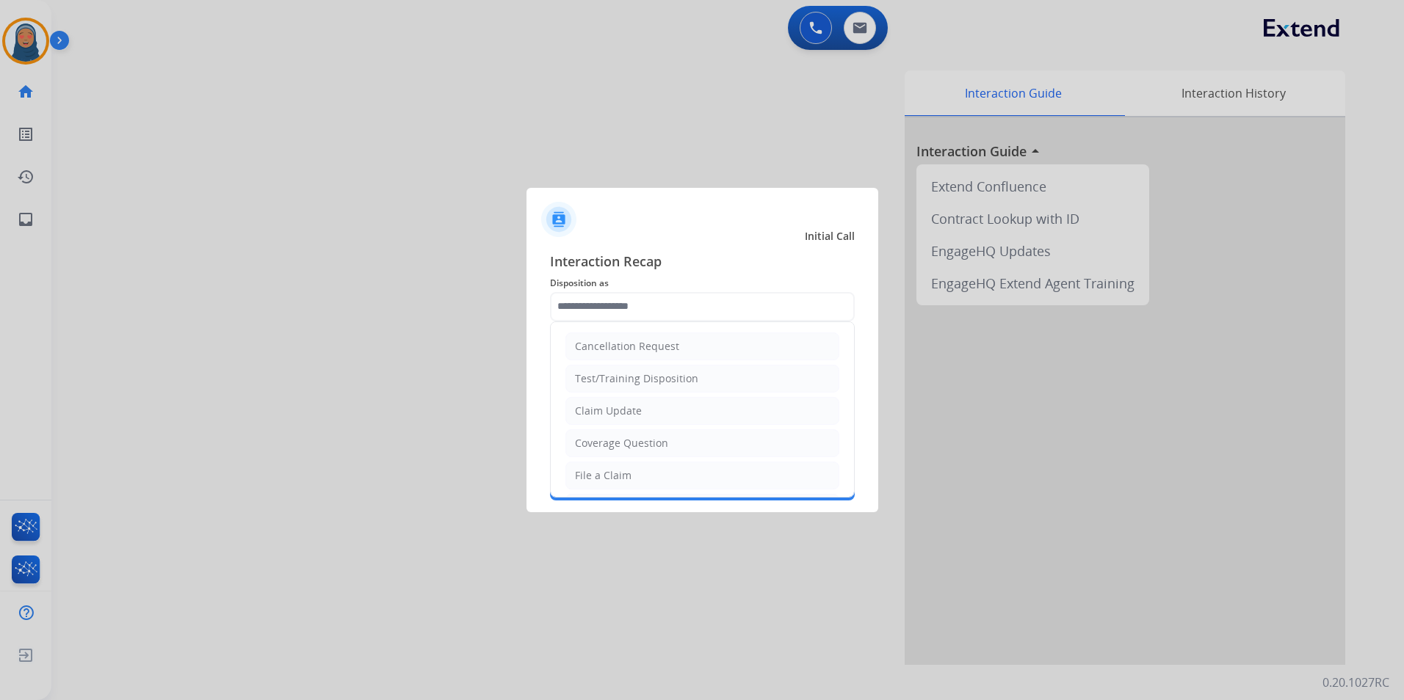
click at [615, 418] on li "Claim Update" at bounding box center [702, 411] width 274 height 28
type input "**********"
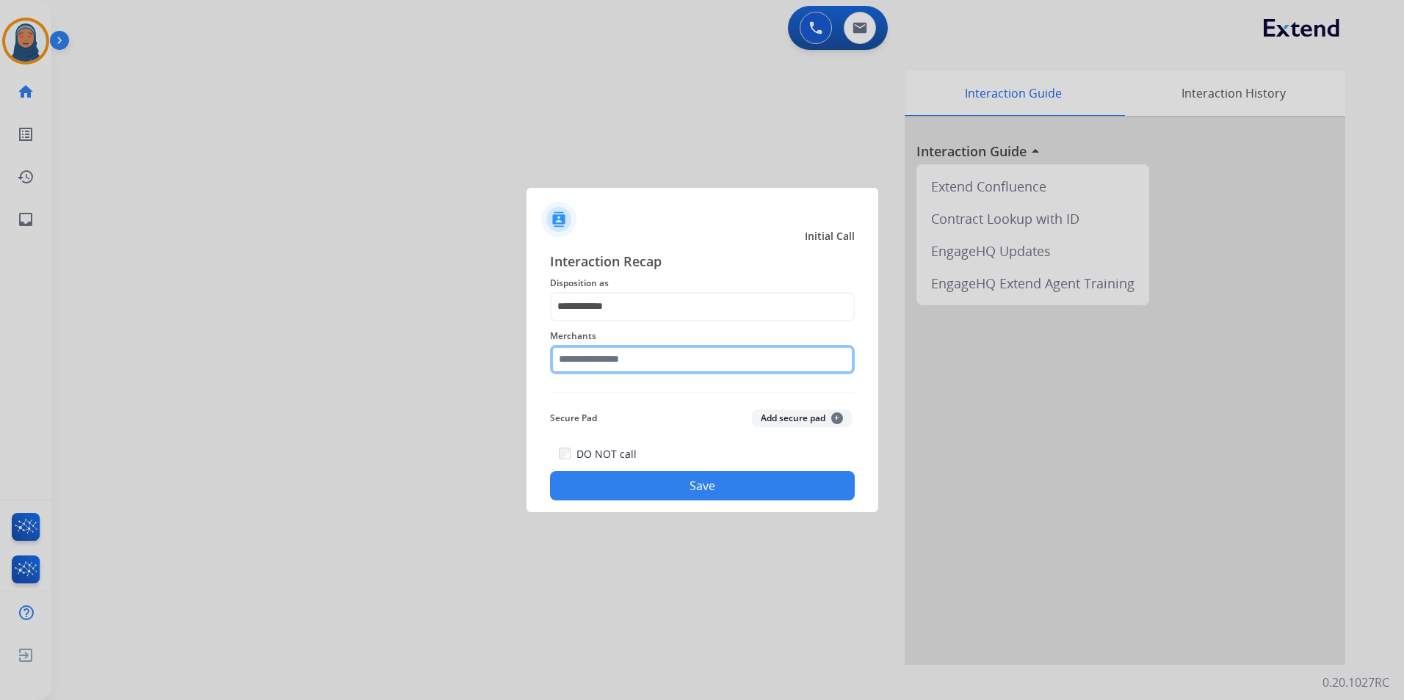
click at [640, 360] on input "text" at bounding box center [702, 359] width 305 height 29
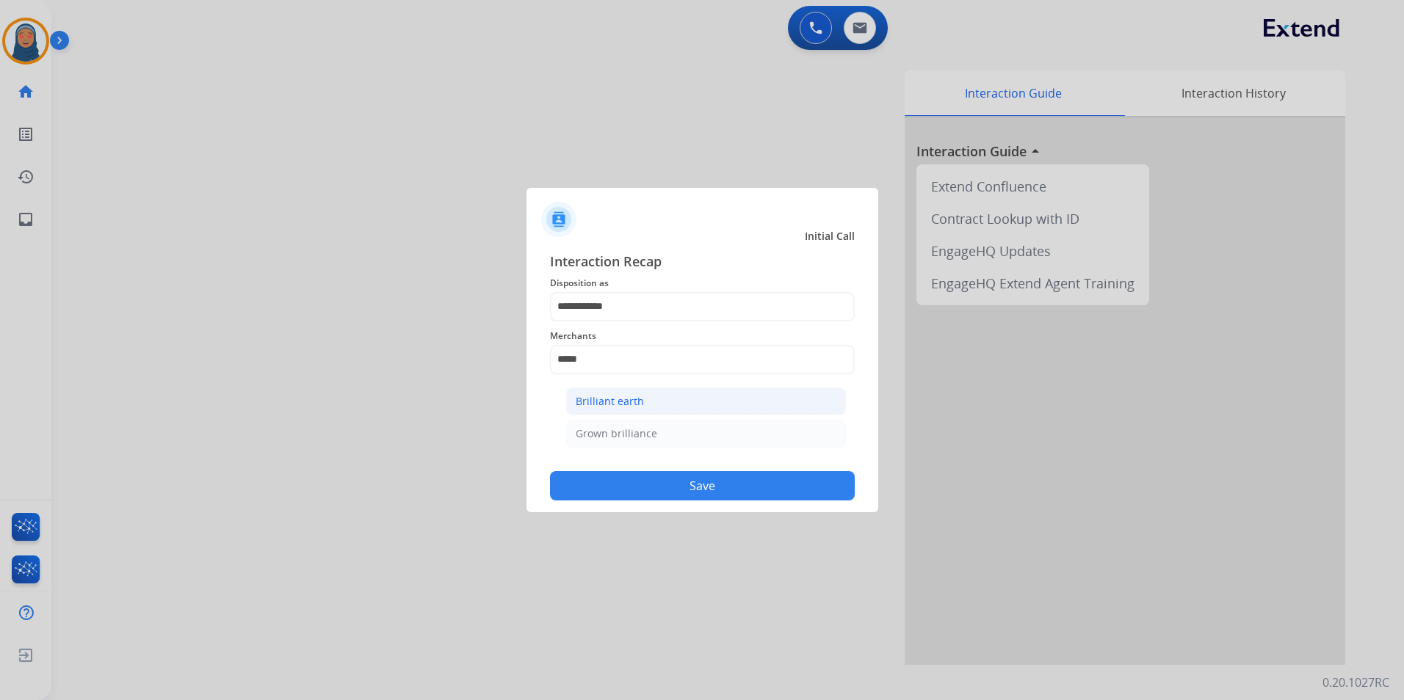
click at [599, 396] on div "Brilliant earth" at bounding box center [610, 401] width 68 height 15
type input "**********"
click at [731, 491] on button "Save" at bounding box center [702, 485] width 305 height 29
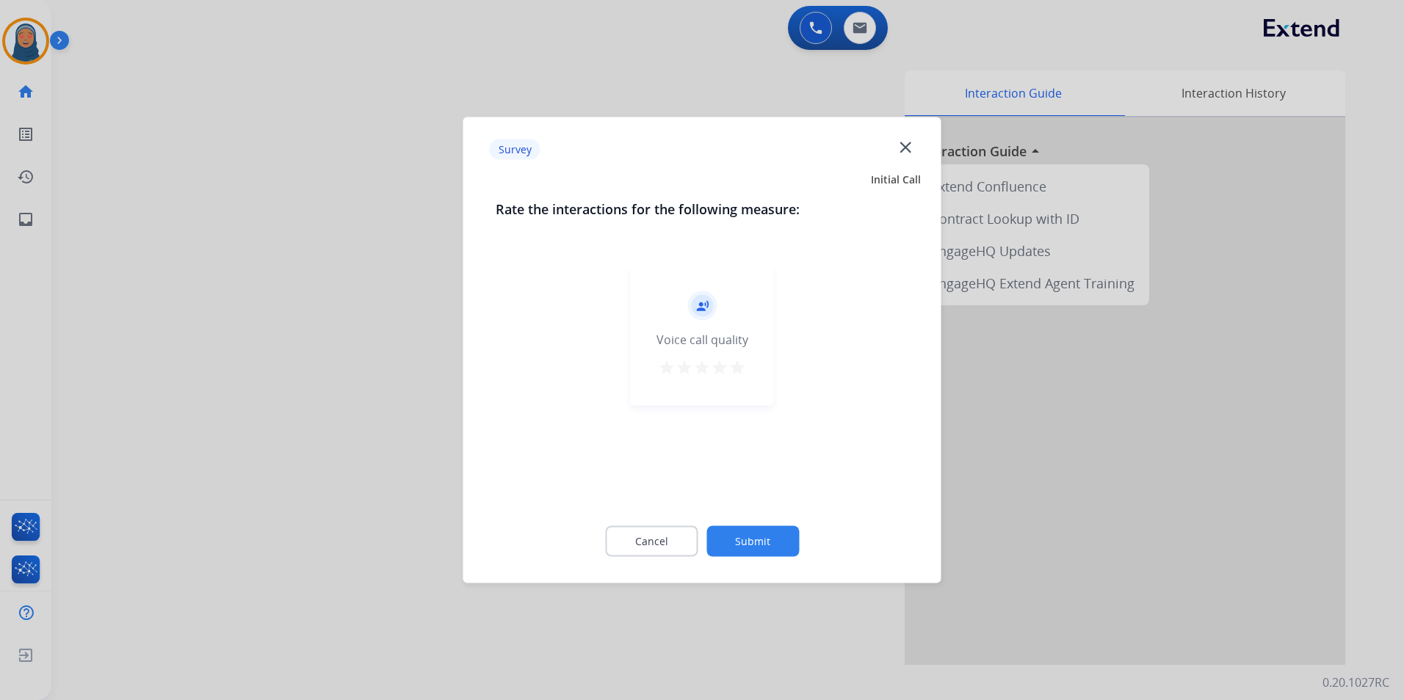
click at [760, 544] on button "Submit" at bounding box center [752, 541] width 93 height 31
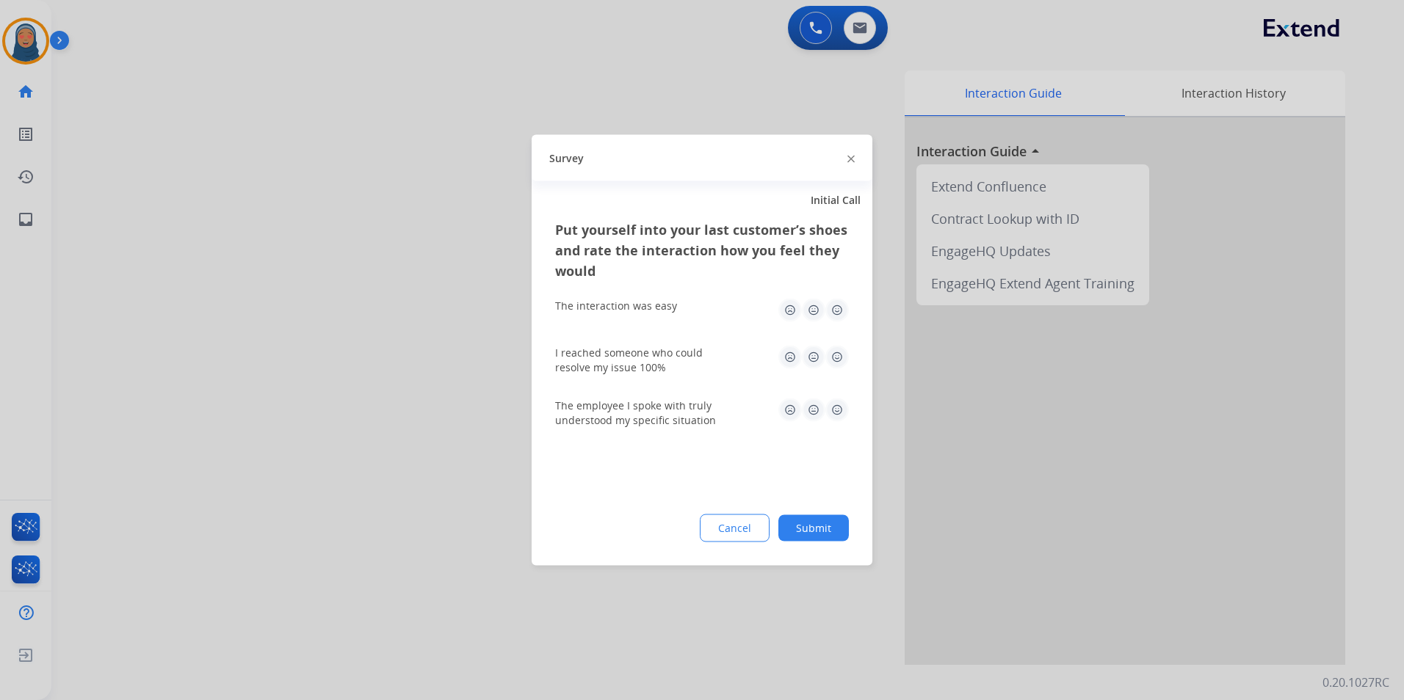
click at [824, 531] on button "Submit" at bounding box center [813, 528] width 70 height 26
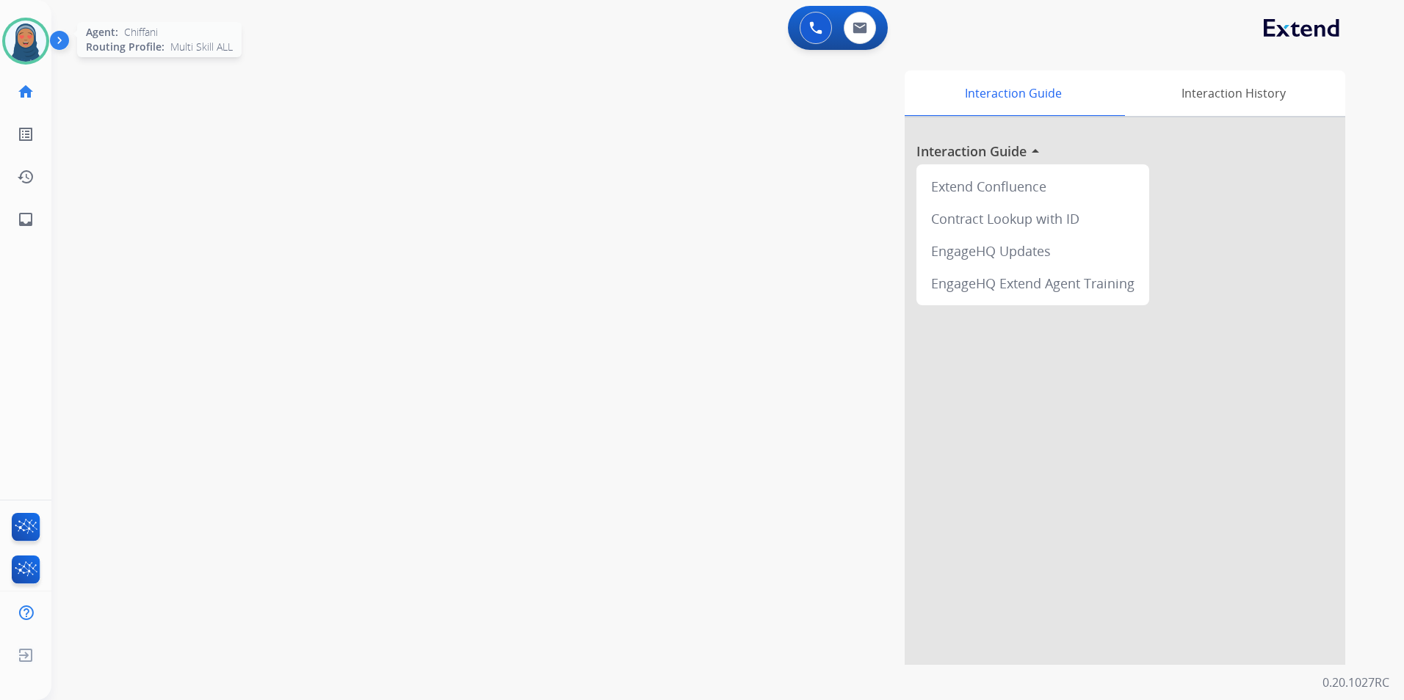
click at [33, 50] on img at bounding box center [25, 41] width 41 height 41
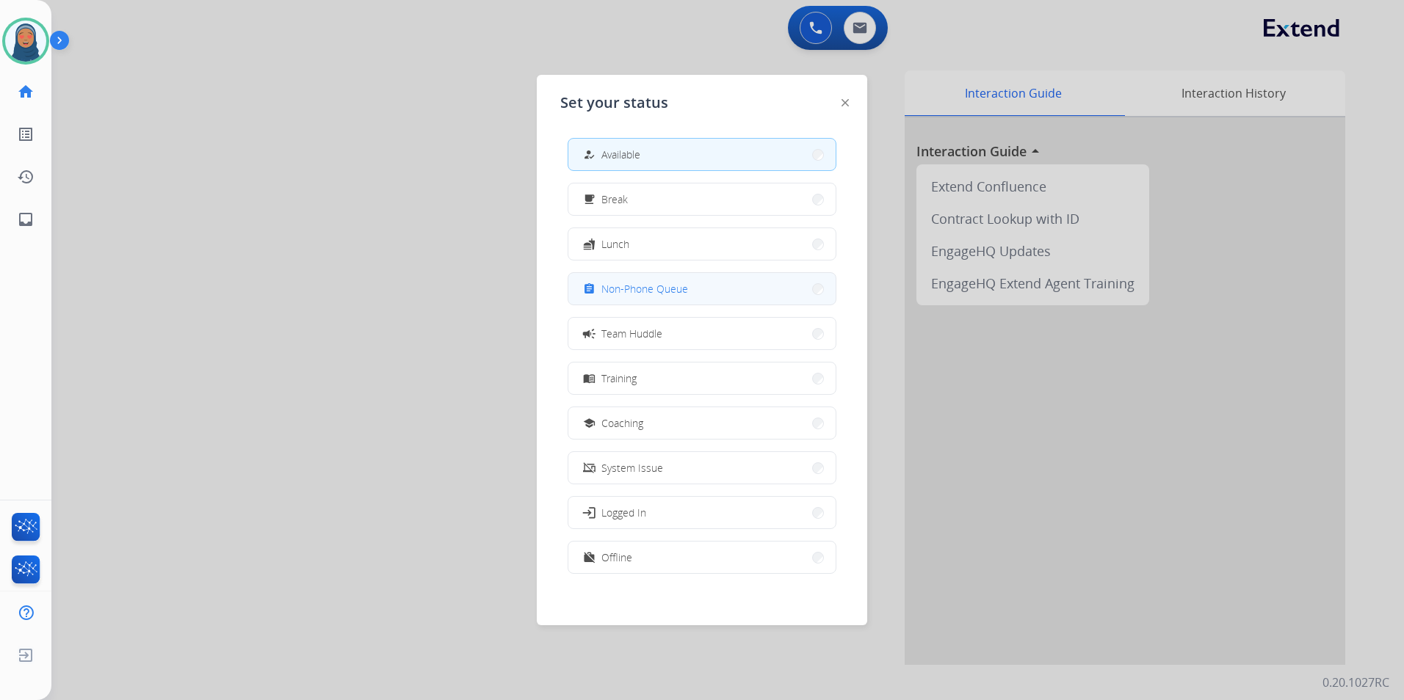
click at [653, 294] on span "Non-Phone Queue" at bounding box center [644, 288] width 87 height 15
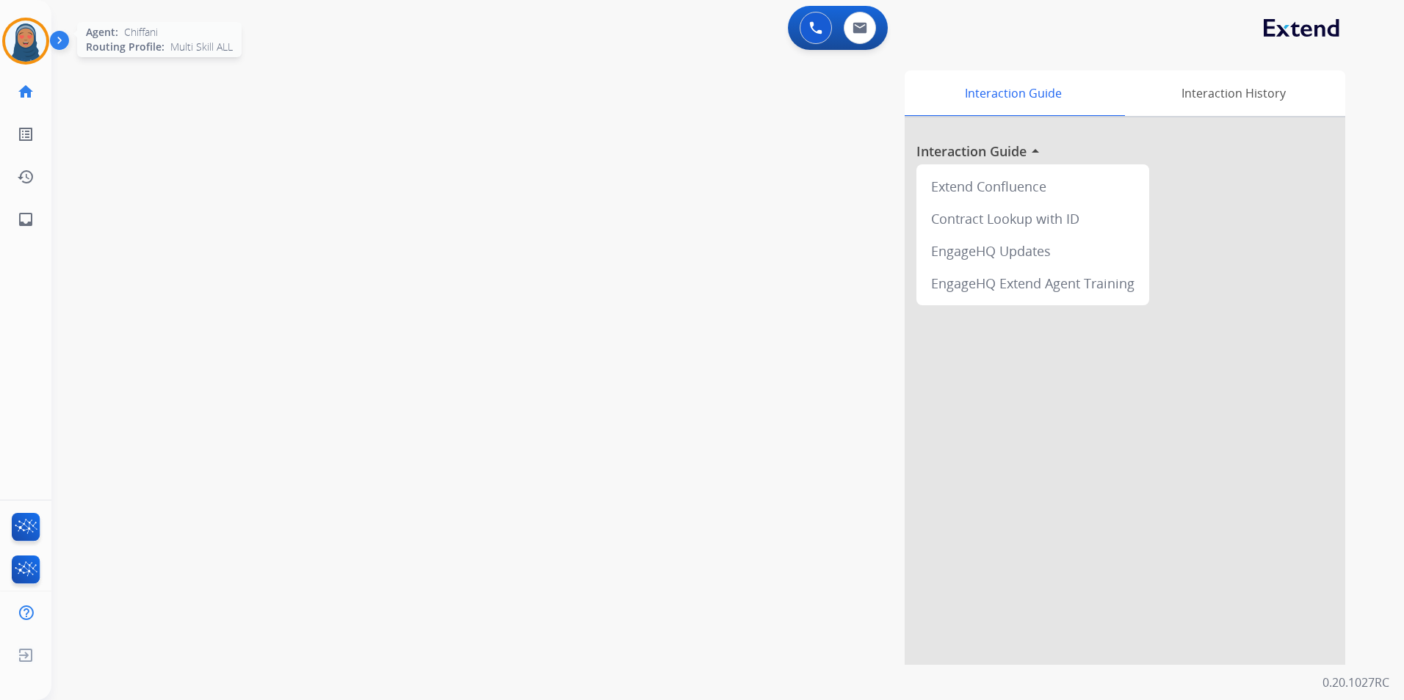
click at [21, 37] on img at bounding box center [25, 41] width 41 height 41
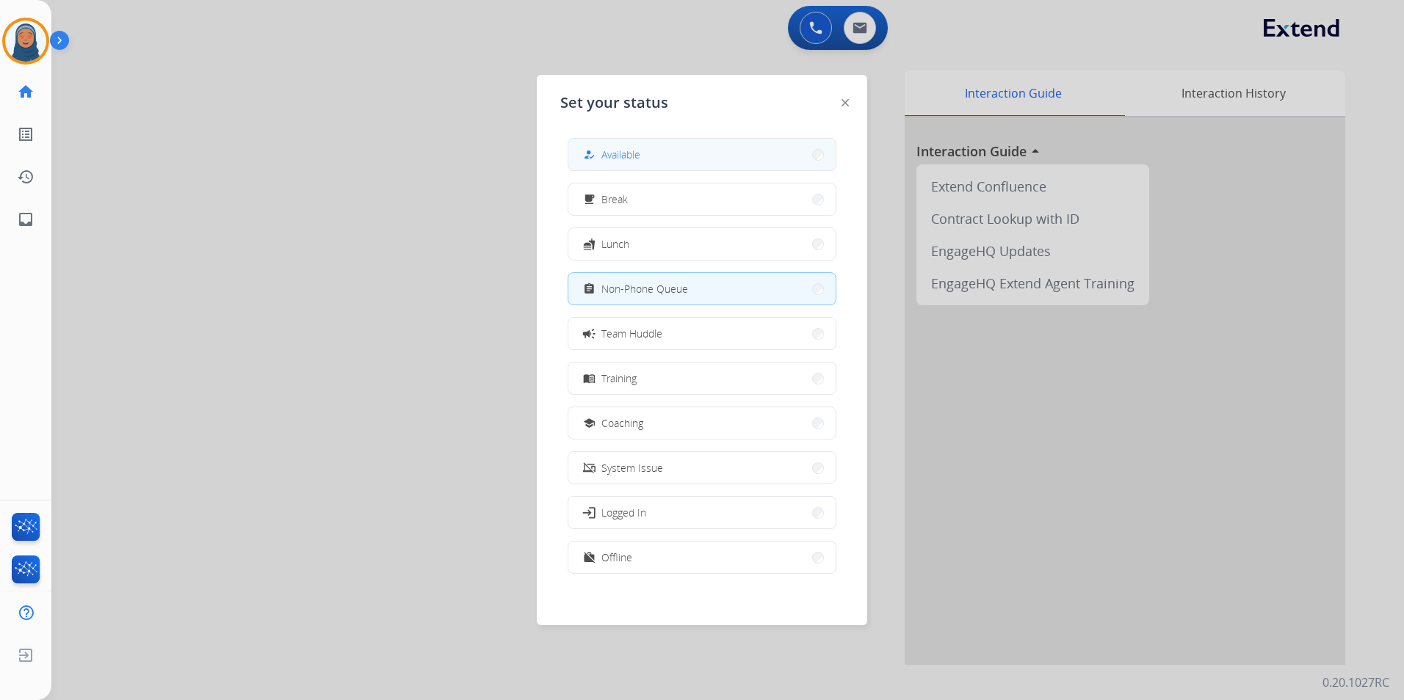
click at [653, 159] on button "how_to_reg Available" at bounding box center [701, 155] width 267 height 32
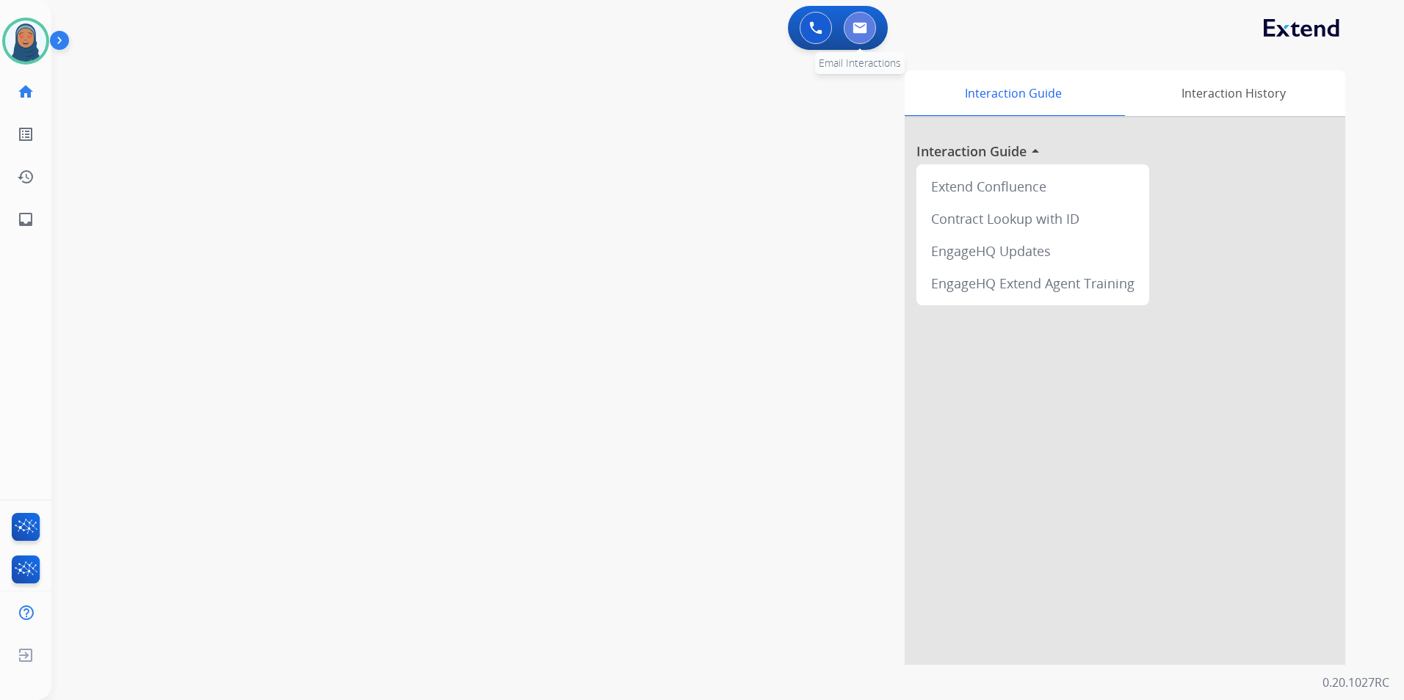
click at [866, 25] on img at bounding box center [859, 28] width 15 height 12
select select "**********"
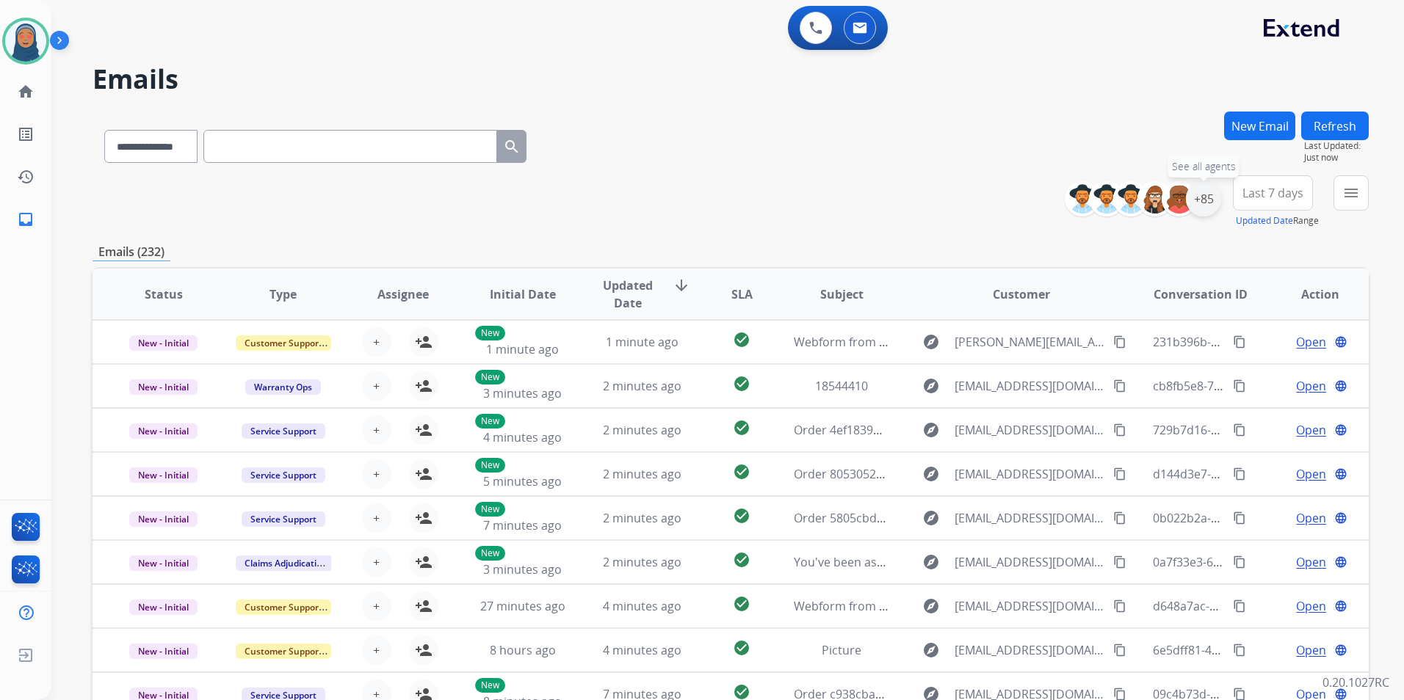
click at [1214, 202] on div "+85" at bounding box center [1203, 198] width 35 height 35
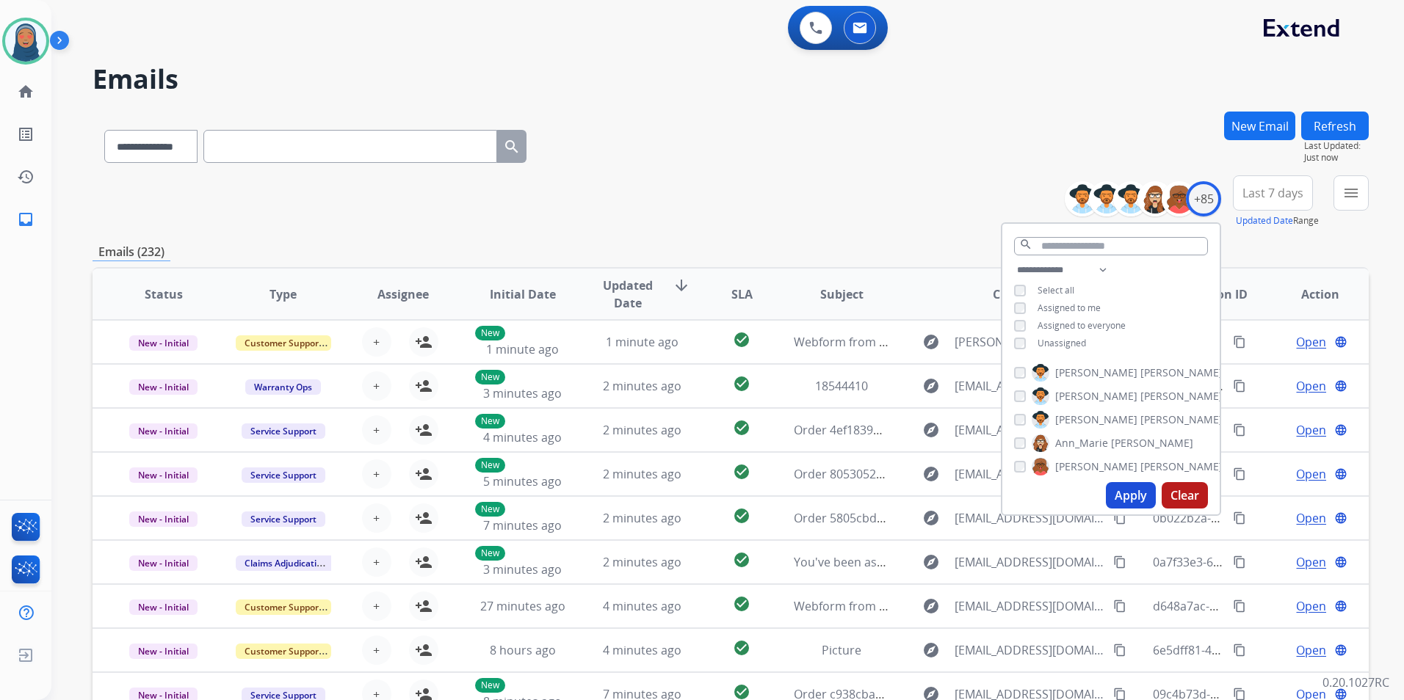
click at [1019, 336] on div "**********" at bounding box center [1110, 308] width 217 height 94
click at [1145, 502] on button "Apply" at bounding box center [1131, 495] width 50 height 26
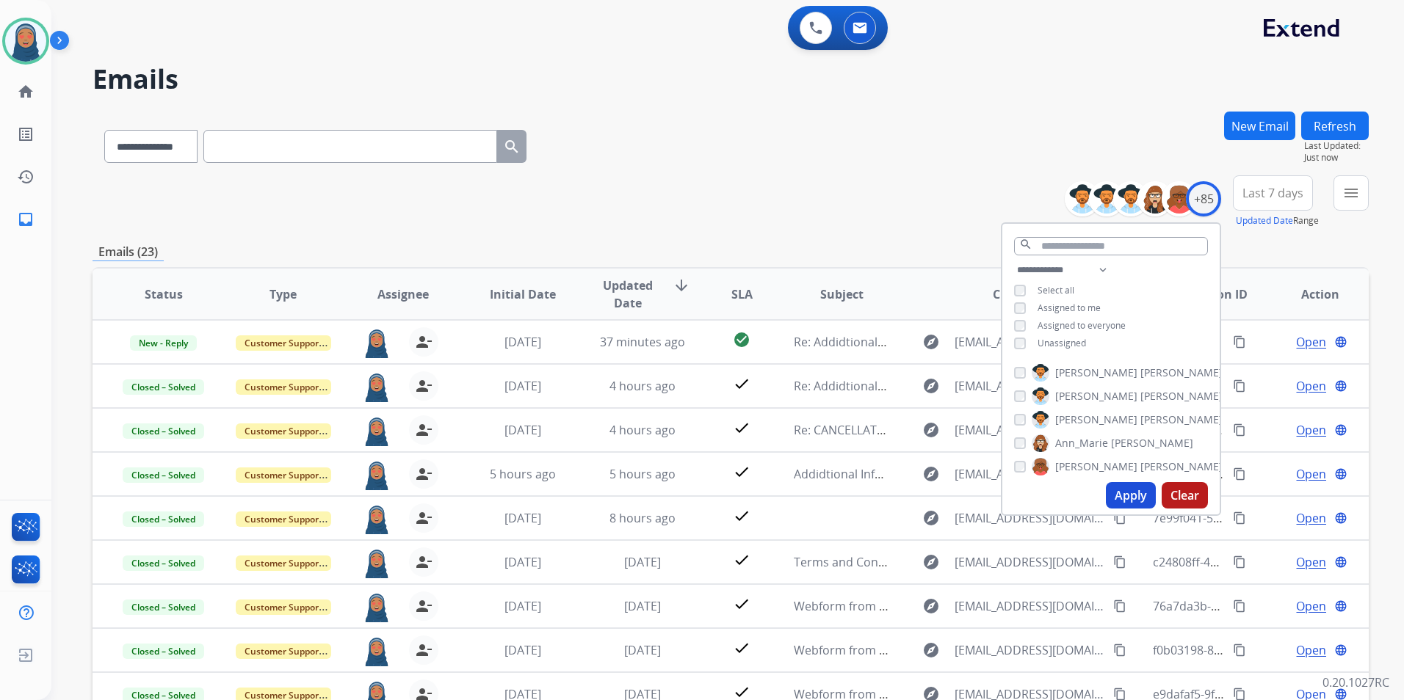
click at [832, 203] on div "**********" at bounding box center [731, 201] width 1276 height 53
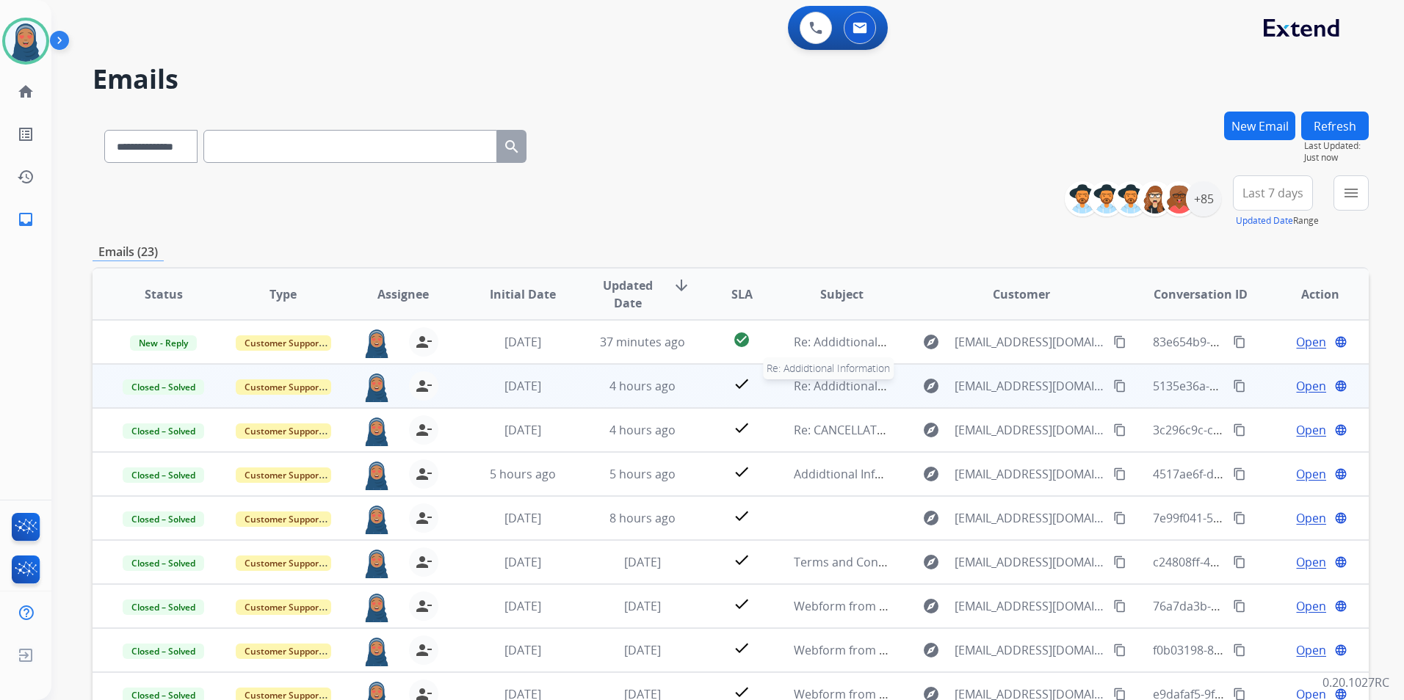
scroll to position [1, 0]
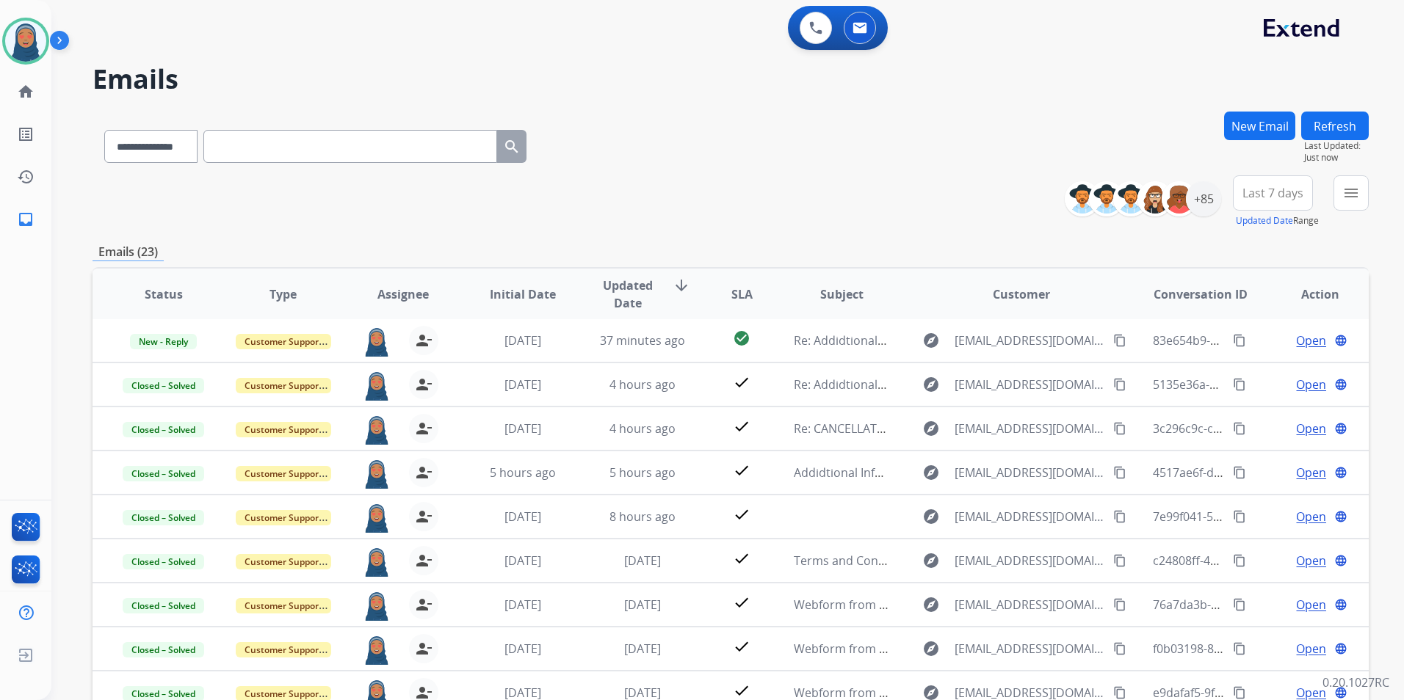
click at [935, 227] on div "**********" at bounding box center [731, 201] width 1276 height 53
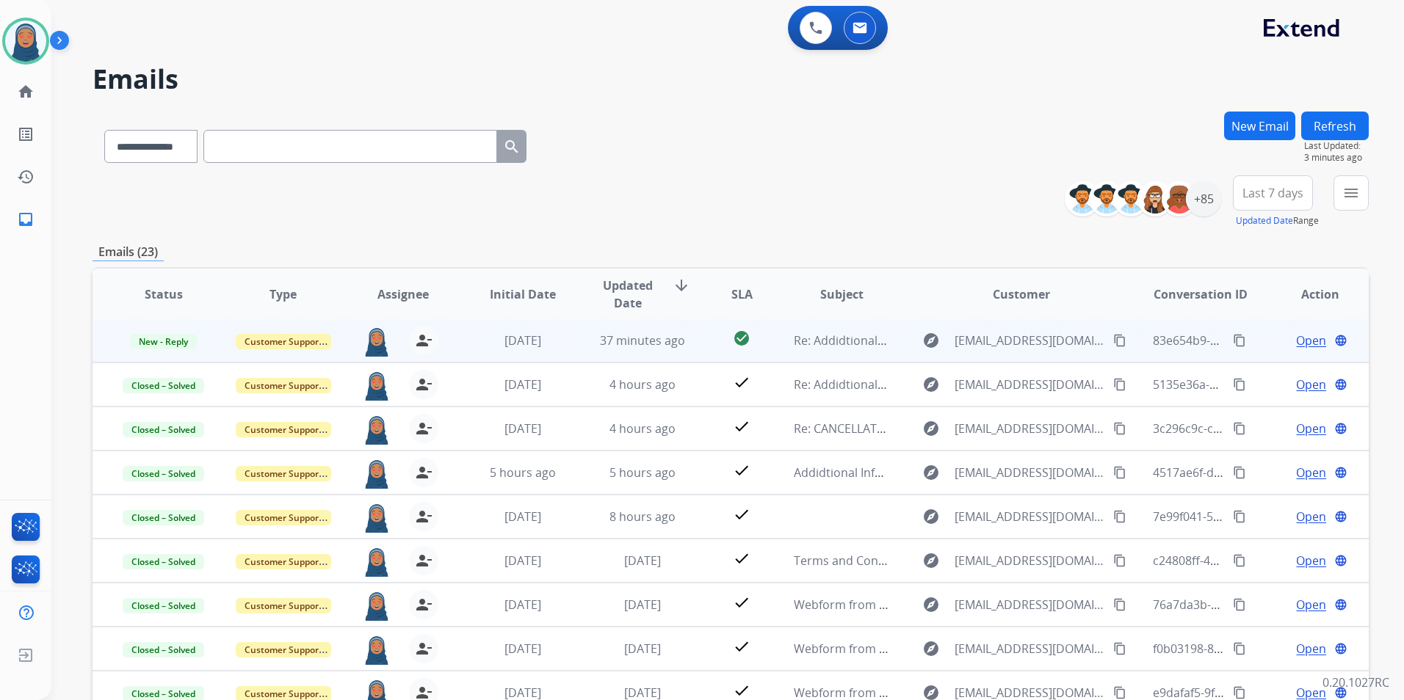
click at [1296, 342] on span "Open" at bounding box center [1311, 341] width 30 height 18
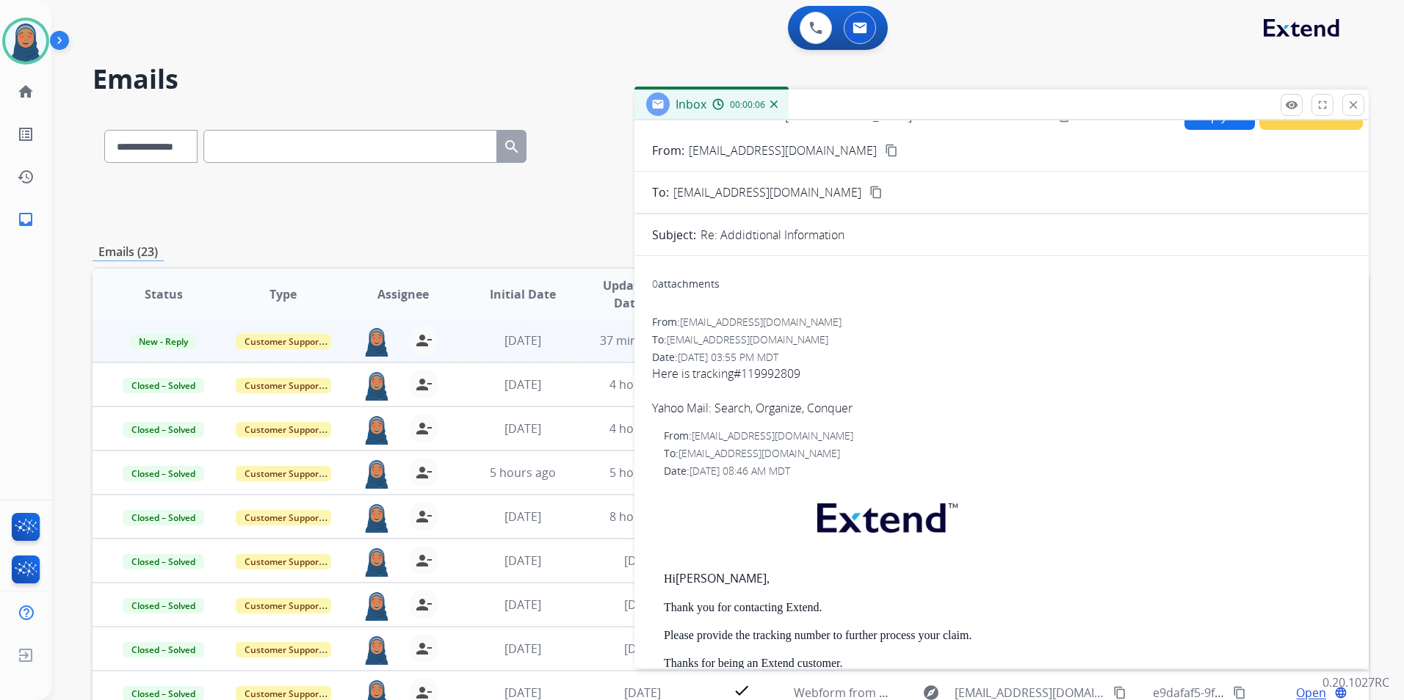
scroll to position [0, 0]
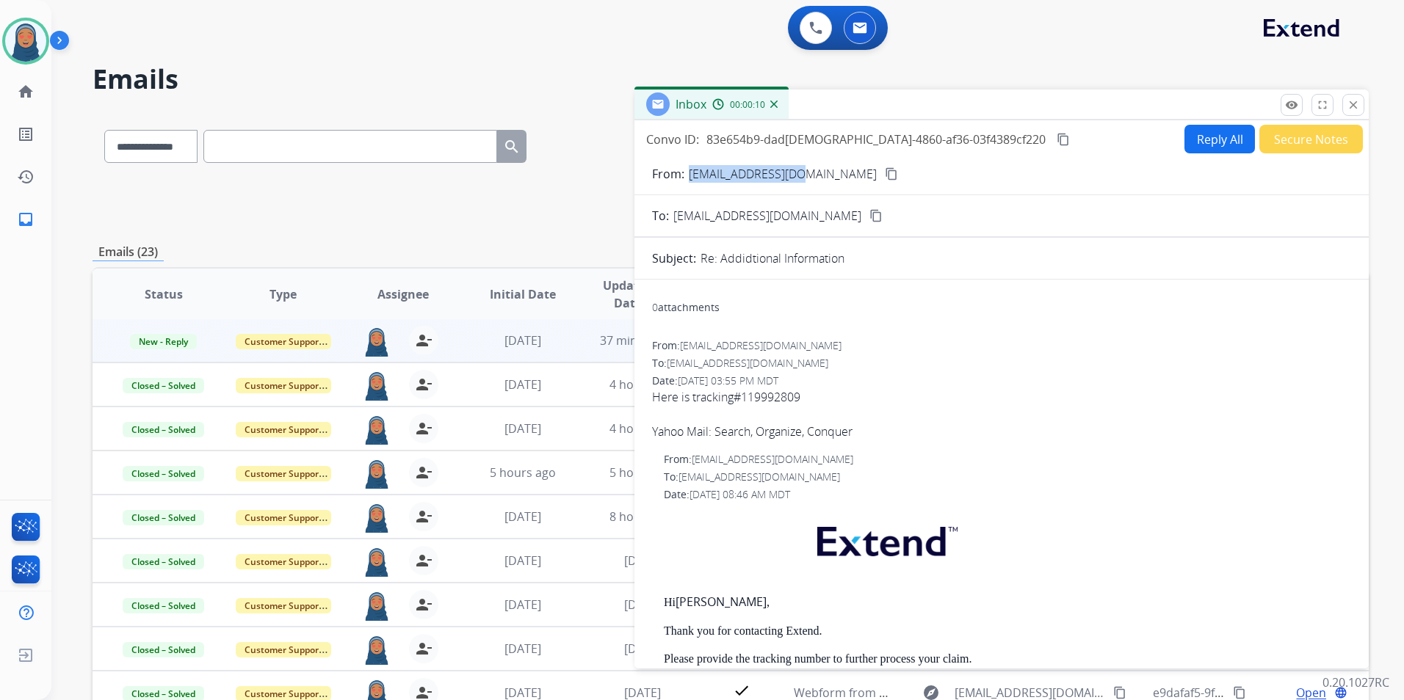
drag, startPoint x: 803, startPoint y: 174, endPoint x: 689, endPoint y: 175, distance: 113.8
click at [689, 175] on div "From: [EMAIL_ADDRESS][DOMAIN_NAME] content_copy" at bounding box center [1001, 174] width 734 height 18
copy p "[EMAIL_ADDRESS][DOMAIN_NAME]"
drag, startPoint x: 808, startPoint y: 397, endPoint x: 744, endPoint y: 398, distance: 63.9
click at [744, 398] on span "Here is tracking#119992809 119992809119992809119992809 Yahoo Mail: Search, Orga…" at bounding box center [1001, 414] width 699 height 52
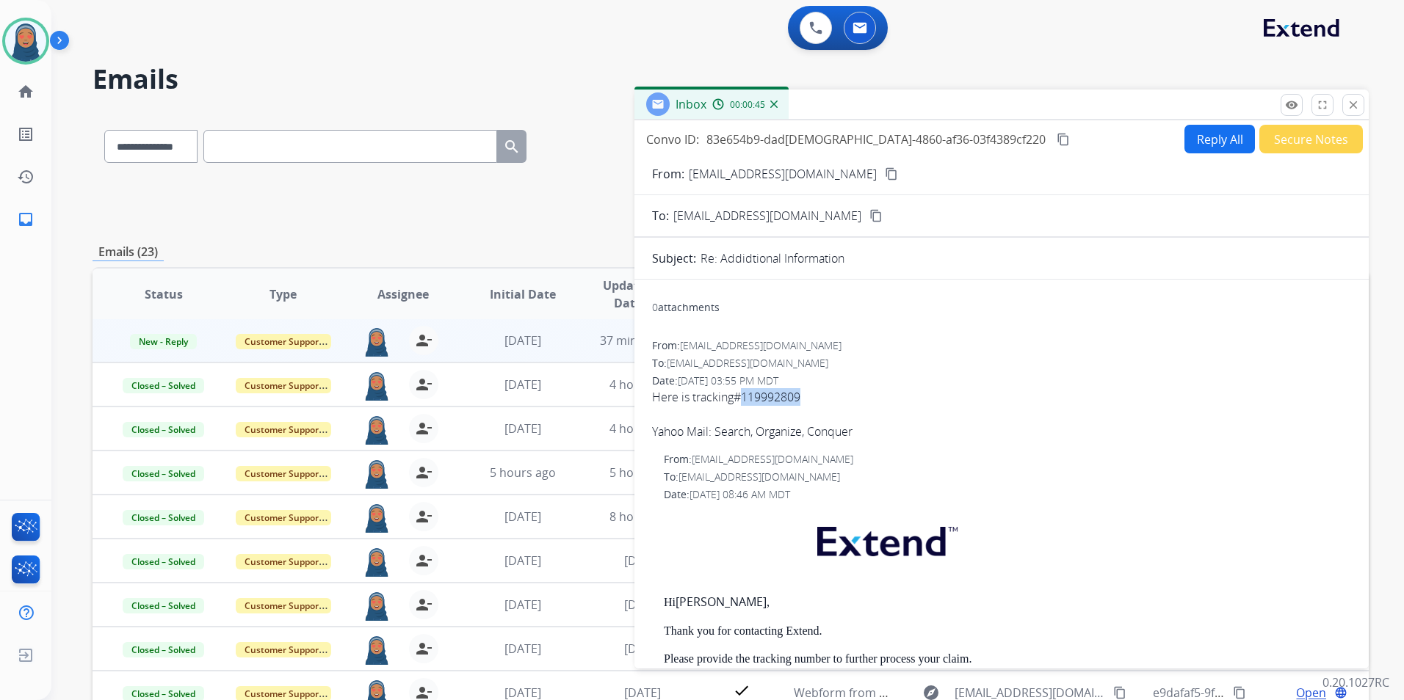
copy span "119992809"
click at [1196, 142] on button "Reply All" at bounding box center [1219, 139] width 70 height 29
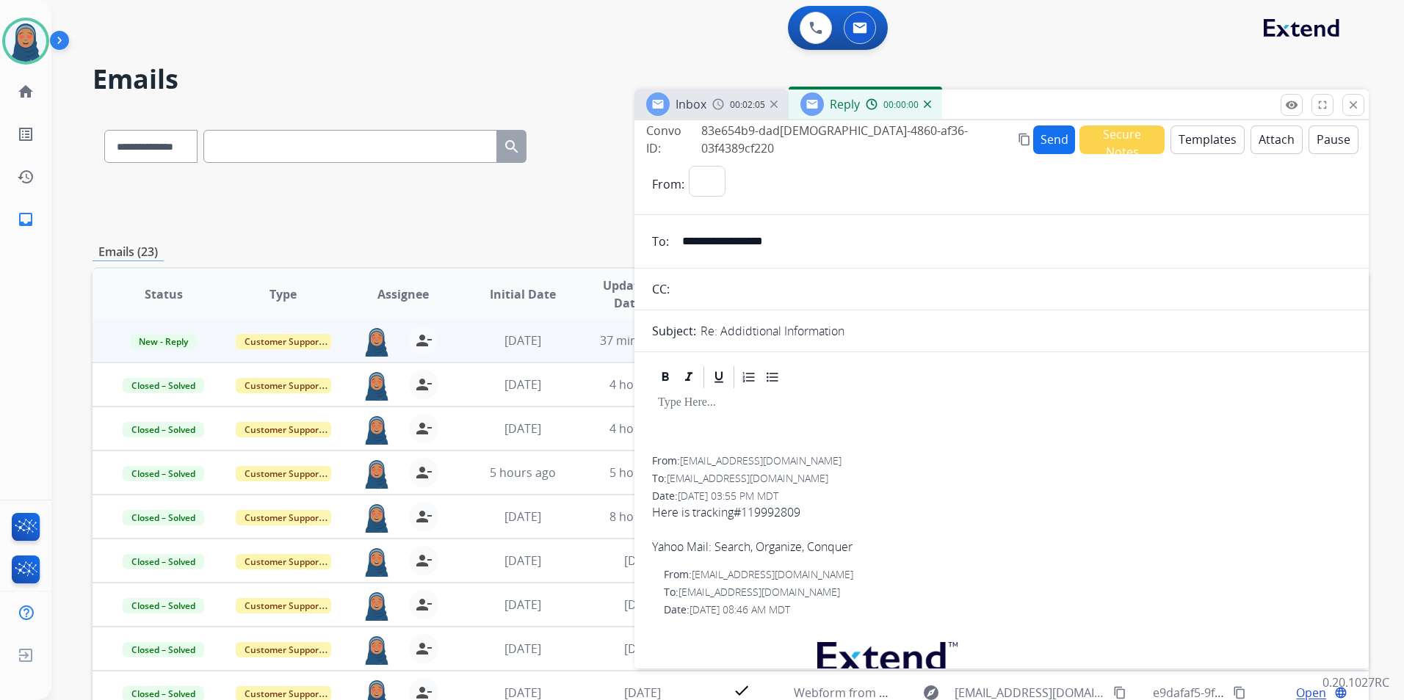
select select "**********"
click at [1212, 145] on button "Templates" at bounding box center [1207, 140] width 74 height 29
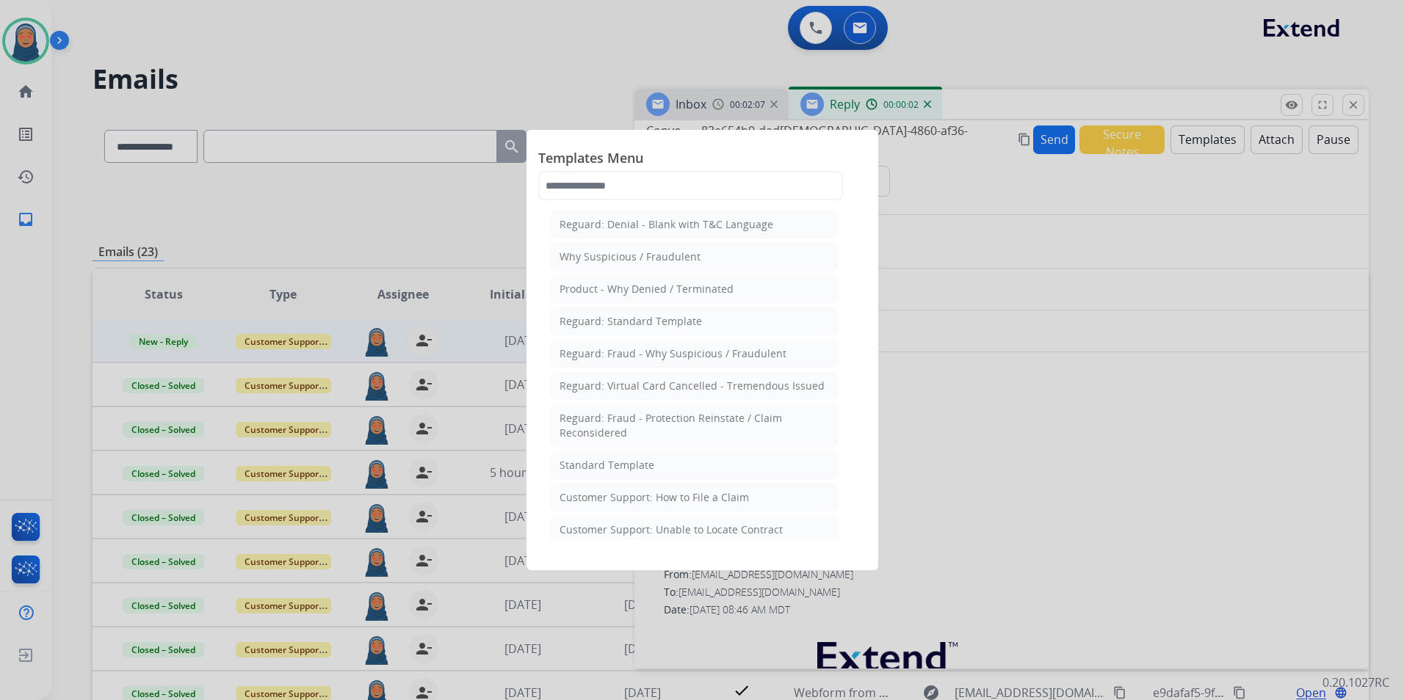
drag, startPoint x: 667, startPoint y: 457, endPoint x: 676, endPoint y: 461, distance: 8.9
click at [668, 457] on li "Standard Template" at bounding box center [694, 466] width 289 height 28
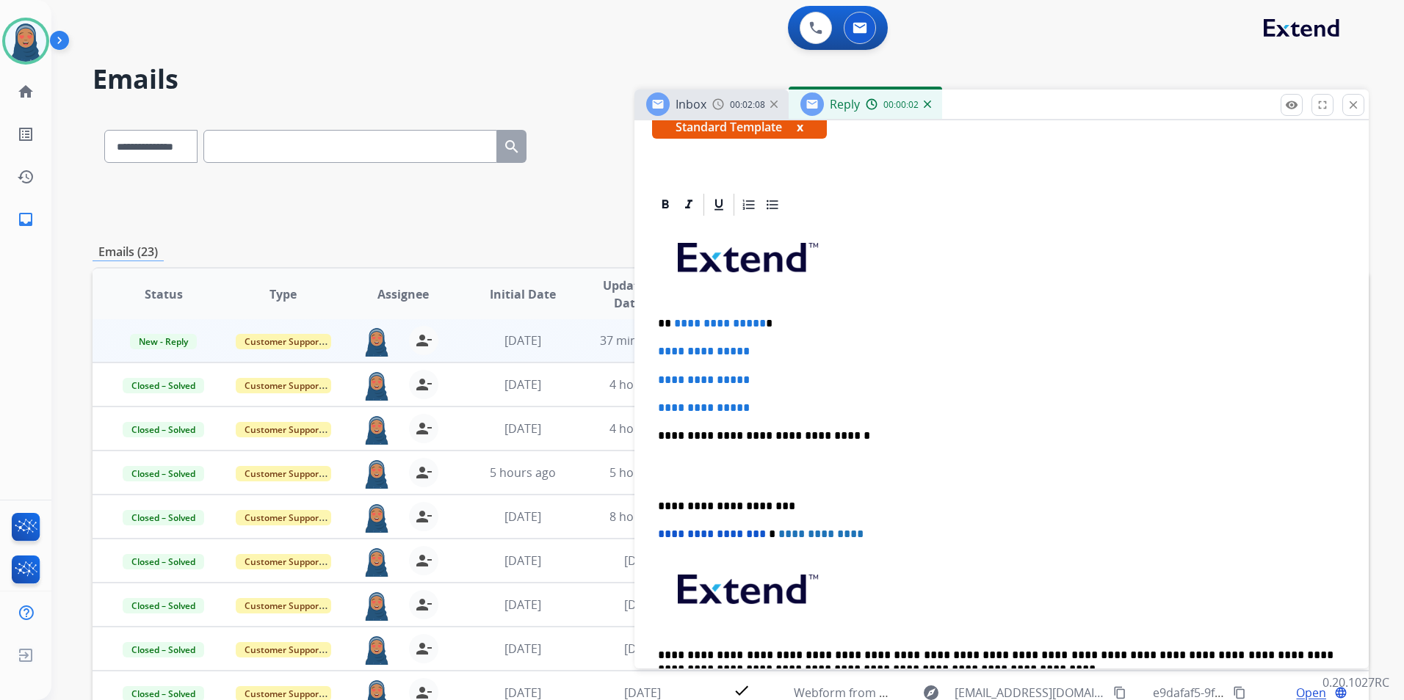
scroll to position [294, 0]
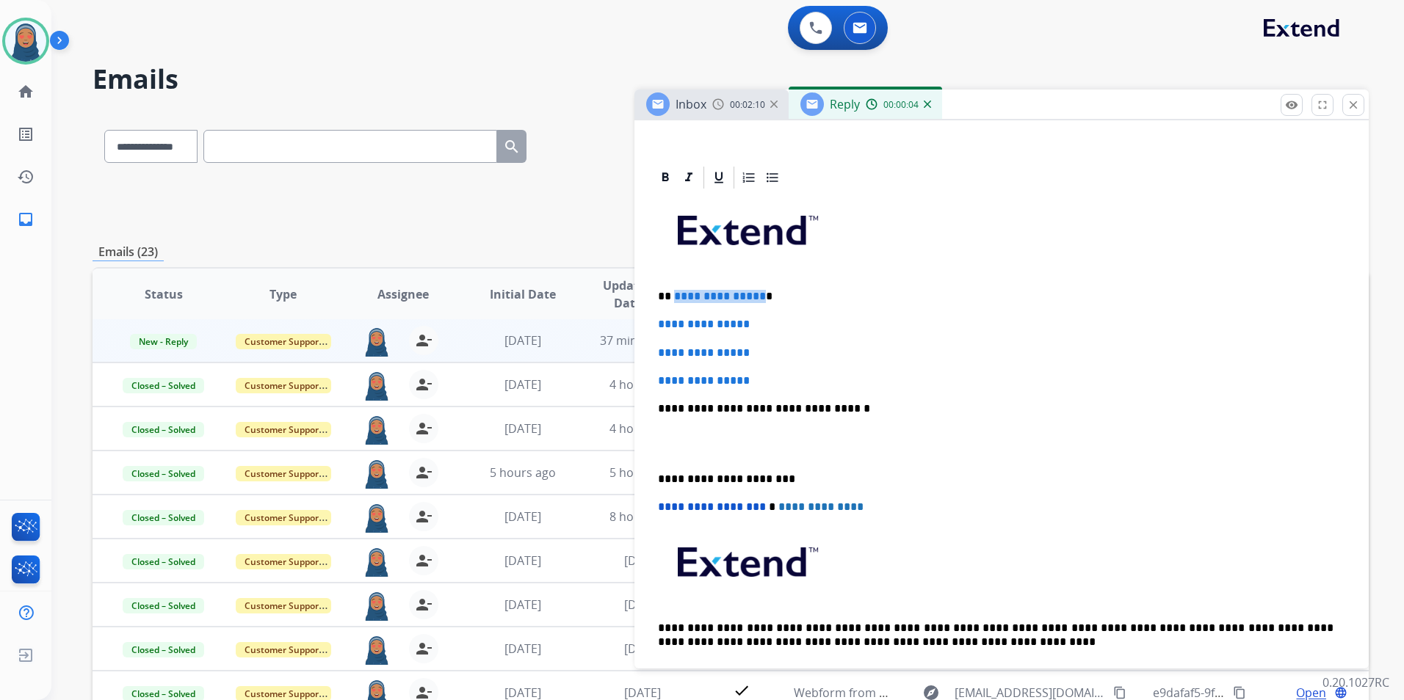
drag, startPoint x: 757, startPoint y: 300, endPoint x: 673, endPoint y: 300, distance: 84.4
click at [673, 300] on p "**********" at bounding box center [996, 296] width 676 height 13
paste div
drag, startPoint x: 765, startPoint y: 322, endPoint x: 650, endPoint y: 327, distance: 115.4
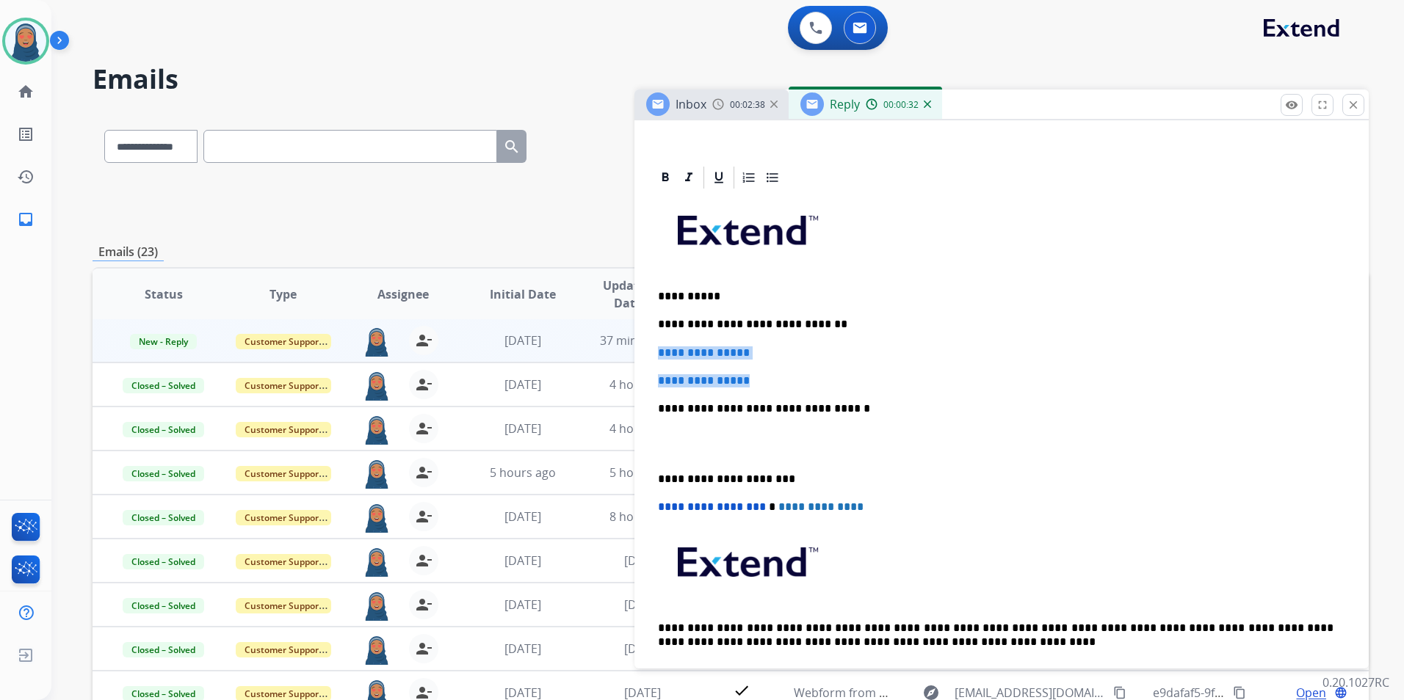
drag, startPoint x: 687, startPoint y: 374, endPoint x: 637, endPoint y: 350, distance: 55.8
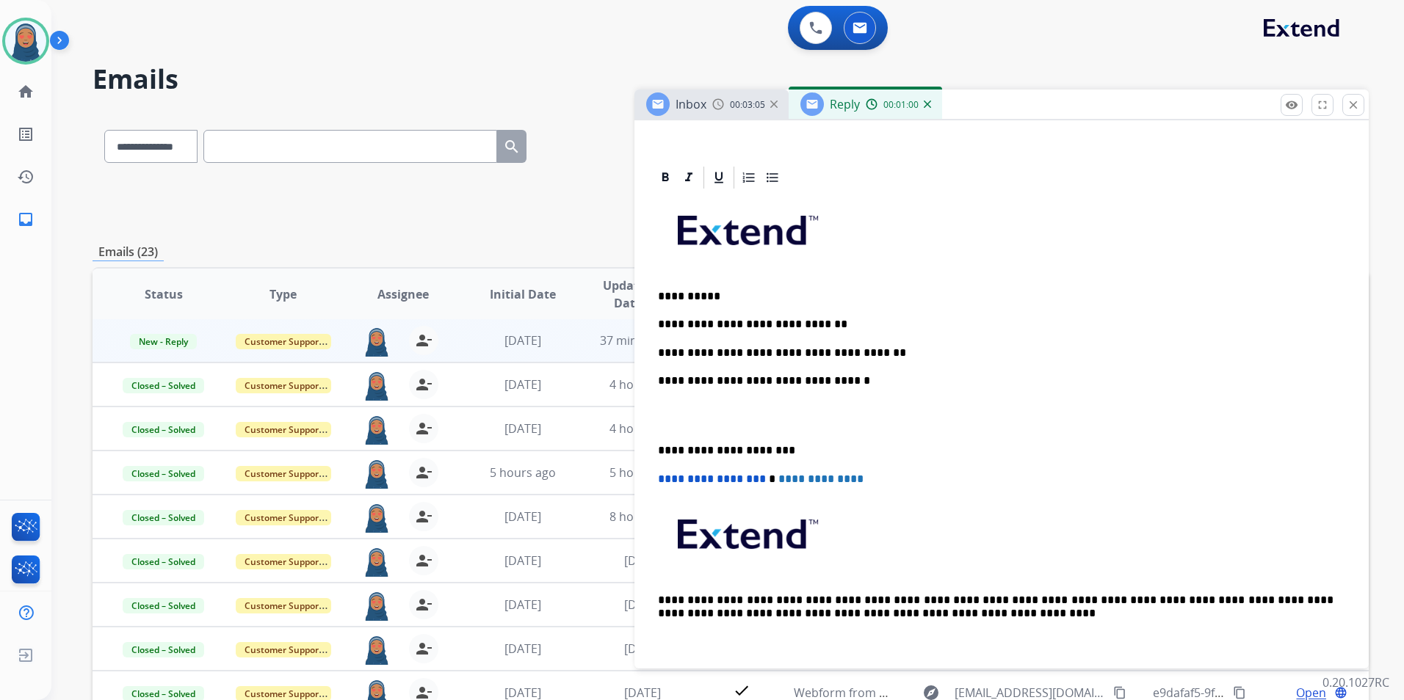
click at [759, 352] on p "**********" at bounding box center [996, 353] width 676 height 13
click at [893, 331] on div "**********" at bounding box center [1001, 429] width 699 height 477
click at [654, 448] on div "**********" at bounding box center [1001, 429] width 699 height 477
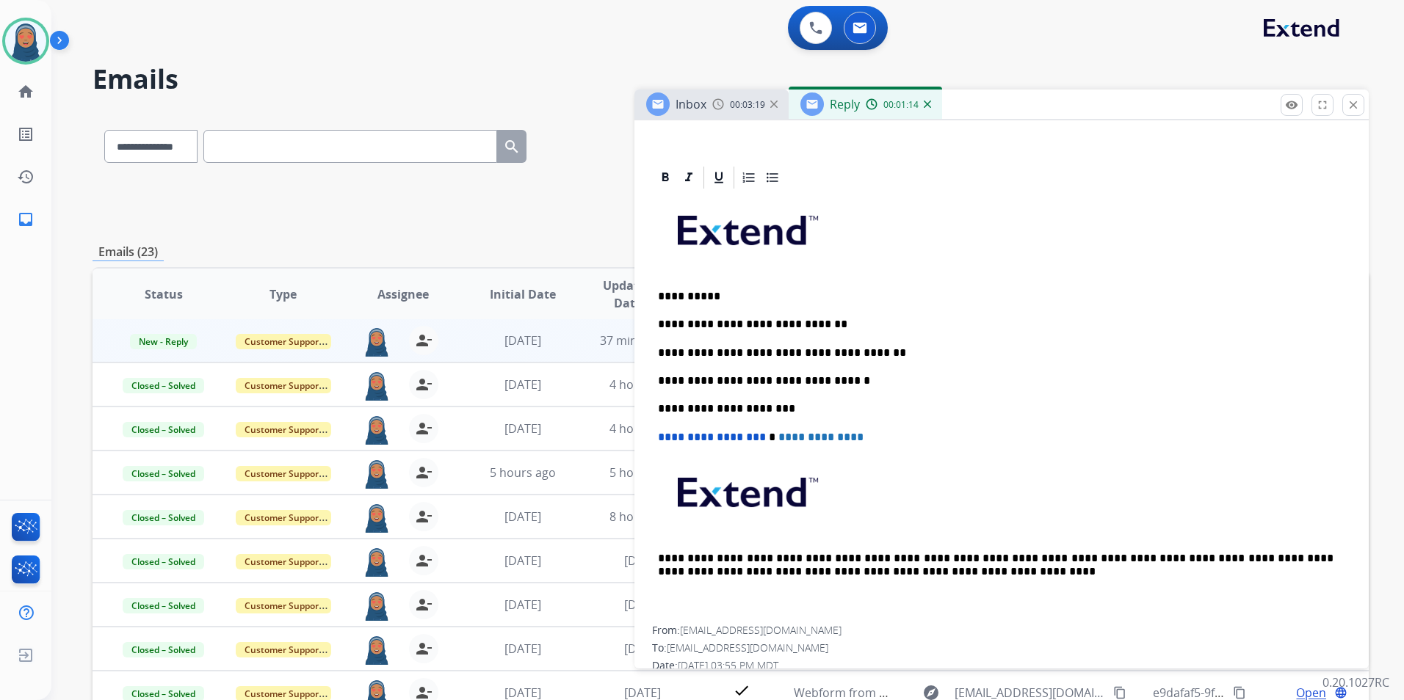
scroll to position [0, 0]
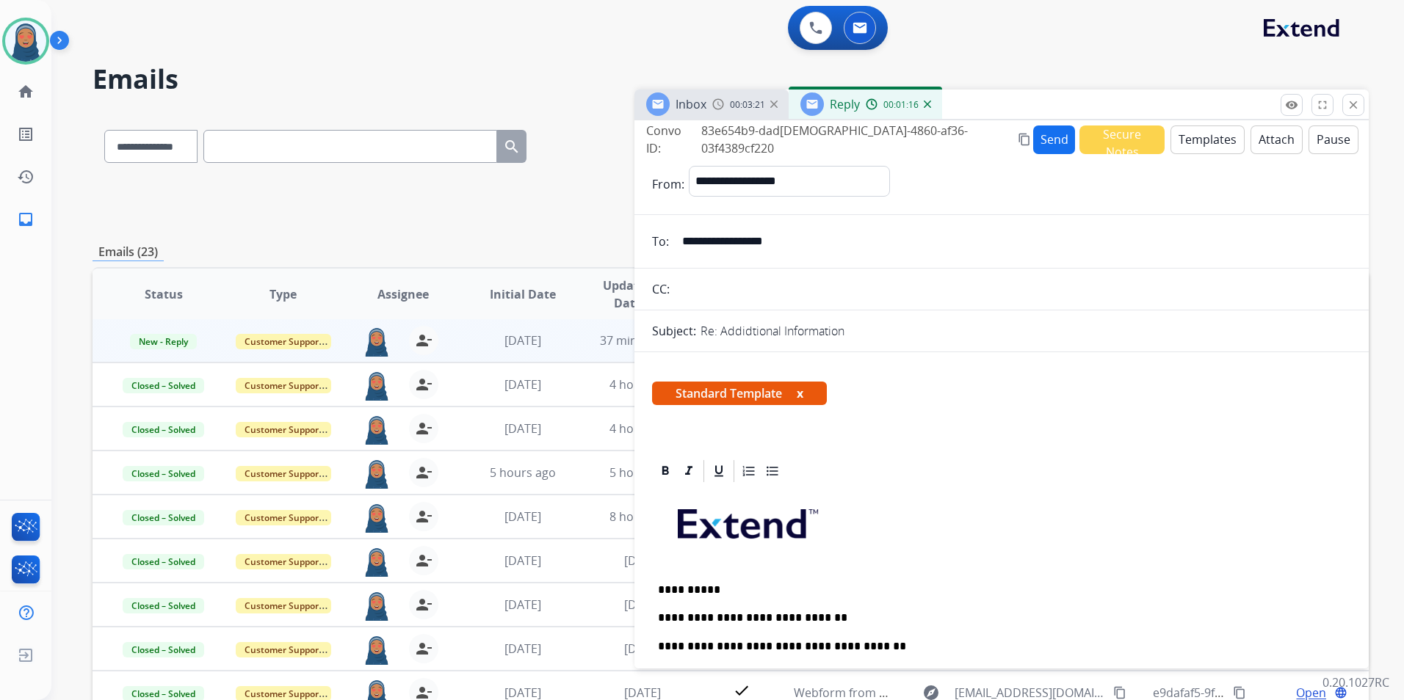
click at [1033, 134] on button "Send" at bounding box center [1054, 140] width 42 height 29
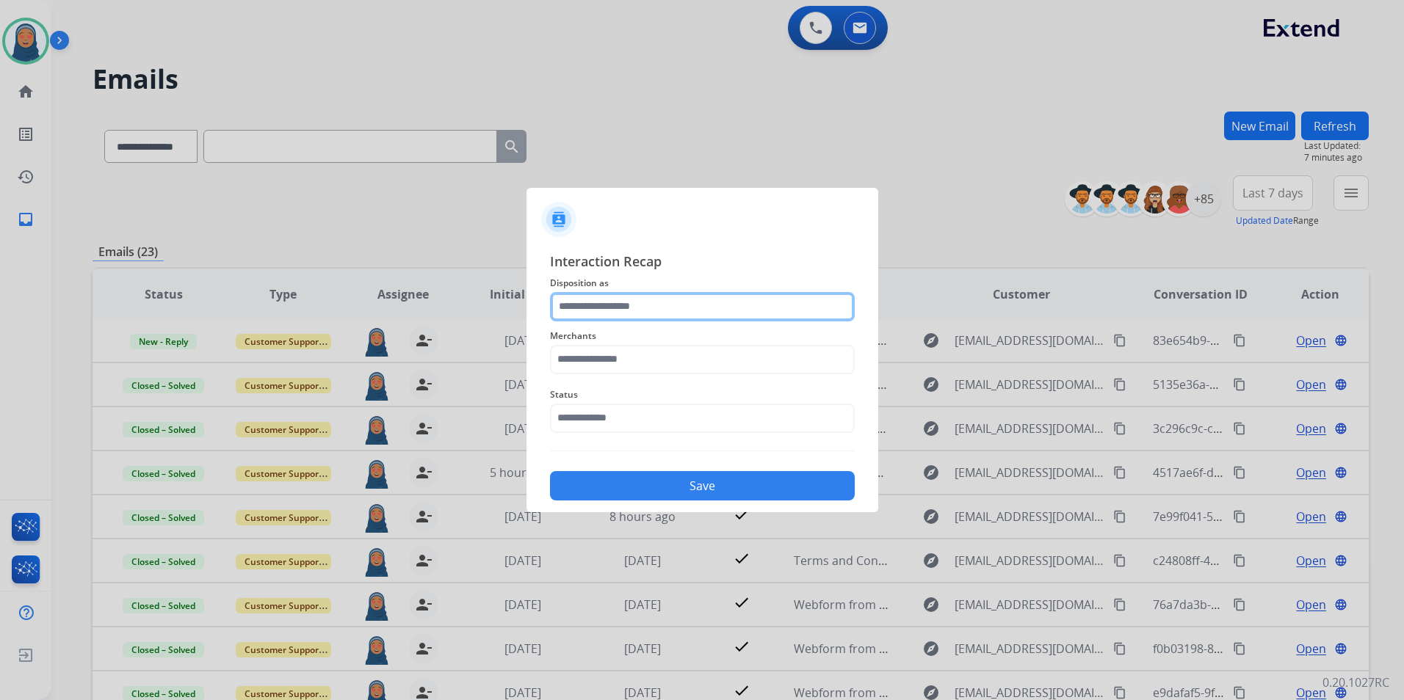
click at [625, 309] on input "text" at bounding box center [702, 306] width 305 height 29
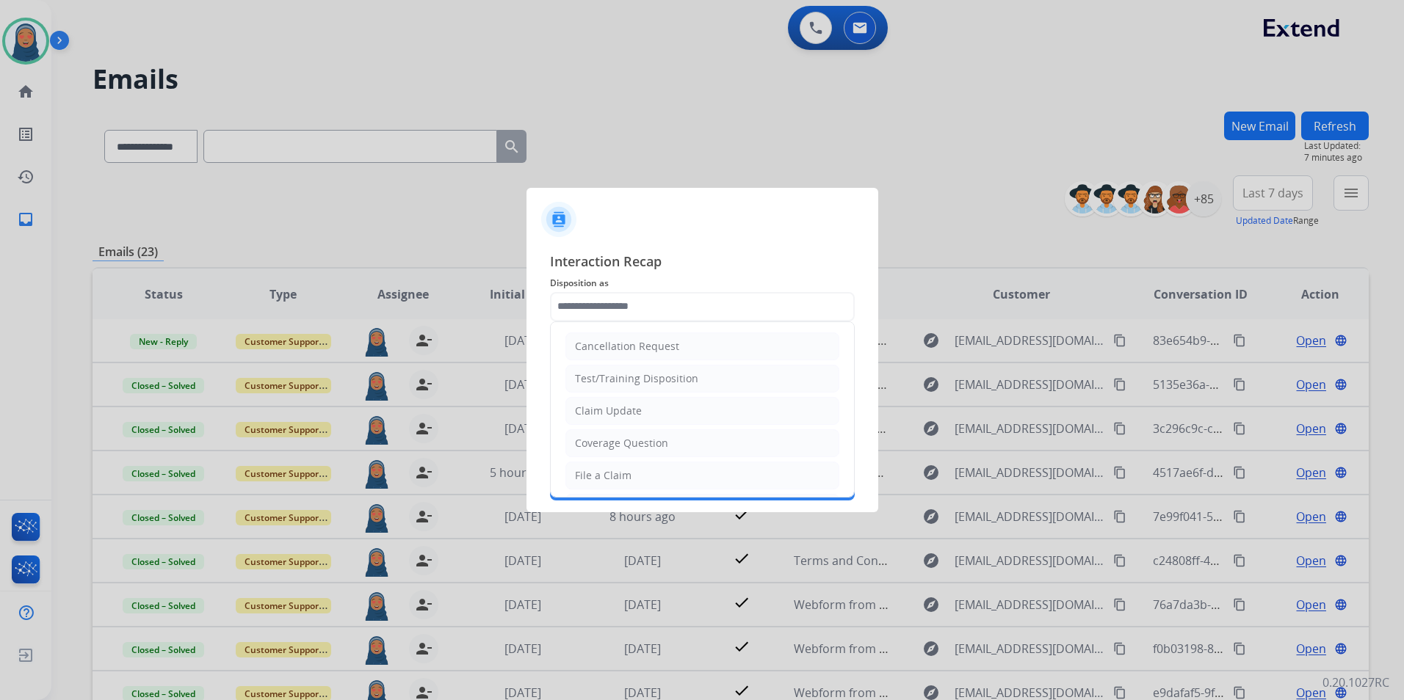
click at [624, 410] on div "Claim Update" at bounding box center [608, 411] width 67 height 15
type input "**********"
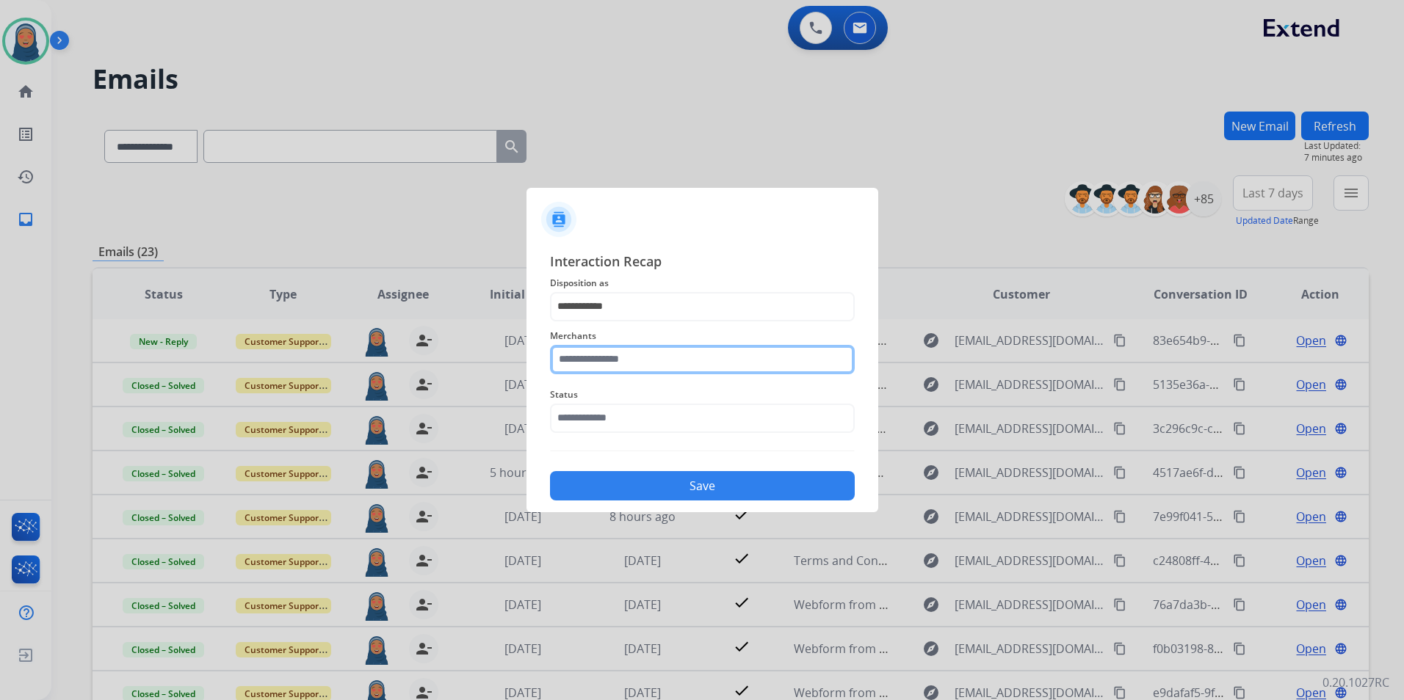
click at [638, 371] on input "text" at bounding box center [702, 359] width 305 height 29
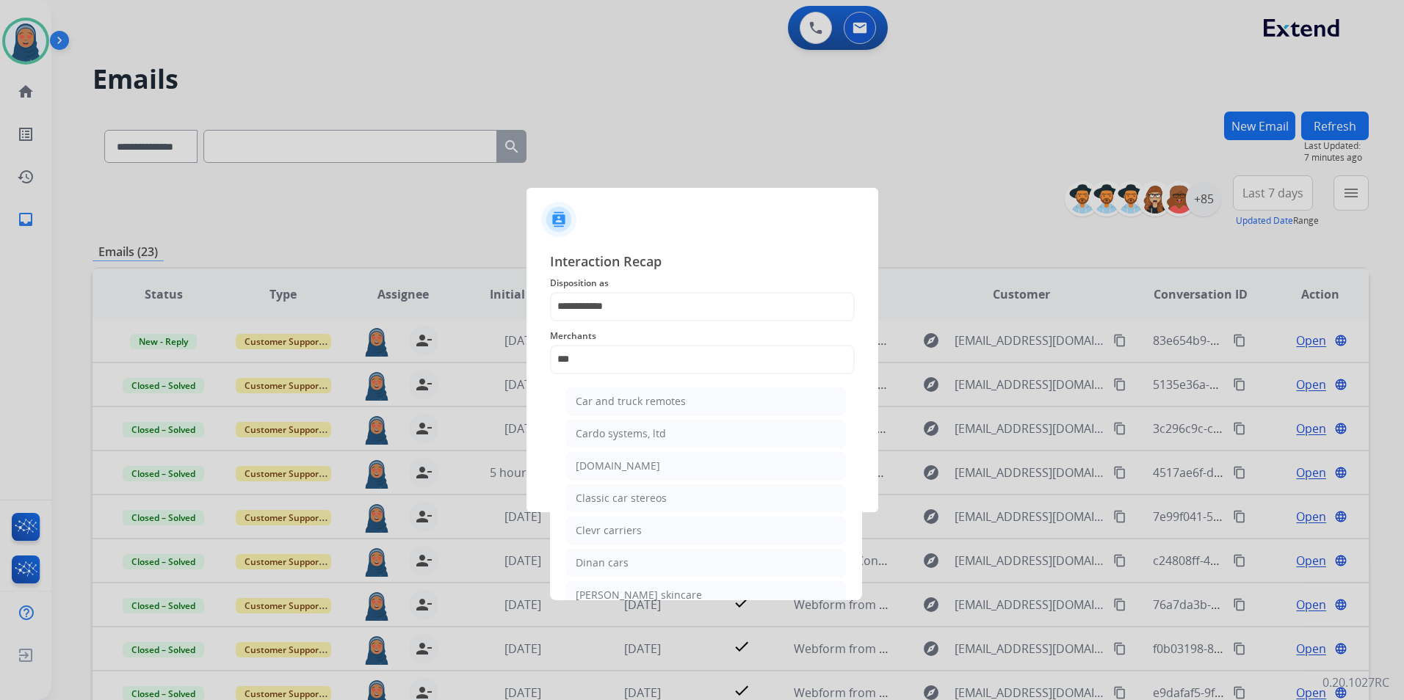
click at [623, 468] on div "[DOMAIN_NAME]" at bounding box center [618, 466] width 84 height 15
type input "**********"
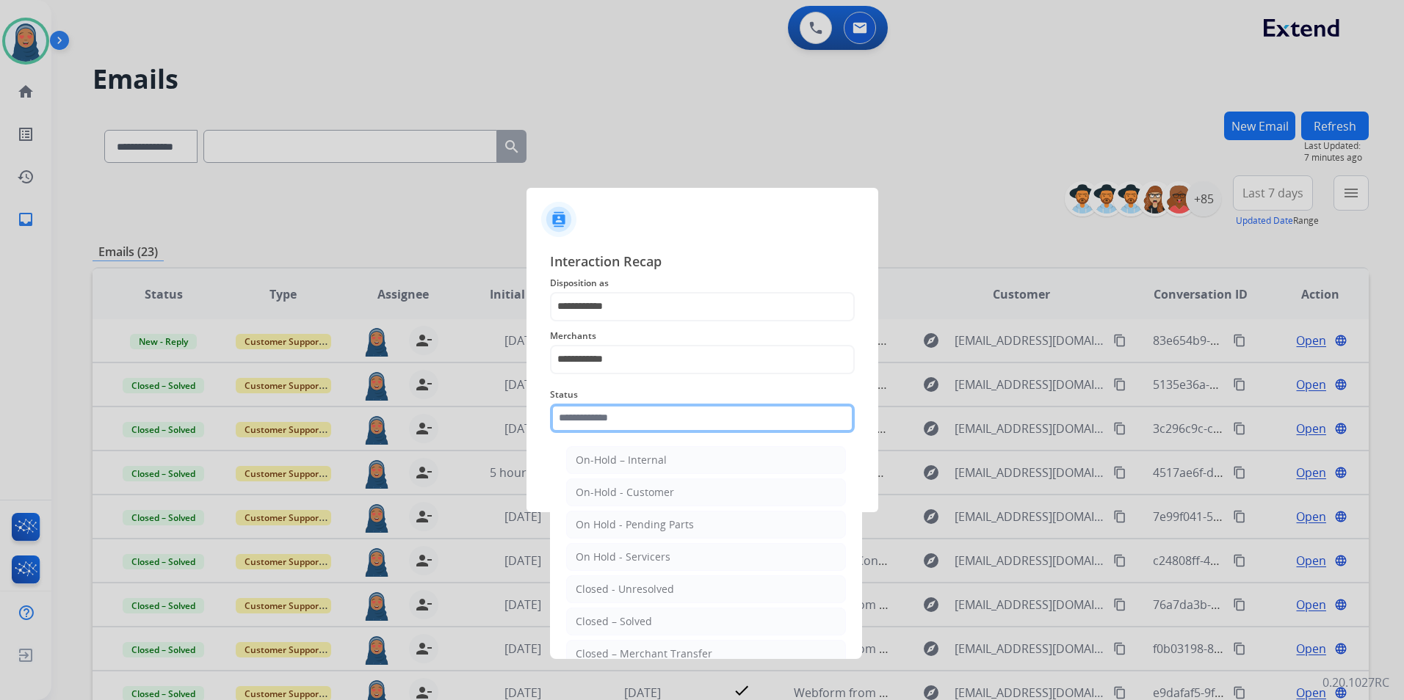
click at [624, 425] on input "text" at bounding box center [702, 418] width 305 height 29
click at [607, 615] on div "Closed – Solved" at bounding box center [614, 622] width 76 height 15
type input "**********"
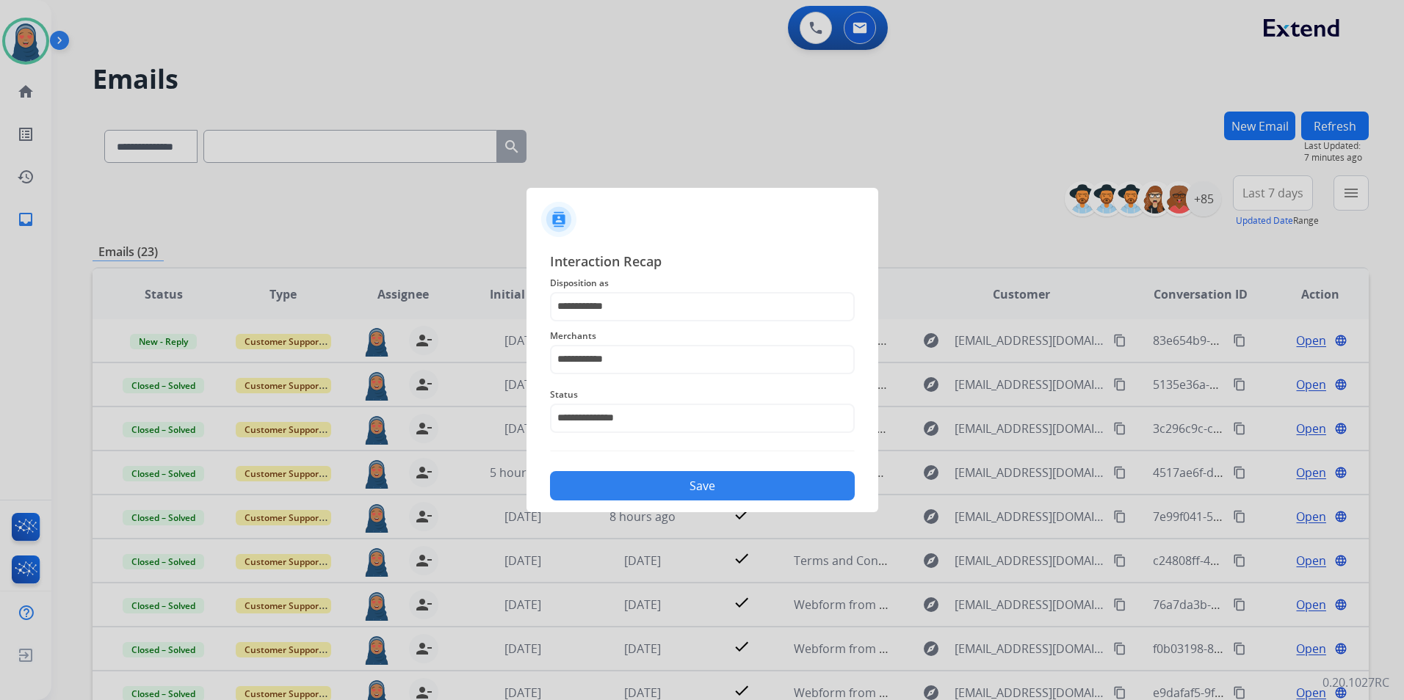
click at [655, 479] on button "Save" at bounding box center [702, 485] width 305 height 29
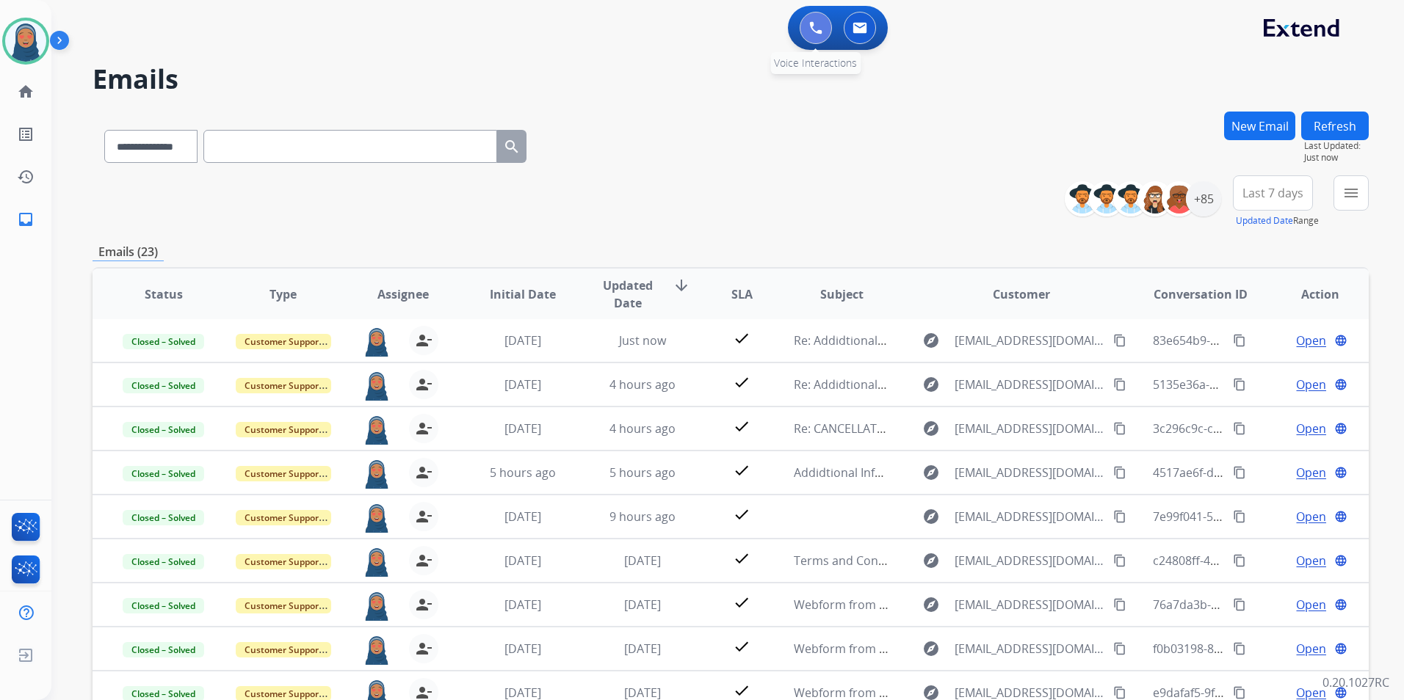
click at [825, 28] on button at bounding box center [816, 28] width 32 height 32
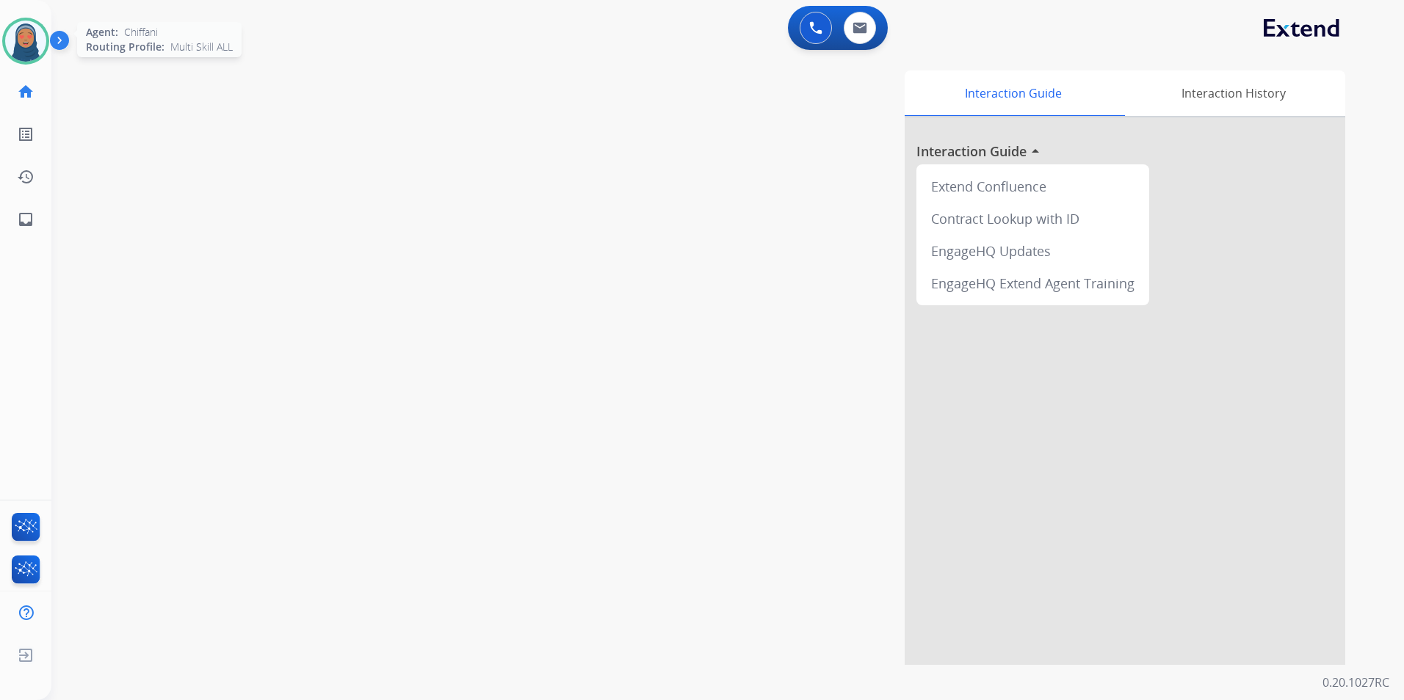
click at [19, 48] on img at bounding box center [25, 41] width 41 height 41
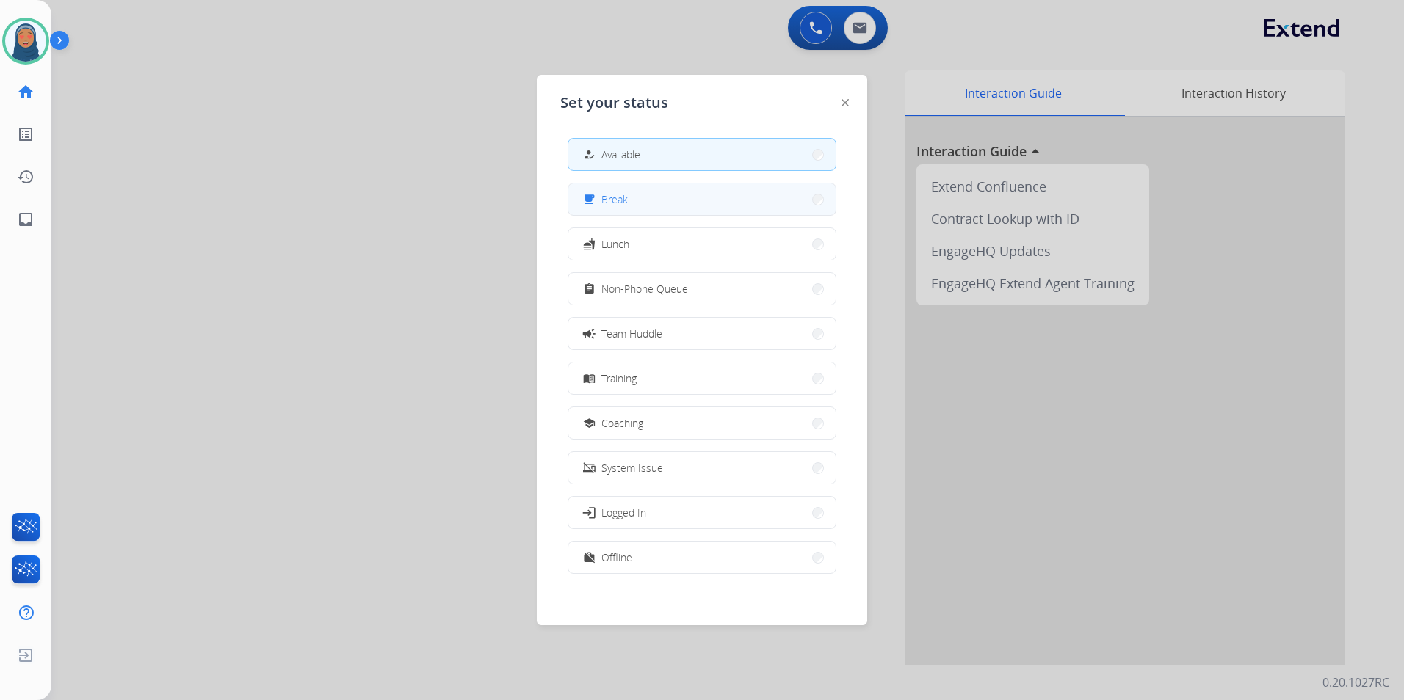
click at [666, 207] on button "free_breakfast Break" at bounding box center [701, 200] width 267 height 32
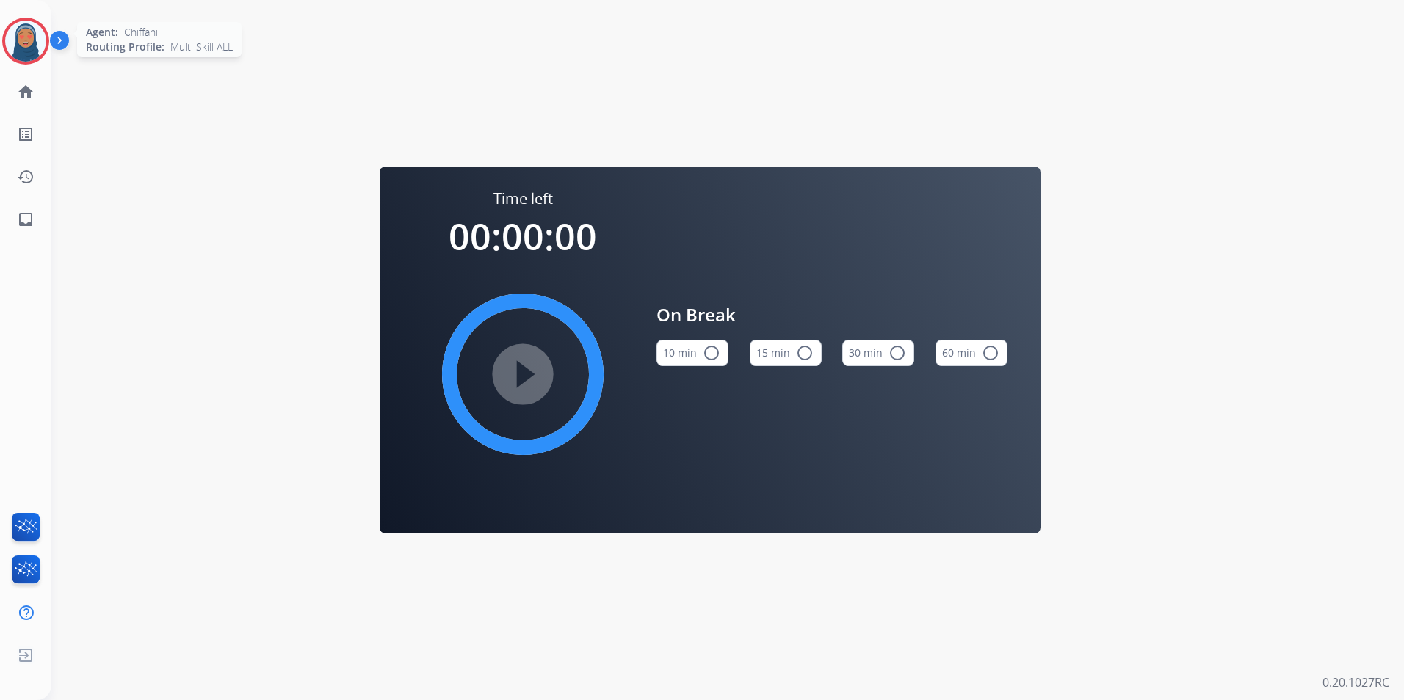
click at [30, 58] on img at bounding box center [25, 41] width 41 height 41
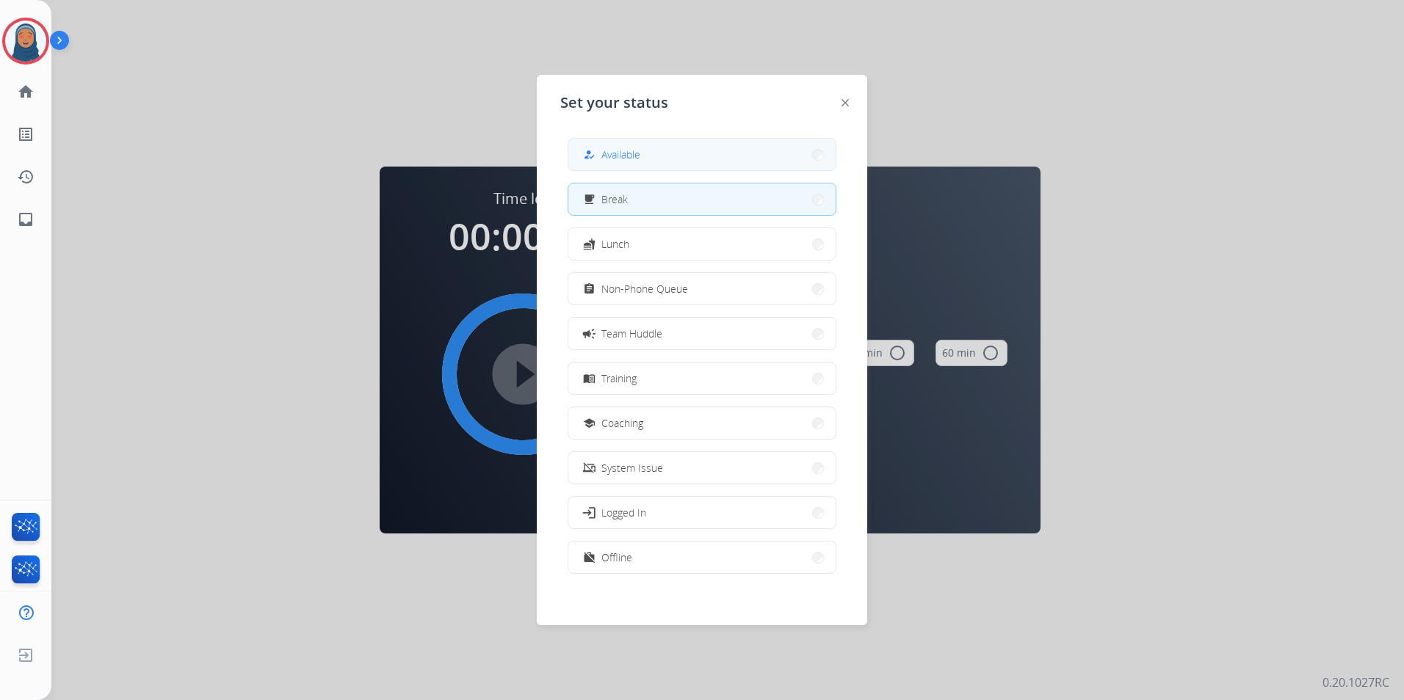
click at [609, 159] on span "Available" at bounding box center [620, 154] width 39 height 15
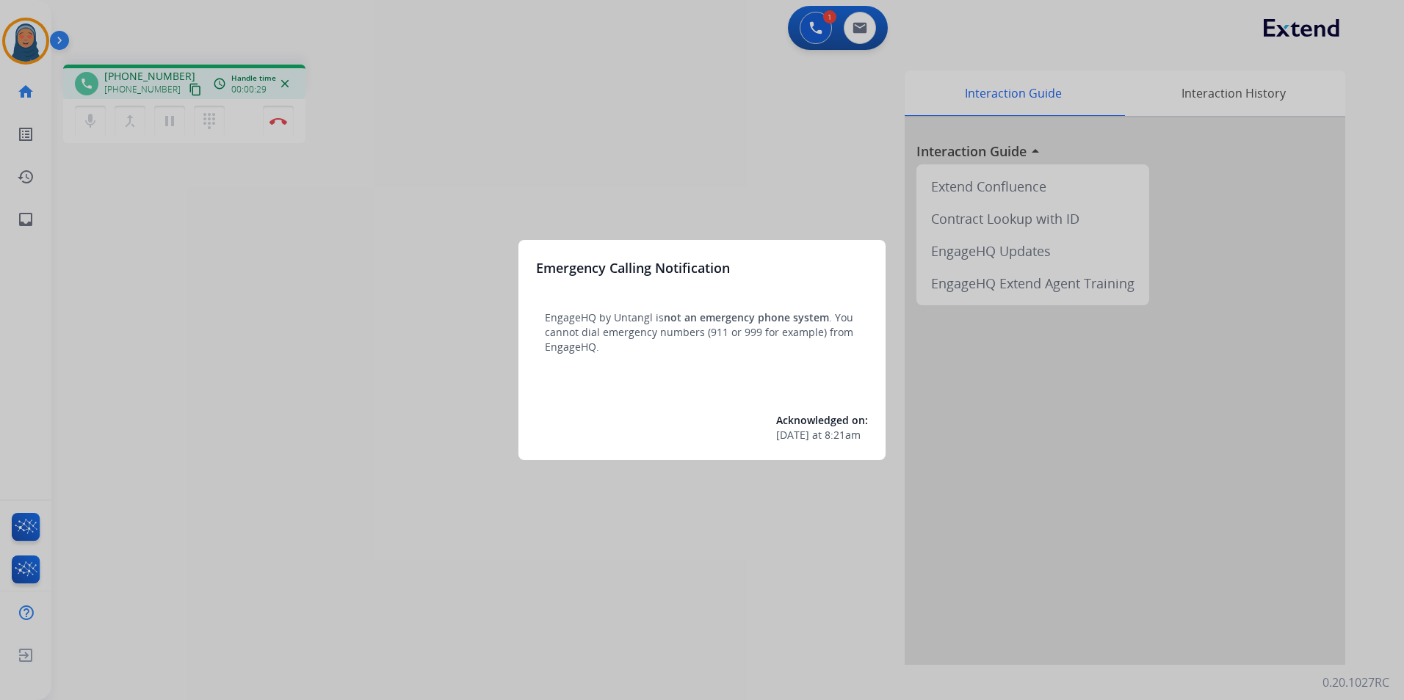
click at [38, 43] on div at bounding box center [702, 350] width 1404 height 700
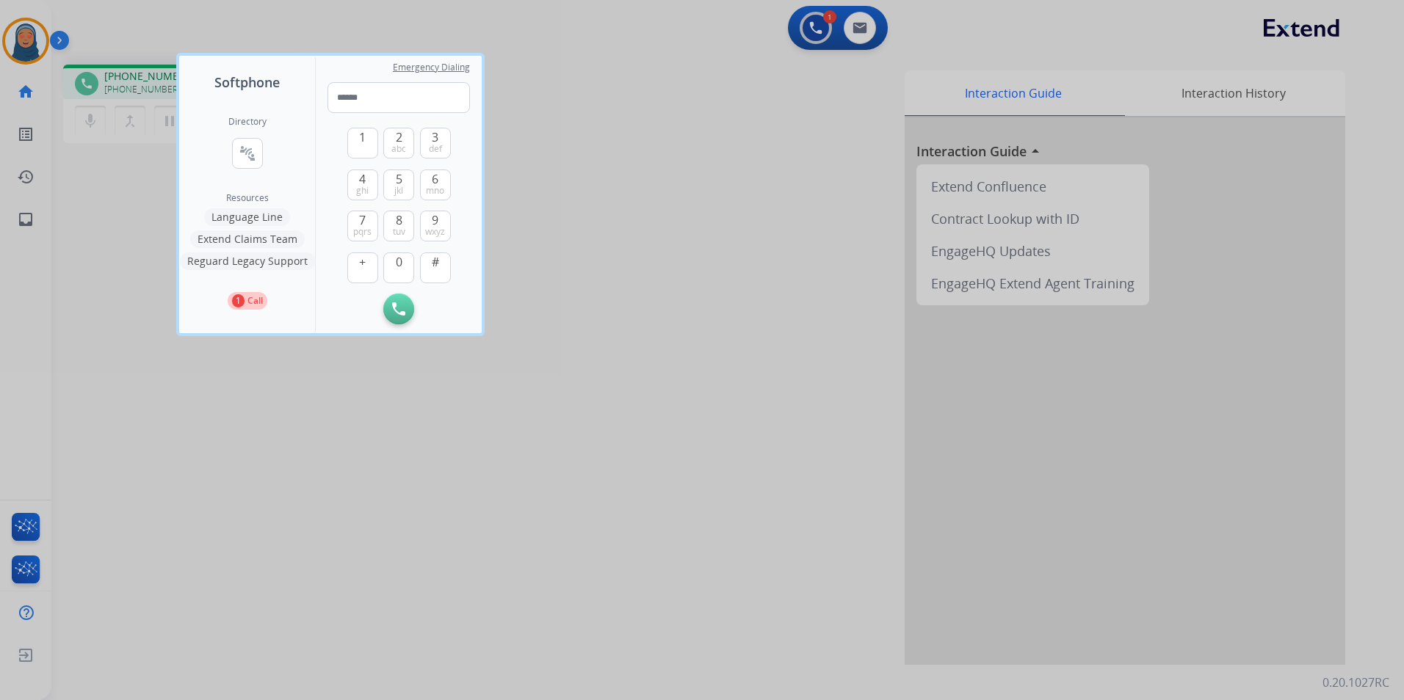
click at [38, 43] on div at bounding box center [702, 350] width 1404 height 700
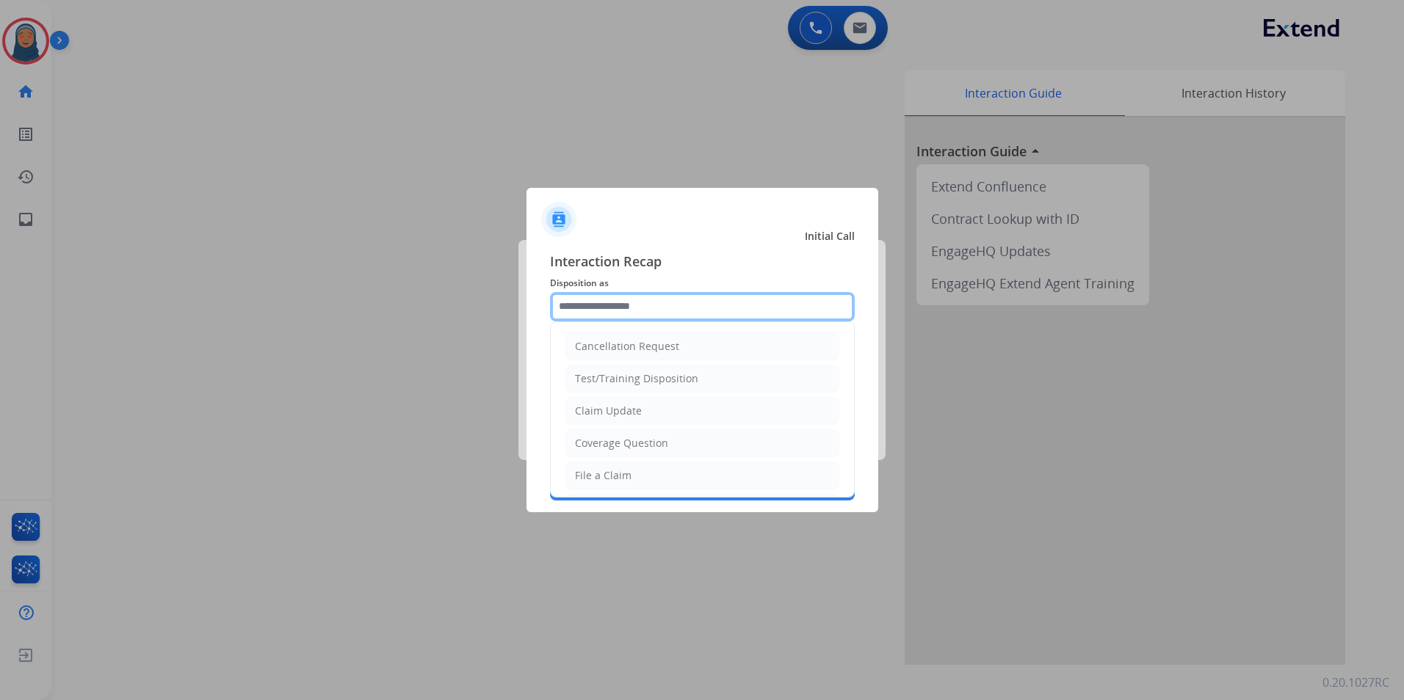
click at [668, 311] on input "text" at bounding box center [702, 306] width 305 height 29
click at [609, 447] on li "Other" at bounding box center [702, 441] width 274 height 28
type input "*****"
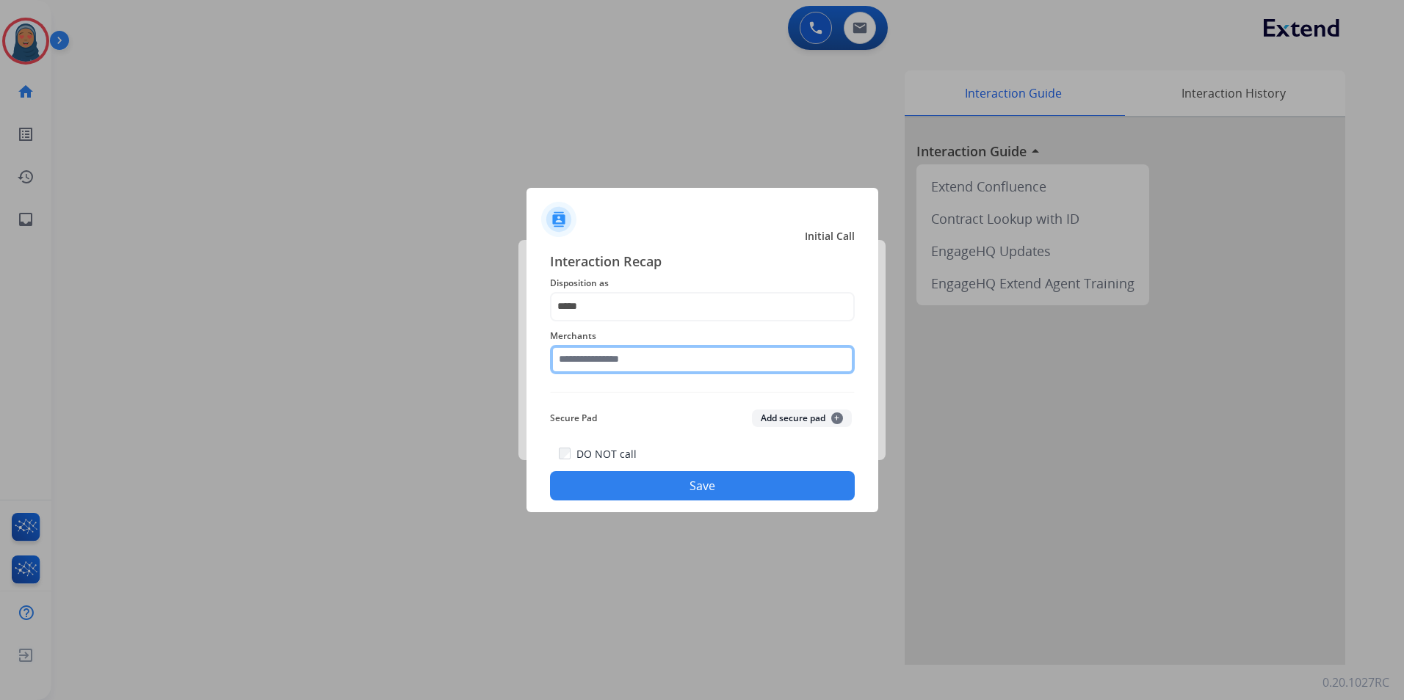
click at [640, 360] on input "text" at bounding box center [702, 359] width 305 height 29
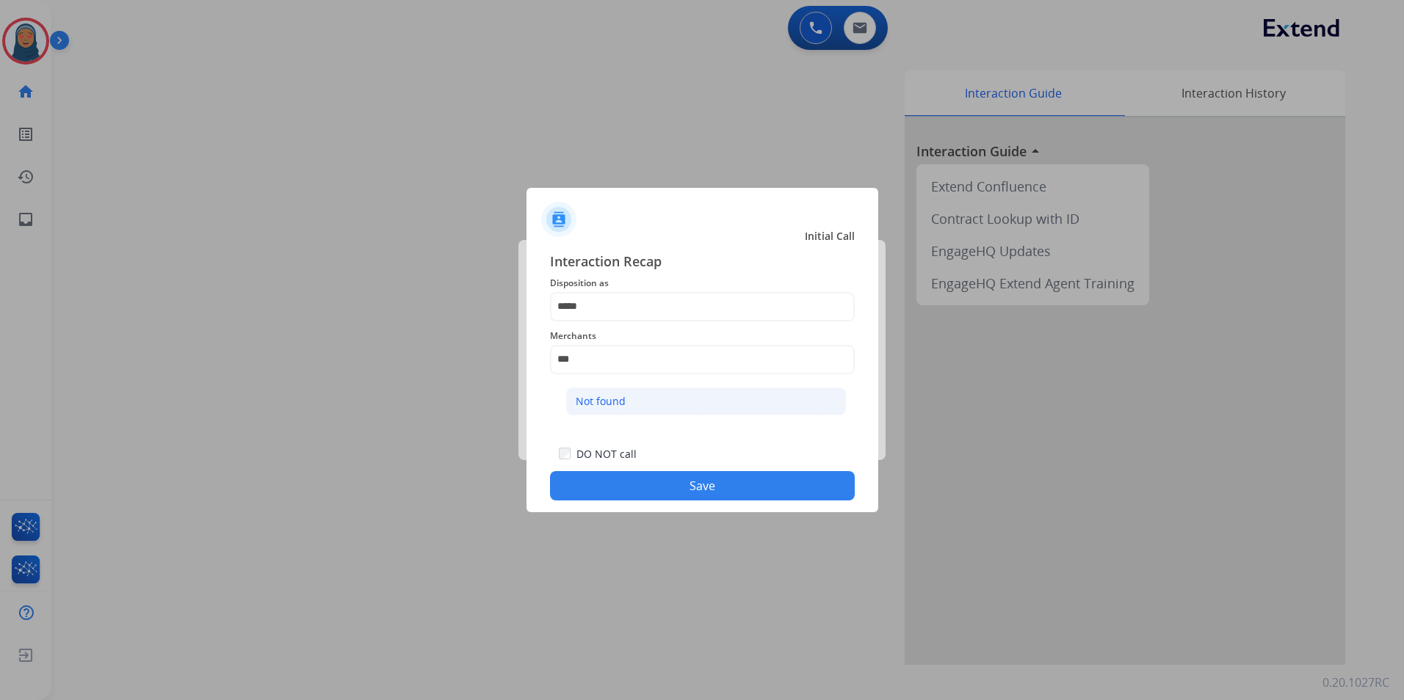
click at [624, 399] on div "Not found" at bounding box center [601, 401] width 50 height 15
type input "*********"
click at [709, 496] on button "Save" at bounding box center [702, 485] width 305 height 29
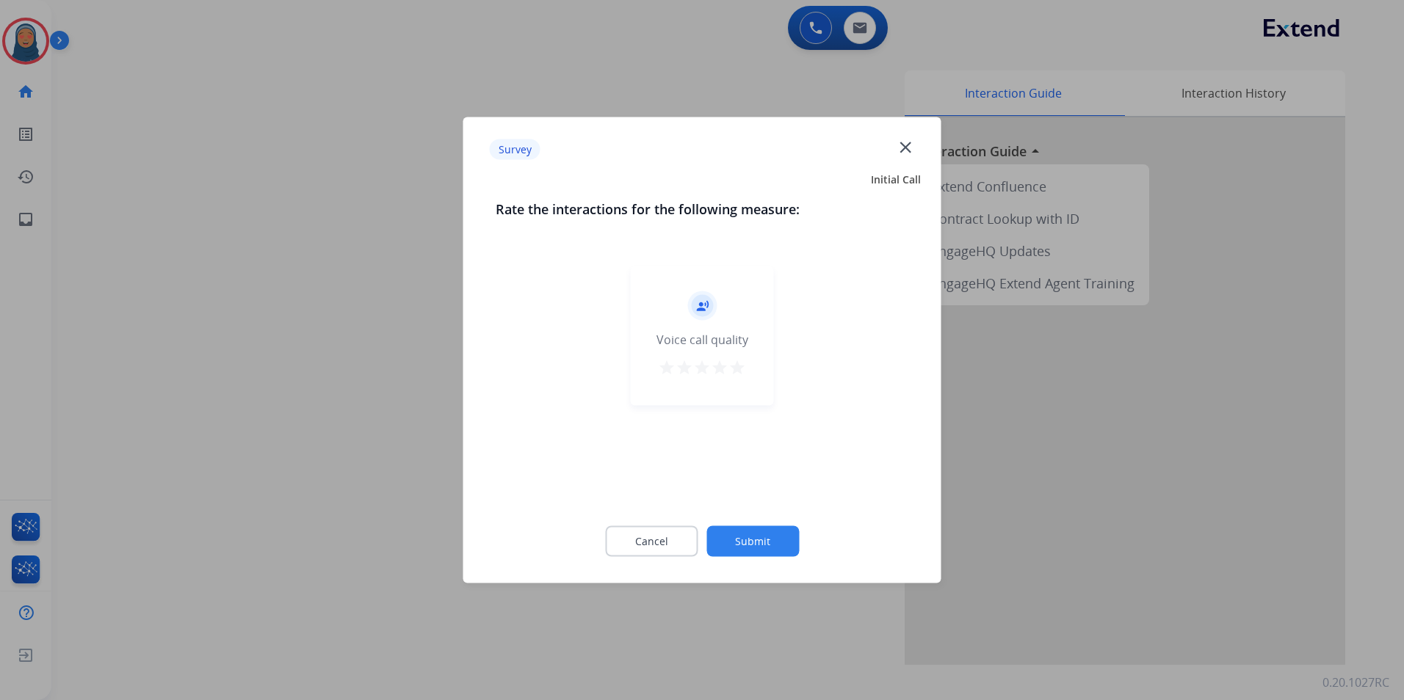
click at [761, 548] on button "Submit" at bounding box center [752, 541] width 93 height 31
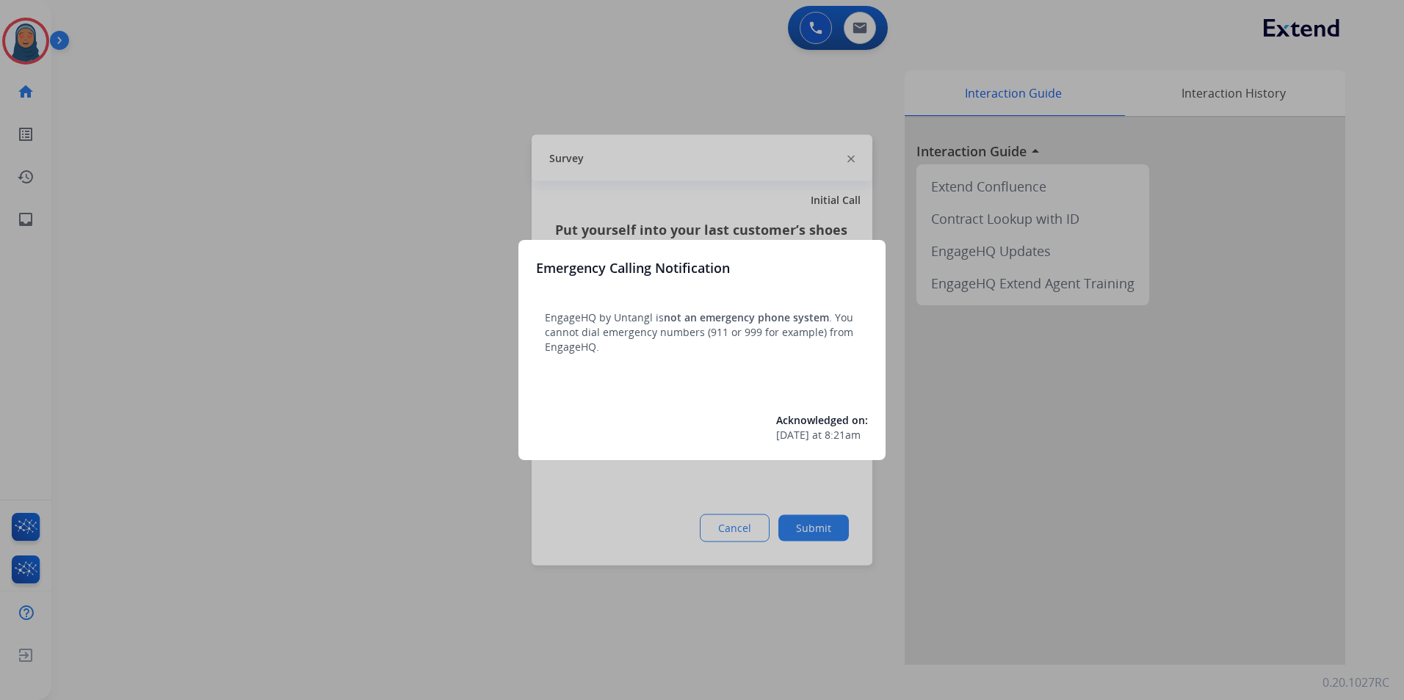
click at [789, 532] on div at bounding box center [702, 350] width 1404 height 700
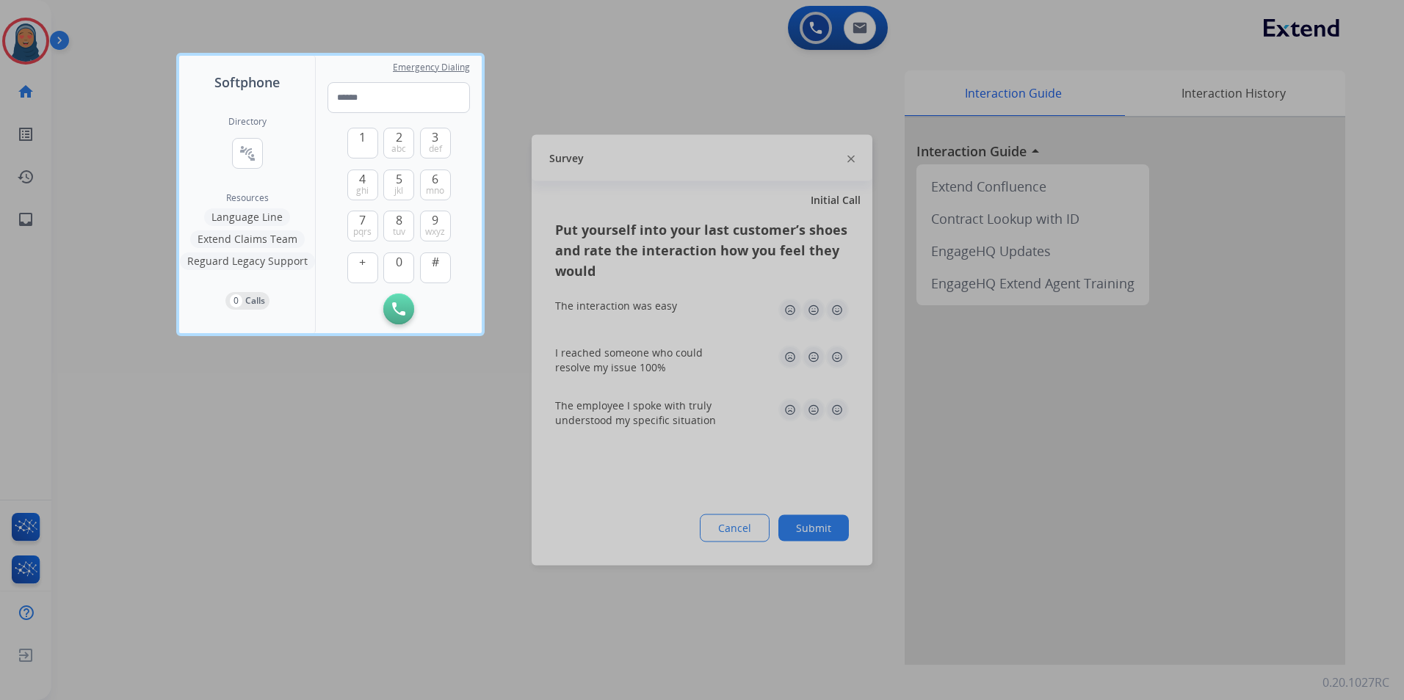
click at [811, 529] on div at bounding box center [702, 350] width 1404 height 700
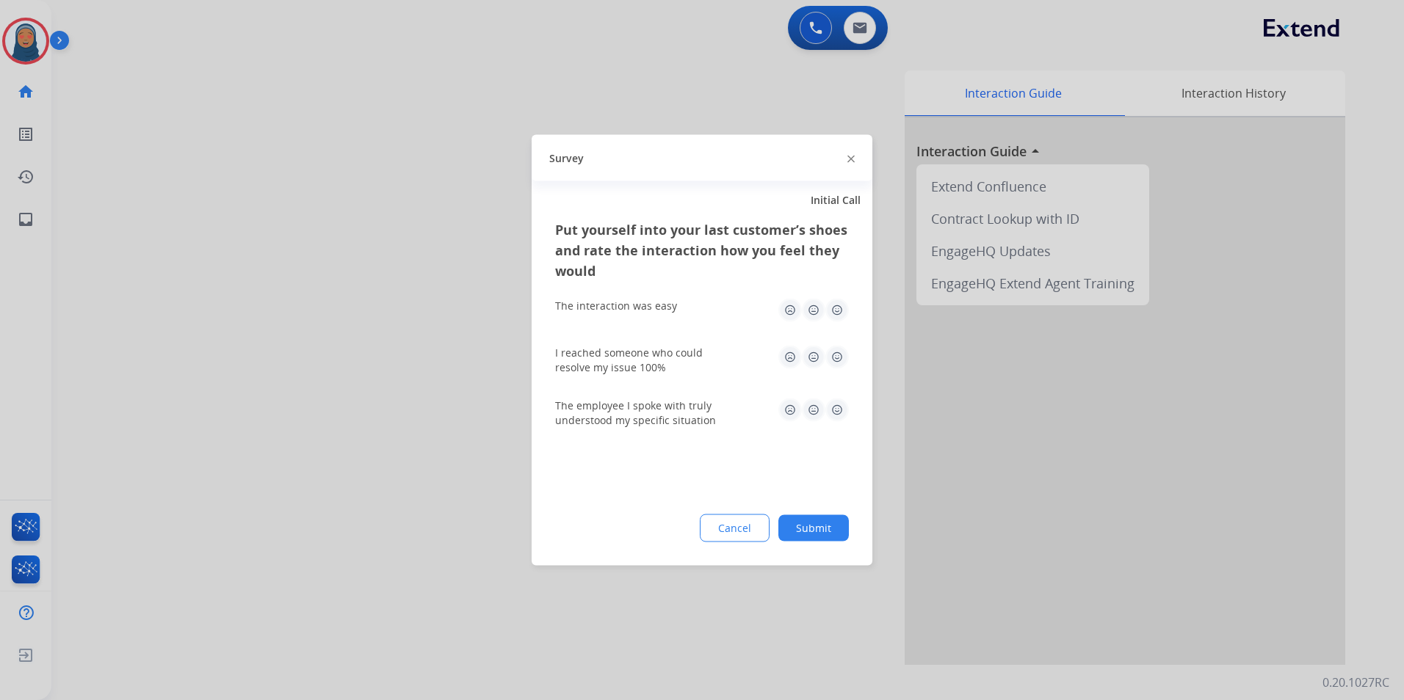
click at [821, 532] on button "Submit" at bounding box center [813, 528] width 70 height 26
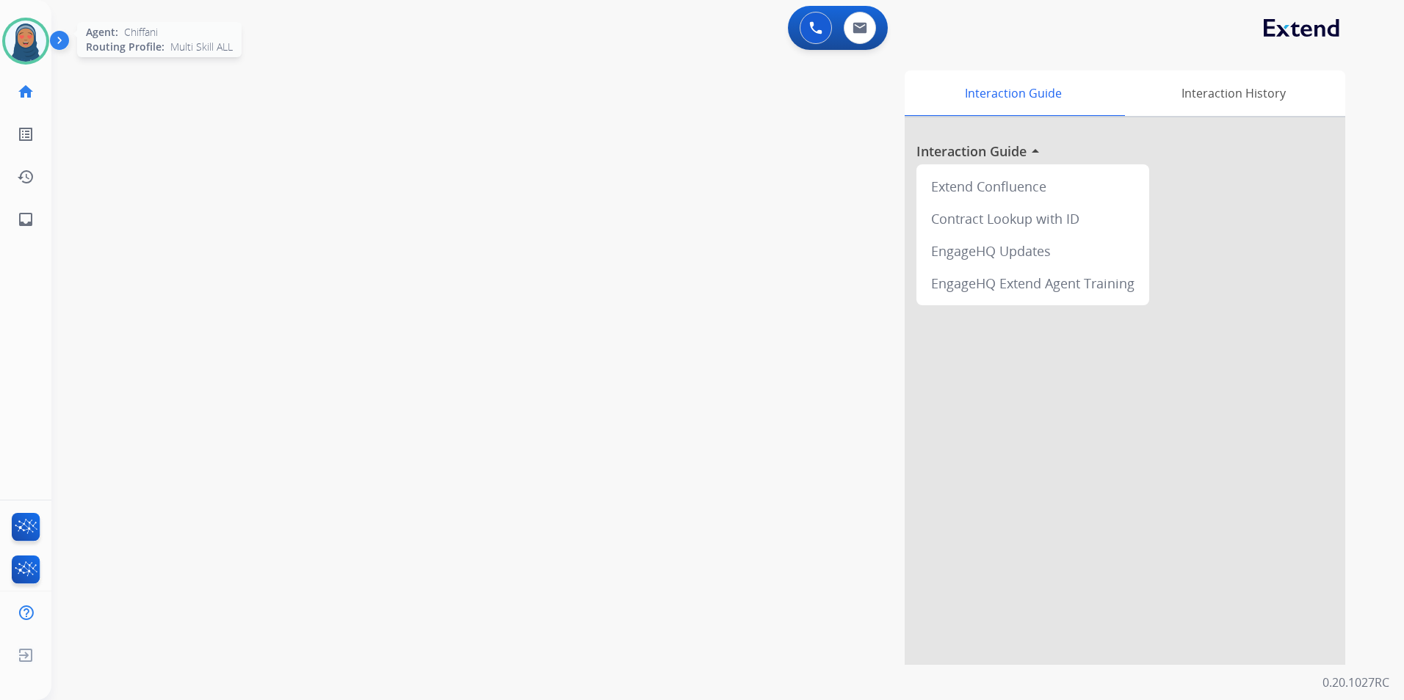
click at [21, 29] on img at bounding box center [25, 41] width 41 height 41
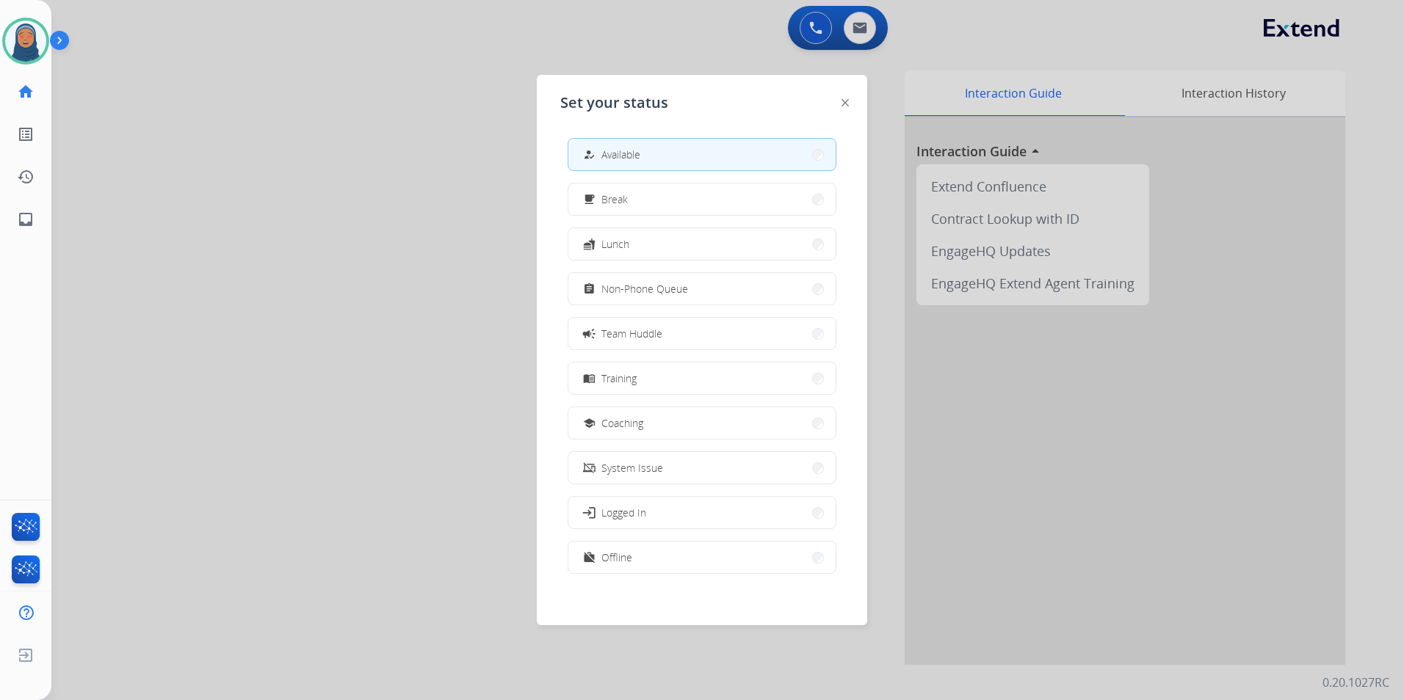
click at [720, 161] on button "how_to_reg Available" at bounding box center [701, 155] width 267 height 32
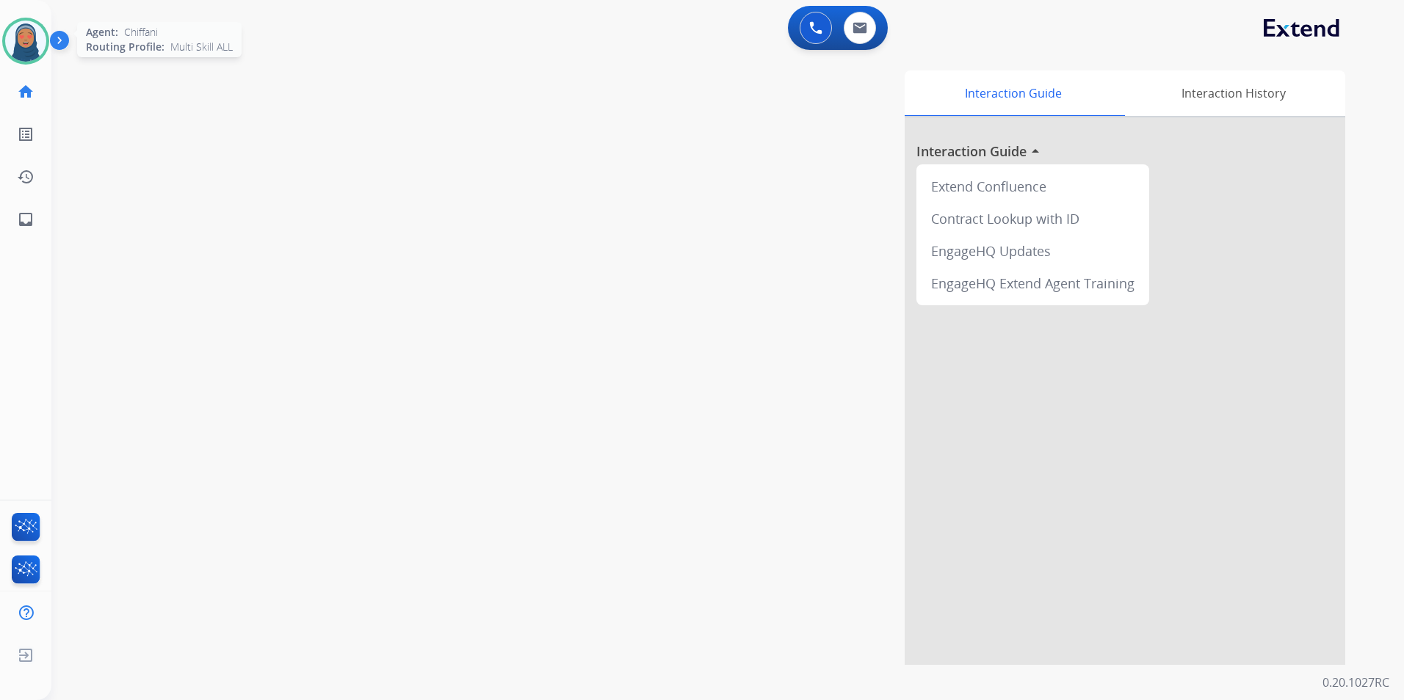
click at [23, 32] on img at bounding box center [25, 41] width 41 height 41
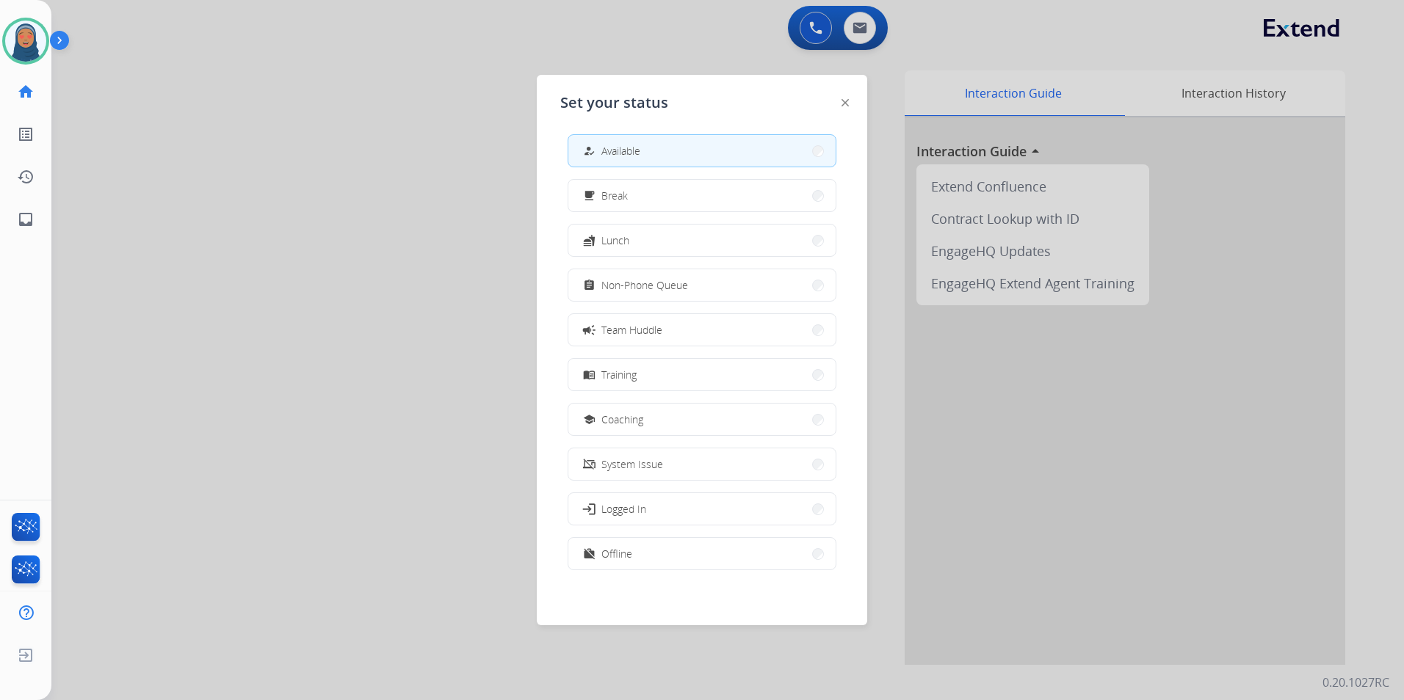
scroll to position [4, 0]
click at [697, 554] on button "work_off Offline" at bounding box center [701, 553] width 267 height 32
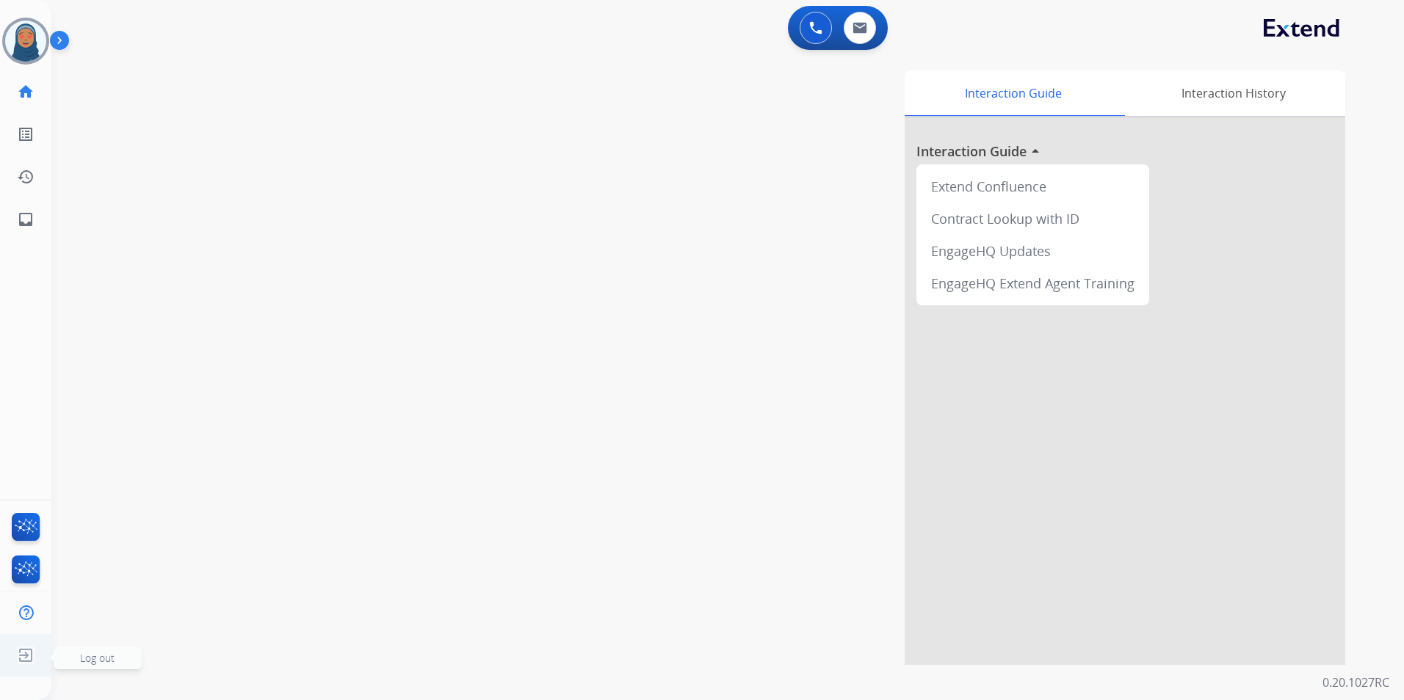
click at [88, 661] on span "Log out" at bounding box center [97, 658] width 35 height 14
click at [101, 655] on span "Log out" at bounding box center [97, 658] width 35 height 14
